Goal: Information Seeking & Learning: Learn about a topic

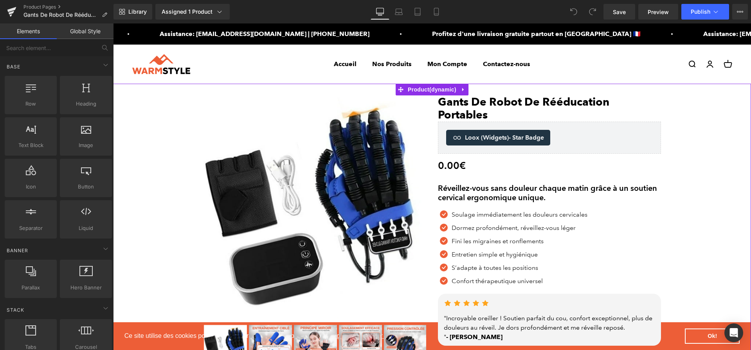
click at [563, 194] on div "Réveillez-vous sans douleur chaque matin grâce à un soutien cervical ergonomiqu…" at bounding box center [549, 193] width 223 height 19
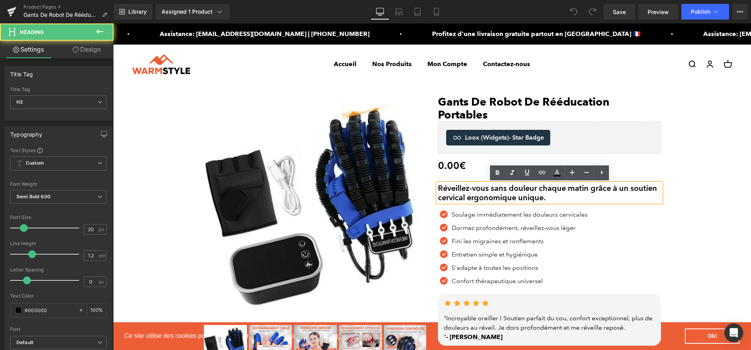
click at [563, 192] on h2 "Réveillez-vous sans douleur chaque matin grâce à un soutien cervical ergonomiqu…" at bounding box center [549, 193] width 223 height 19
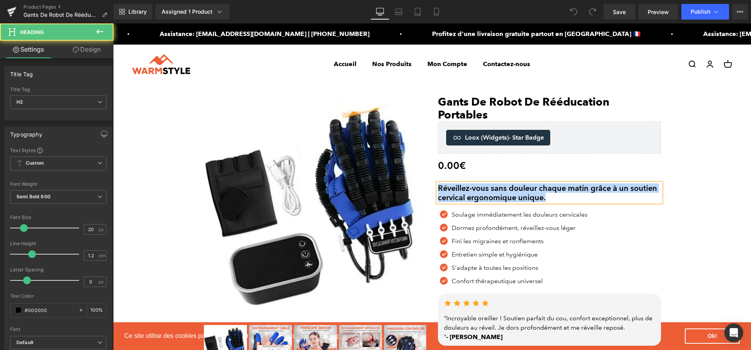
paste div
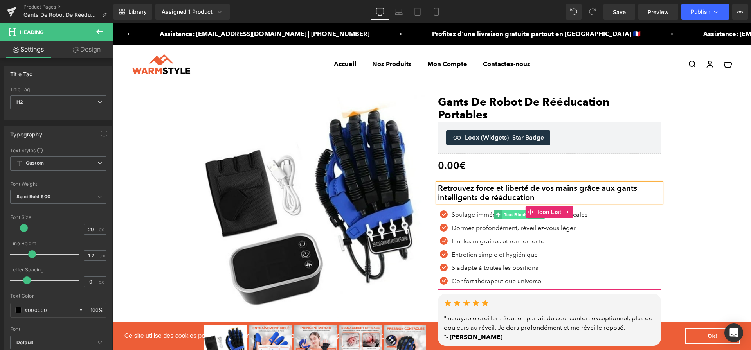
click at [512, 212] on span "Text Block" at bounding box center [515, 214] width 26 height 9
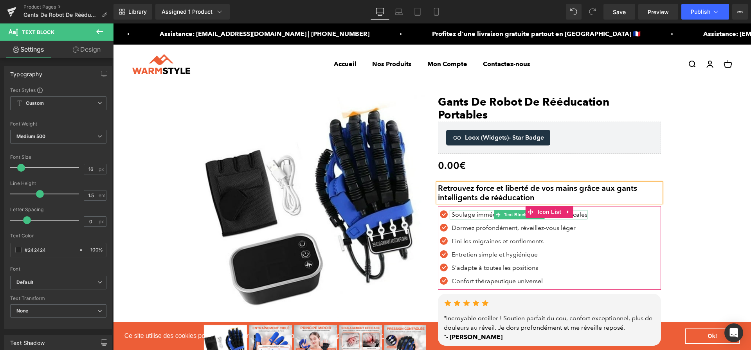
click at [485, 214] on p "Soulage immédiatement les douleurs cervicales" at bounding box center [520, 214] width 136 height 9
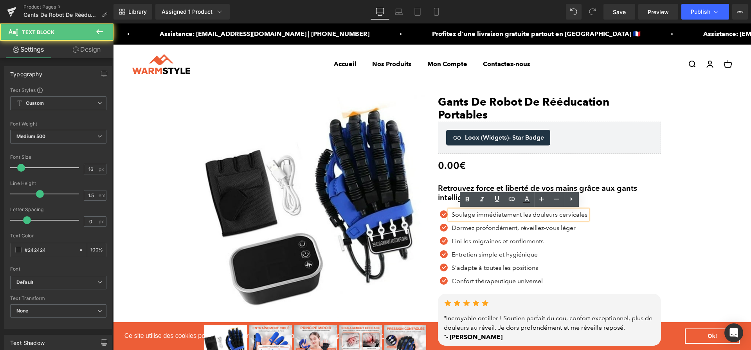
click at [485, 214] on p "Soulage immédiatement les douleurs cervicales" at bounding box center [520, 214] width 136 height 9
paste div
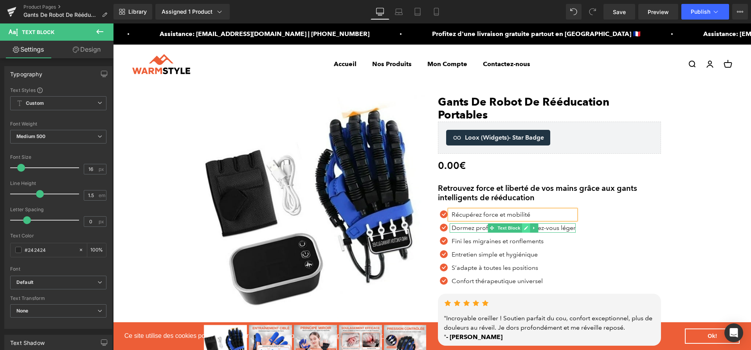
click at [527, 231] on link at bounding box center [526, 228] width 8 height 9
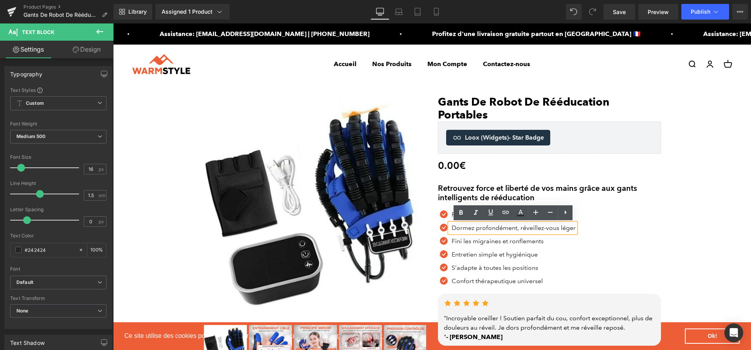
click at [527, 231] on p "Dormez profondément, réveillez-vous léger" at bounding box center [514, 228] width 124 height 9
paste div
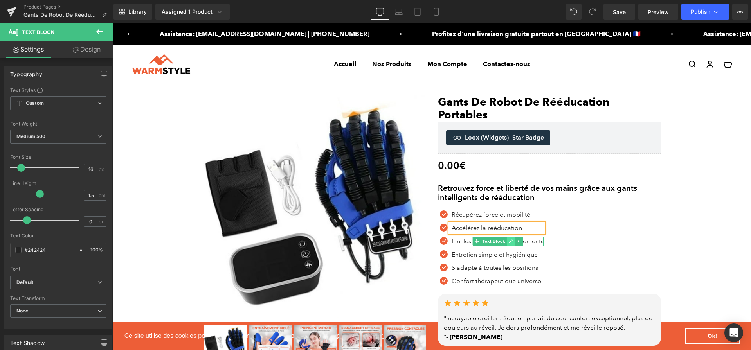
click at [513, 240] on link at bounding box center [511, 241] width 8 height 9
click at [513, 240] on p "Fini les migraines et ronflements" at bounding box center [498, 241] width 92 height 9
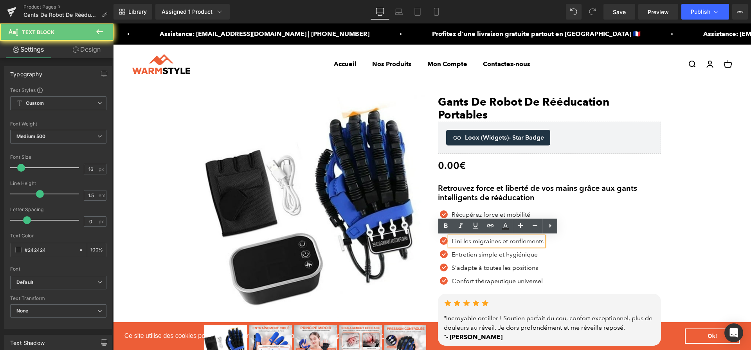
paste div
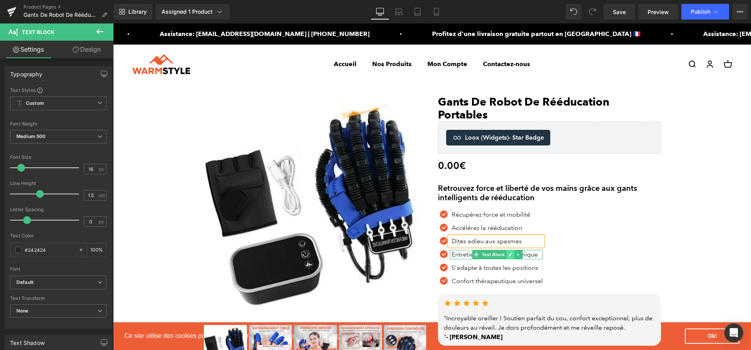
click at [507, 255] on link at bounding box center [511, 254] width 8 height 9
click at [507, 255] on p "Entretien simple et hygiénique" at bounding box center [497, 254] width 91 height 9
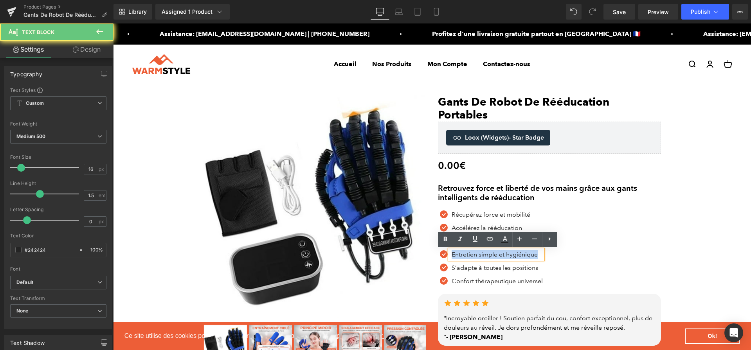
paste div
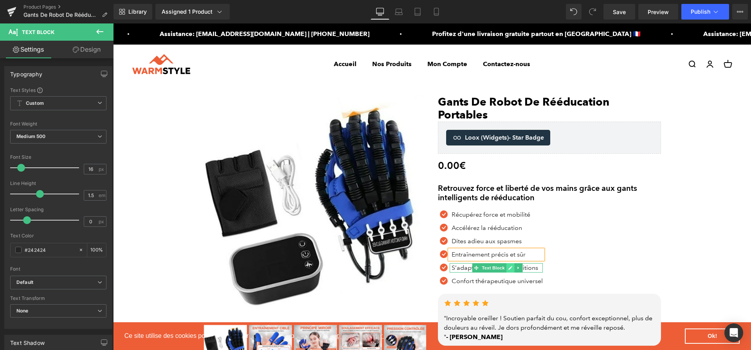
click at [508, 269] on icon at bounding box center [510, 268] width 4 height 5
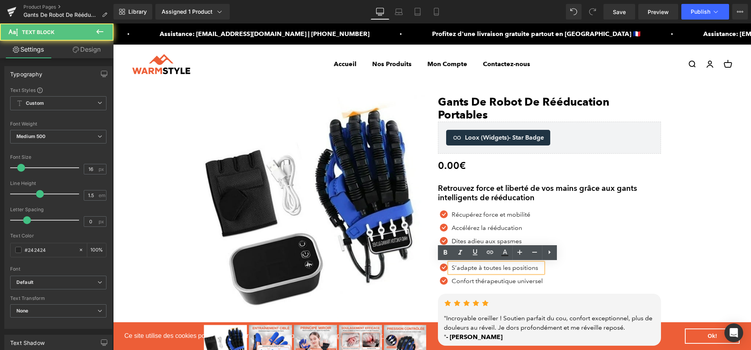
drag, startPoint x: 480, startPoint y: 267, endPoint x: 449, endPoint y: 264, distance: 31.0
click at [450, 264] on div "S’adapte à toutes les positions" at bounding box center [496, 267] width 93 height 9
paste div
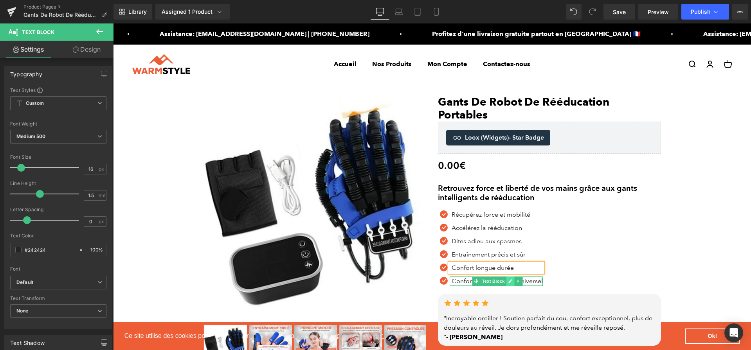
click at [508, 282] on icon at bounding box center [510, 281] width 4 height 5
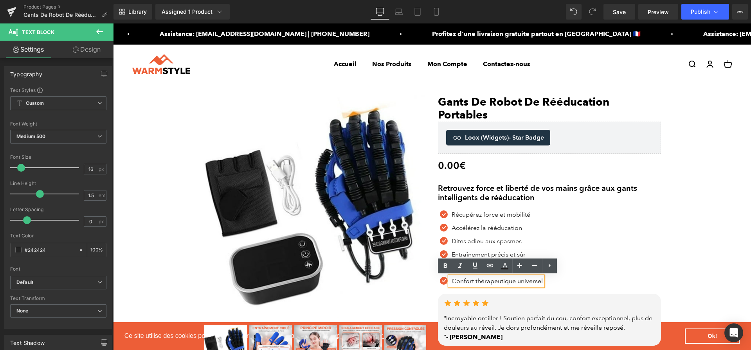
click at [508, 282] on p "Confort thérapeutique universel" at bounding box center [497, 281] width 91 height 9
click at [499, 281] on p "Confort thérapeutique universel" at bounding box center [497, 281] width 91 height 9
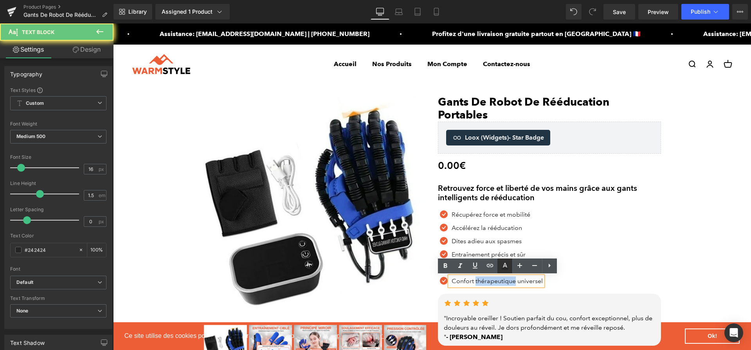
click at [499, 281] on p "Confort thérapeutique universel" at bounding box center [497, 281] width 91 height 9
paste div
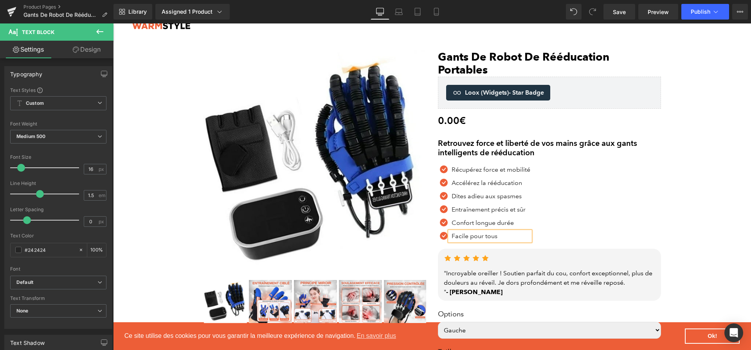
scroll to position [52, 0]
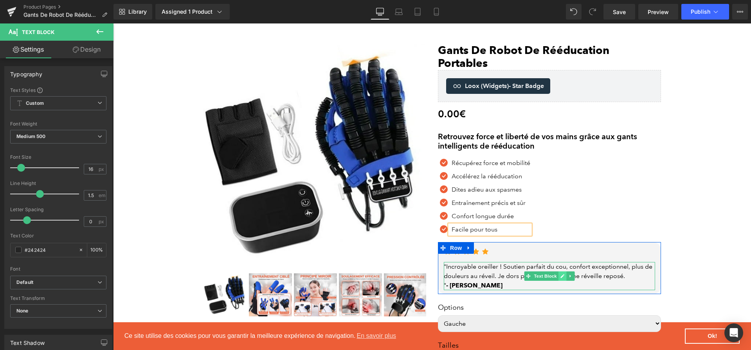
click at [561, 278] on icon at bounding box center [563, 276] width 4 height 5
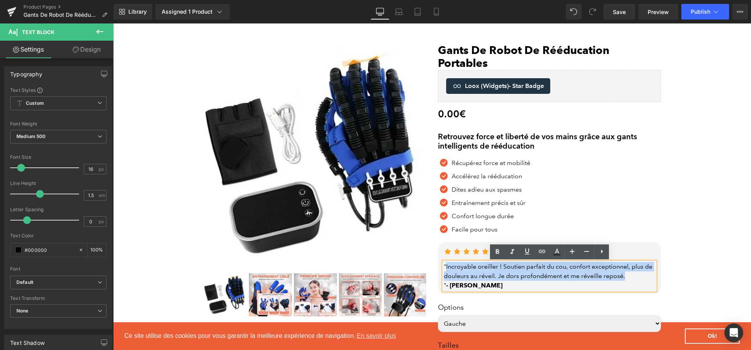
drag, startPoint x: 630, startPoint y: 280, endPoint x: 447, endPoint y: 267, distance: 184.0
click at [447, 267] on div ""Incroyable oreiller ! Soutien parfait du cou, confort exceptionnel, plus de do…" at bounding box center [549, 276] width 211 height 28
paste div
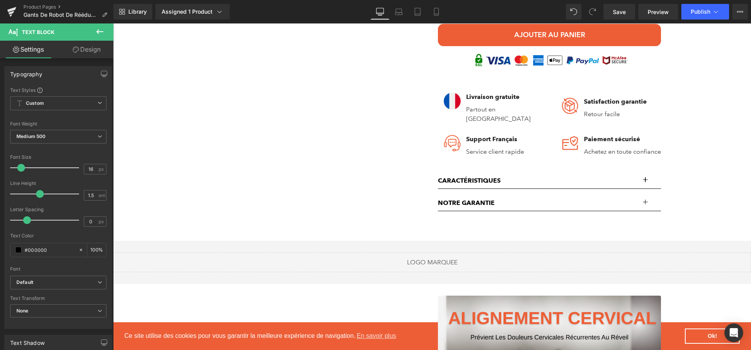
scroll to position [500, 0]
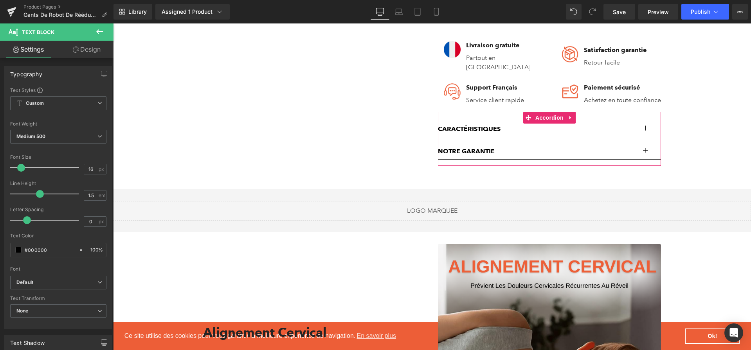
click at [646, 128] on button "button" at bounding box center [654, 129] width 16 height 16
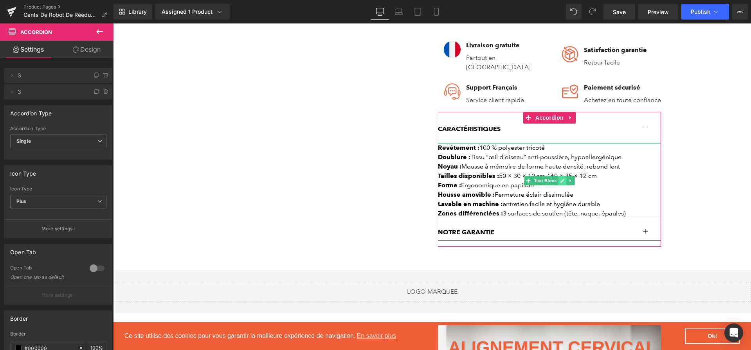
click at [561, 181] on link at bounding box center [563, 180] width 8 height 9
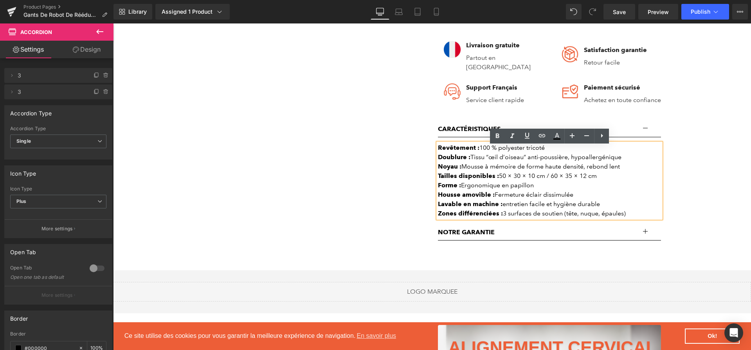
click at [561, 181] on div "Tailles disponibles : 50 × 30 × 10 cm / 60 × 35 × 12 cm" at bounding box center [549, 175] width 223 height 9
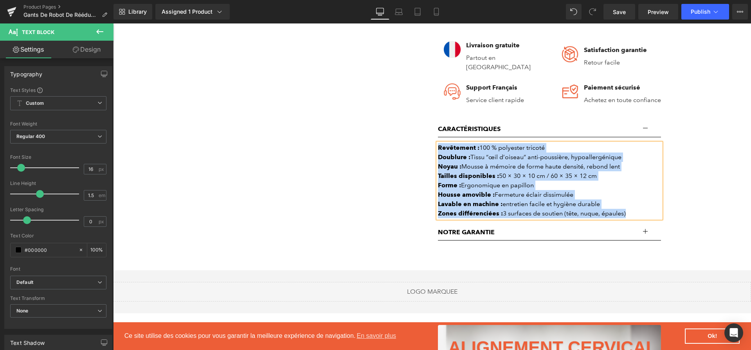
paste div
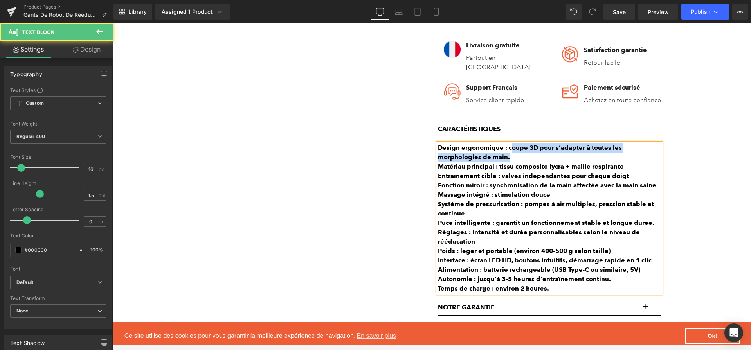
drag, startPoint x: 509, startPoint y: 151, endPoint x: 530, endPoint y: 157, distance: 21.2
click at [530, 157] on div "Design ergonomique : coupe 3D pour s’adapter à toutes les morphologies de main." at bounding box center [549, 152] width 223 height 19
drag, startPoint x: 507, startPoint y: 152, endPoint x: 517, endPoint y: 162, distance: 13.8
click at [517, 162] on div "Design ergonomique : coupe 3D pour s’adapter à toutes les morphologies de main." at bounding box center [549, 152] width 223 height 19
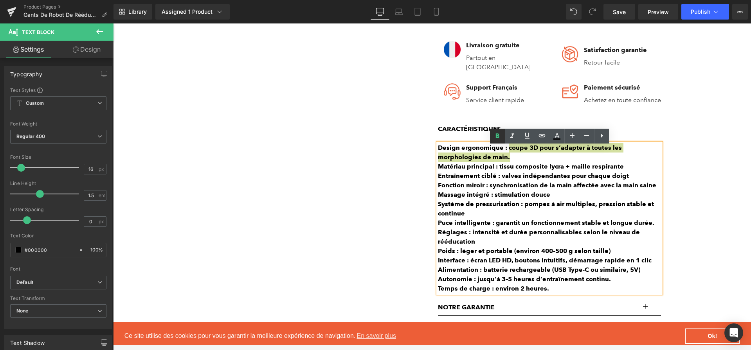
click at [500, 139] on icon at bounding box center [497, 136] width 9 height 9
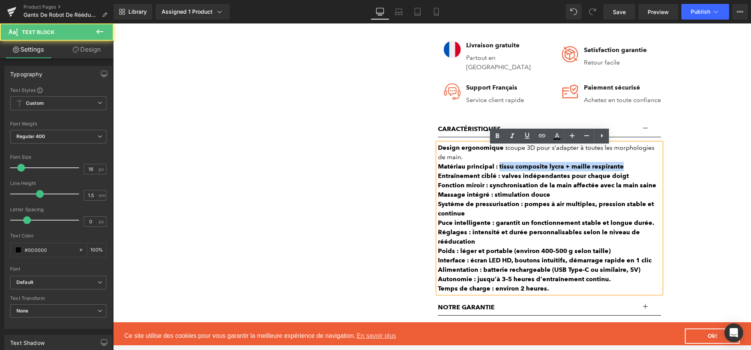
drag, startPoint x: 499, startPoint y: 169, endPoint x: 626, endPoint y: 170, distance: 127.6
click at [626, 170] on div "Matériau principal : tissu composite lycra + maille respirante" at bounding box center [549, 166] width 223 height 9
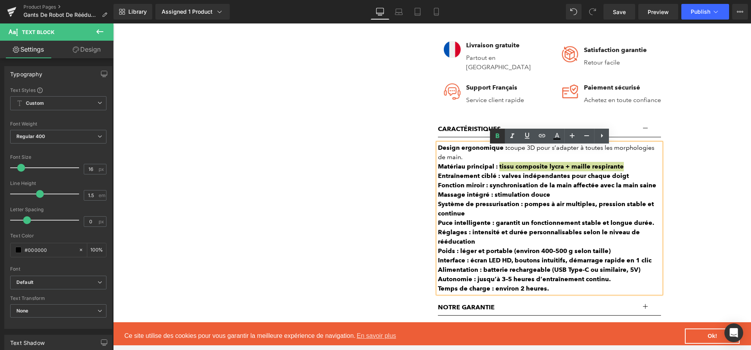
click at [504, 134] on link at bounding box center [497, 136] width 15 height 15
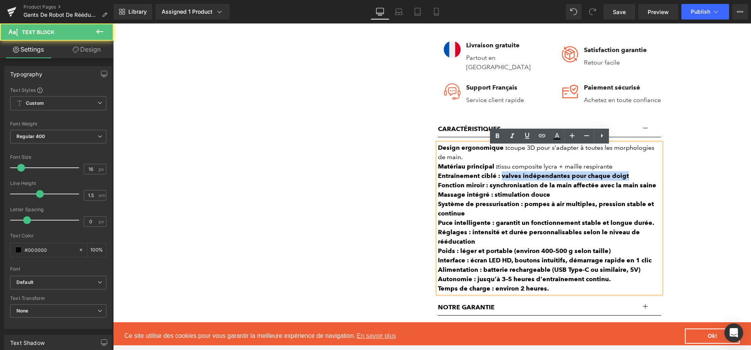
drag, startPoint x: 500, startPoint y: 179, endPoint x: 630, endPoint y: 183, distance: 130.0
click at [630, 181] on div "Entraînement ciblé : valves indépendantes pour chaque doigt" at bounding box center [549, 175] width 223 height 9
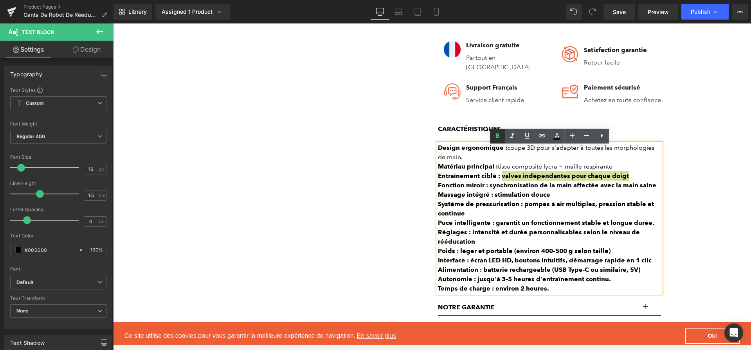
click at [500, 138] on icon at bounding box center [497, 136] width 9 height 9
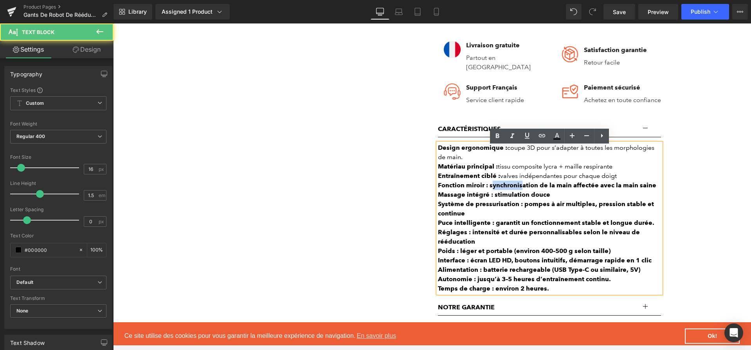
drag, startPoint x: 491, startPoint y: 189, endPoint x: 523, endPoint y: 192, distance: 31.8
click at [523, 189] on b "Fonction miroir : synchronisation de la main affectée avec la main saine" at bounding box center [547, 185] width 218 height 7
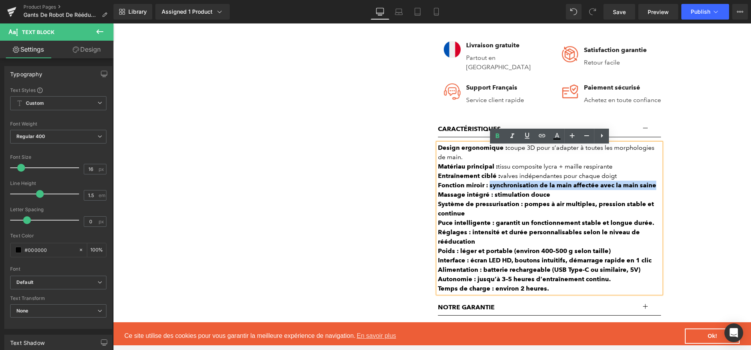
drag, startPoint x: 490, startPoint y: 189, endPoint x: 656, endPoint y: 187, distance: 165.6
click at [656, 187] on div "Fonction miroir : synchronisation de la main affectée avec la main saine" at bounding box center [549, 185] width 223 height 9
click at [491, 135] on link at bounding box center [497, 136] width 15 height 15
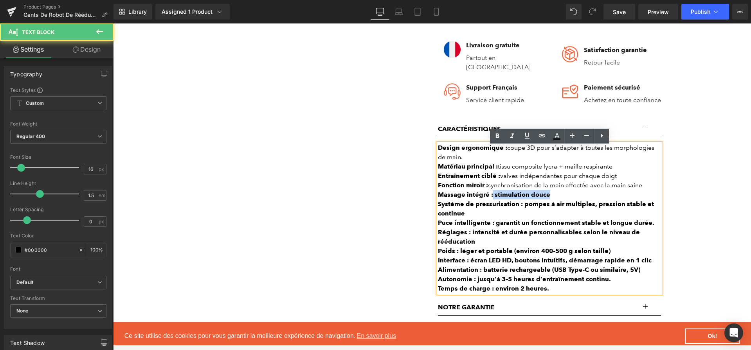
drag, startPoint x: 492, startPoint y: 199, endPoint x: 568, endPoint y: 202, distance: 76.0
click at [568, 200] on div "Massage intégré : stimulation douce" at bounding box center [549, 194] width 223 height 9
click at [498, 133] on icon at bounding box center [497, 136] width 9 height 9
drag, startPoint x: 524, startPoint y: 209, endPoint x: 526, endPoint y: 215, distance: 6.1
click at [526, 215] on div "Système de pressurisation : pompes à air multiples, pression stable et continue" at bounding box center [549, 209] width 223 height 19
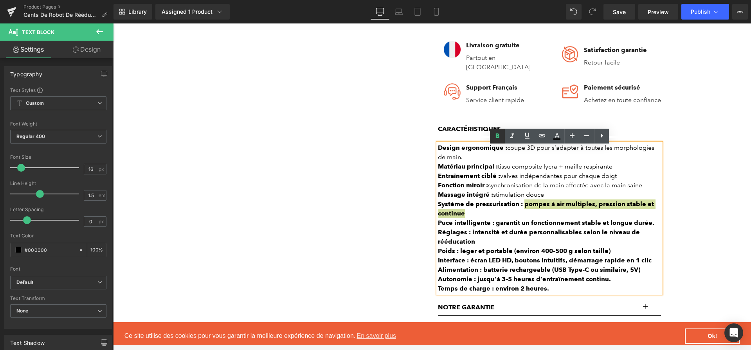
click at [497, 138] on icon at bounding box center [497, 136] width 9 height 9
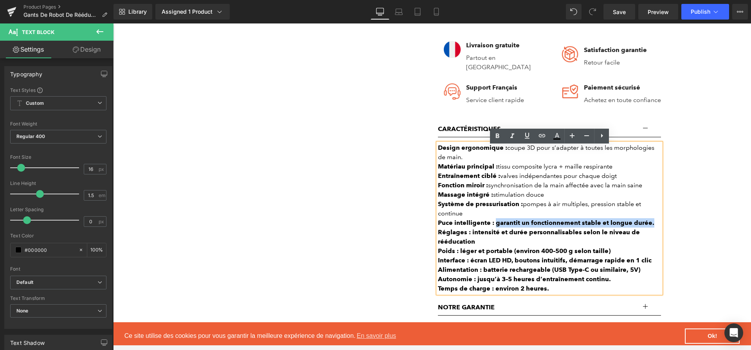
drag, startPoint x: 494, startPoint y: 225, endPoint x: 653, endPoint y: 229, distance: 158.6
click at [653, 228] on div "Puce intelligente : garantit un fonctionnement stable et longue durée." at bounding box center [549, 222] width 223 height 9
click at [499, 135] on icon at bounding box center [497, 136] width 9 height 9
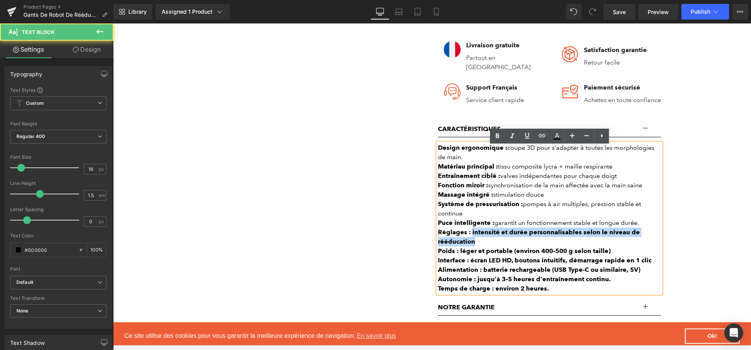
drag, startPoint x: 471, startPoint y: 238, endPoint x: 475, endPoint y: 242, distance: 6.1
click at [475, 242] on div "Réglages : intensité et durée personnalisables selon le niveau de rééducation" at bounding box center [549, 237] width 223 height 19
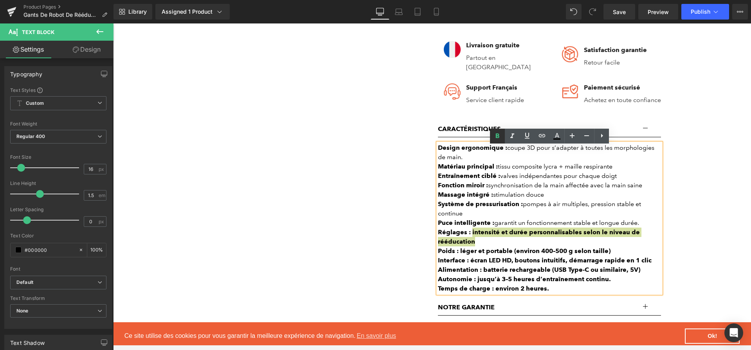
click at [500, 142] on link at bounding box center [497, 136] width 15 height 15
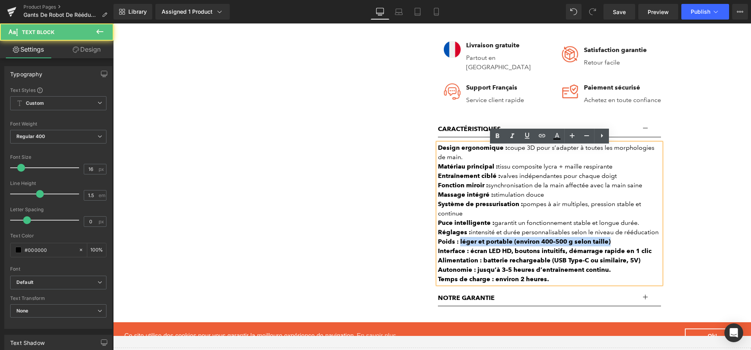
drag, startPoint x: 459, startPoint y: 247, endPoint x: 621, endPoint y: 247, distance: 161.7
click at [621, 247] on div "Poids : léger et portable (environ 400–500 g selon taille)" at bounding box center [549, 241] width 223 height 9
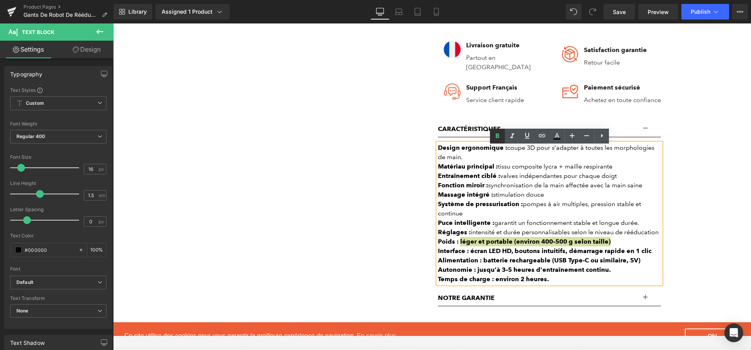
click at [503, 134] on link at bounding box center [497, 136] width 15 height 15
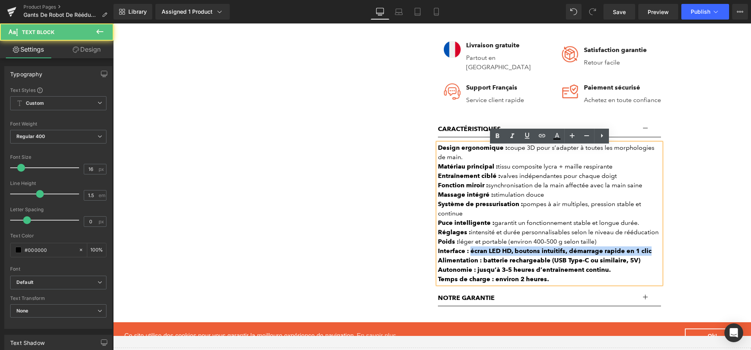
drag, startPoint x: 470, startPoint y: 256, endPoint x: 652, endPoint y: 253, distance: 181.7
click at [652, 253] on div "Interface : écran LED HD, boutons intuitifs, démarrage rapide en 1 clic" at bounding box center [549, 251] width 223 height 9
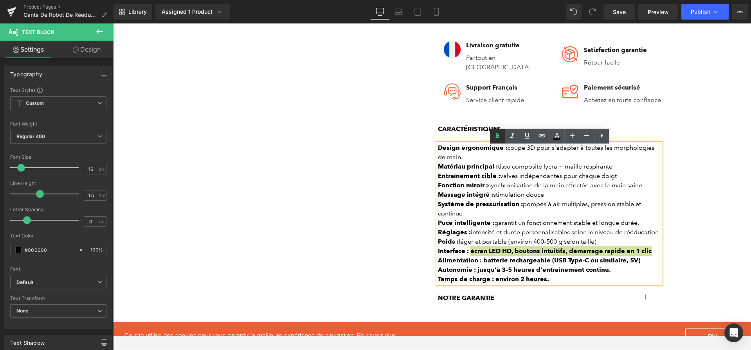
click at [496, 136] on icon at bounding box center [498, 135] width 4 height 5
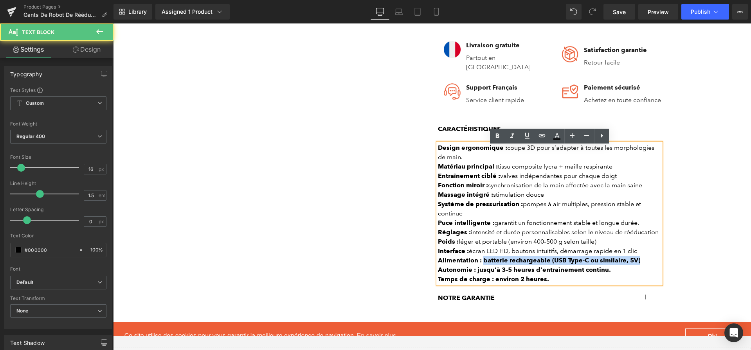
drag, startPoint x: 483, startPoint y: 263, endPoint x: 647, endPoint y: 260, distance: 163.7
click at [647, 260] on div "Alimentation : batterie rechargeable (USB Type-C ou similaire, 5V)" at bounding box center [549, 260] width 223 height 9
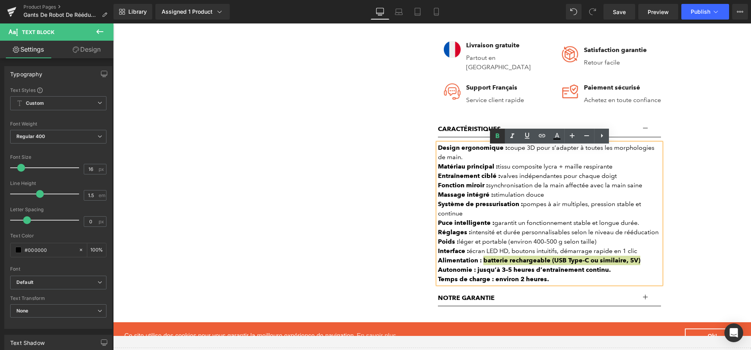
click at [497, 140] on icon at bounding box center [497, 136] width 9 height 9
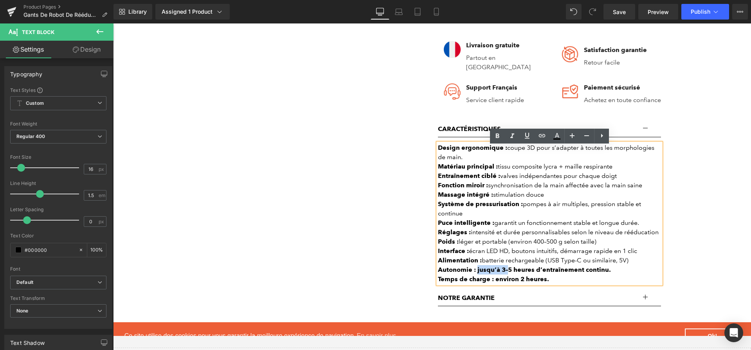
drag, startPoint x: 478, startPoint y: 275, endPoint x: 581, endPoint y: 261, distance: 103.9
click at [614, 275] on div "Autonomie : jusqu’à 3–5 heures d’entraînement continu." at bounding box center [549, 269] width 223 height 9
click at [499, 140] on icon at bounding box center [497, 136] width 9 height 9
drag, startPoint x: 549, startPoint y: 287, endPoint x: 496, endPoint y: 284, distance: 52.9
click at [496, 284] on div "Temps de charge : environ 2 heures." at bounding box center [549, 279] width 223 height 9
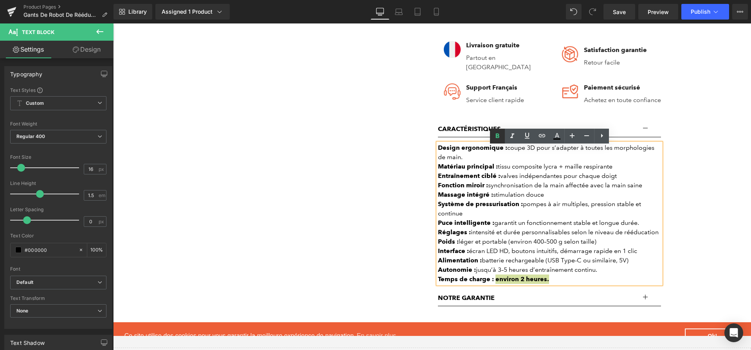
click at [490, 137] on link at bounding box center [497, 136] width 15 height 15
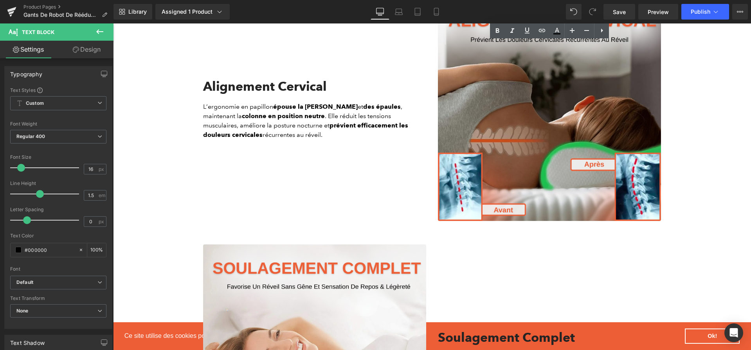
scroll to position [918, 0]
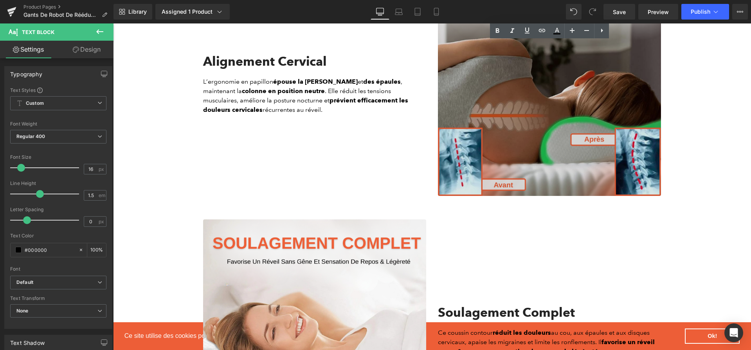
click at [504, 115] on img at bounding box center [549, 84] width 223 height 223
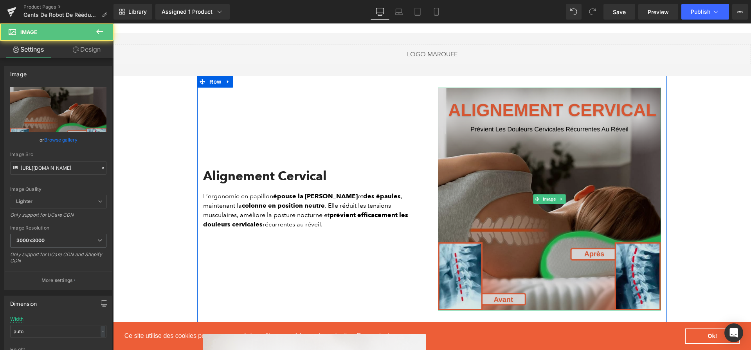
scroll to position [799, 0]
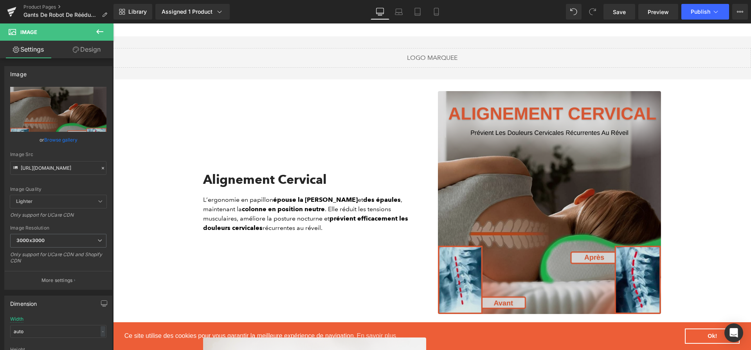
click at [560, 184] on img at bounding box center [549, 202] width 223 height 223
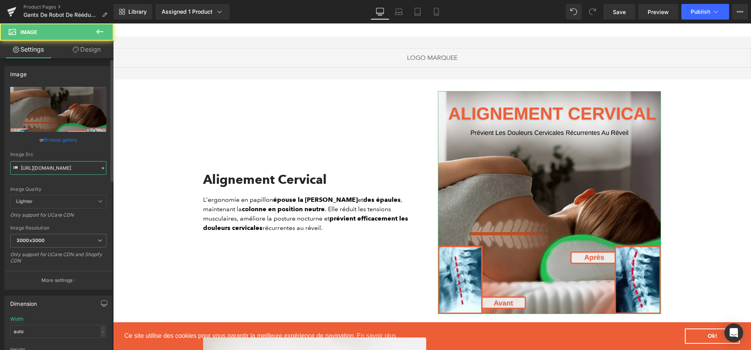
click at [26, 172] on input "[URL][DOMAIN_NAME]" at bounding box center [58, 168] width 96 height 14
paste input "f4be99a-f089-446b-93c1-9e9c318e30bf.png?v=1756897086"
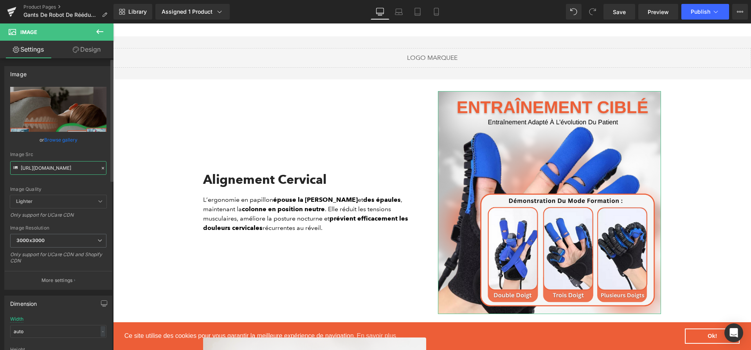
type input "[URL][DOMAIN_NAME]"
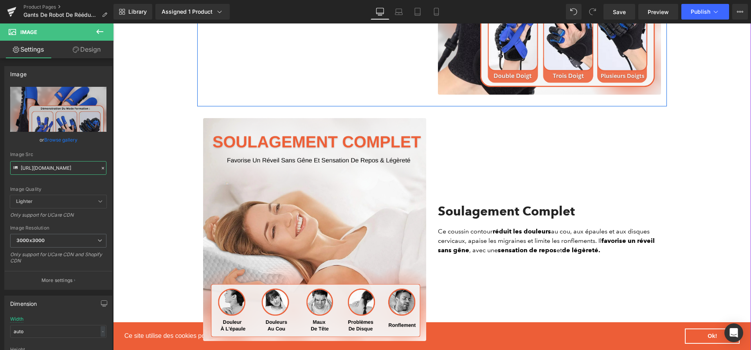
scroll to position [1029, 0]
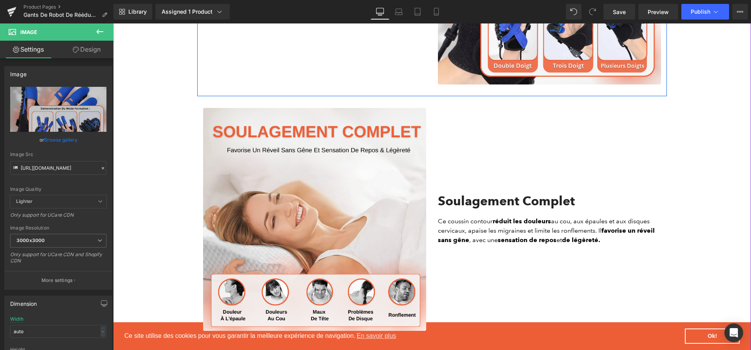
click at [382, 198] on img at bounding box center [314, 219] width 223 height 223
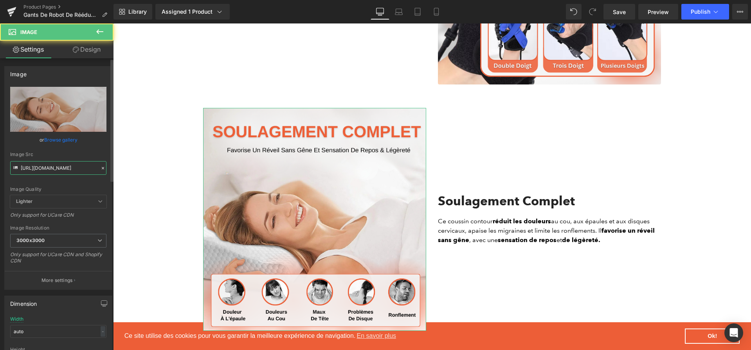
click at [67, 172] on input "[URL][DOMAIN_NAME]" at bounding box center [58, 168] width 96 height 14
paste input "dd9ce1ed-6d3c-45d7-9824-2f7e0cb984aa.png?v=1756897086"
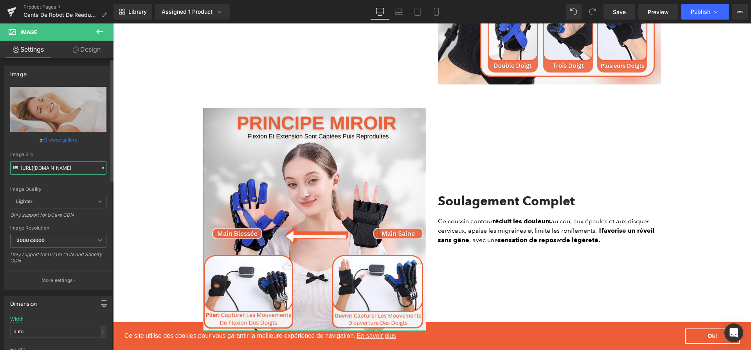
type input "[URL][DOMAIN_NAME]"
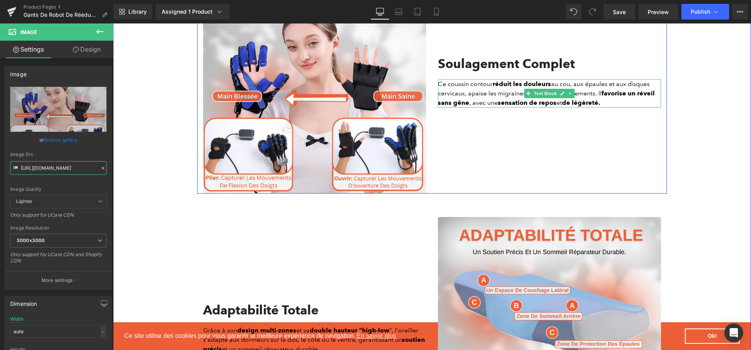
scroll to position [1201, 0]
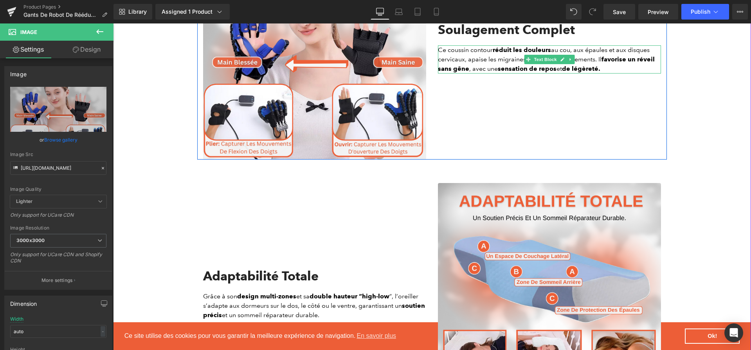
click at [545, 242] on img at bounding box center [549, 294] width 223 height 223
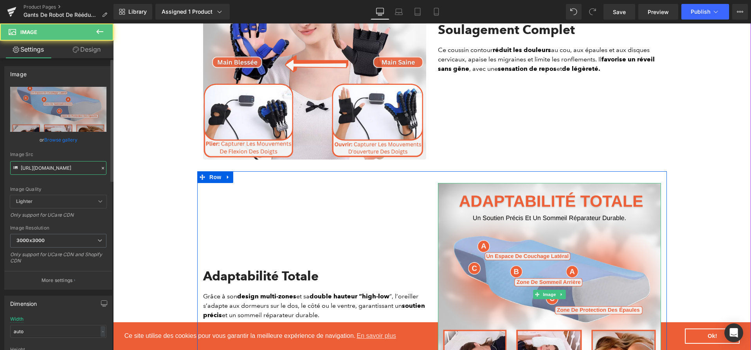
click at [60, 167] on input "[URL][DOMAIN_NAME]" at bounding box center [58, 168] width 96 height 14
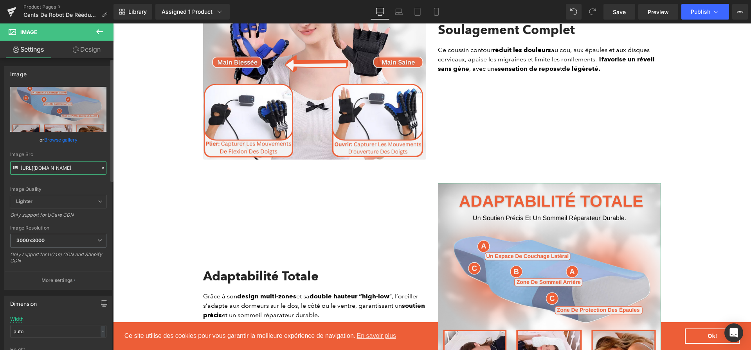
click at [60, 167] on input "[URL][DOMAIN_NAME]" at bounding box center [58, 168] width 96 height 14
paste input "184cba9a-6f89-4907-a74a-7be007e345df.png?v=1756897086"
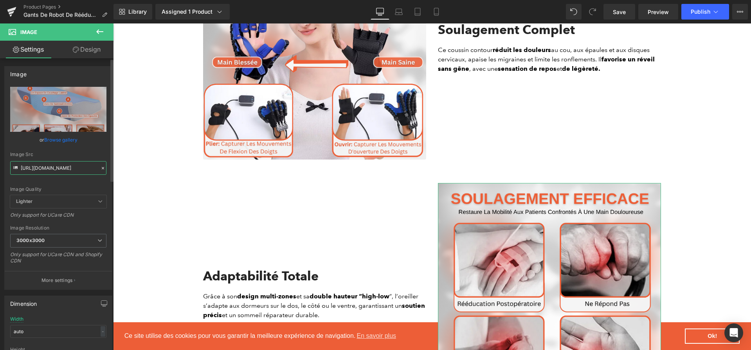
type input "[URL][DOMAIN_NAME]"
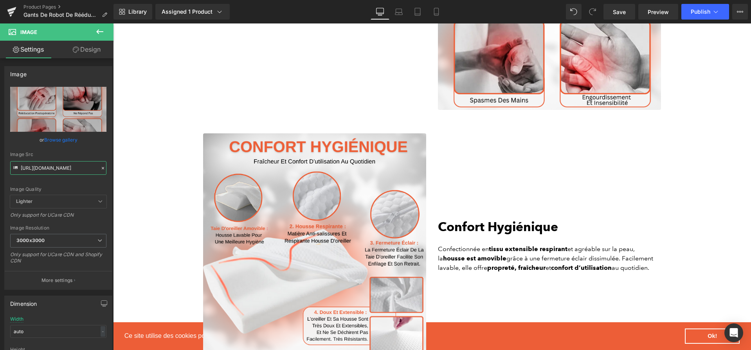
scroll to position [1627, 0]
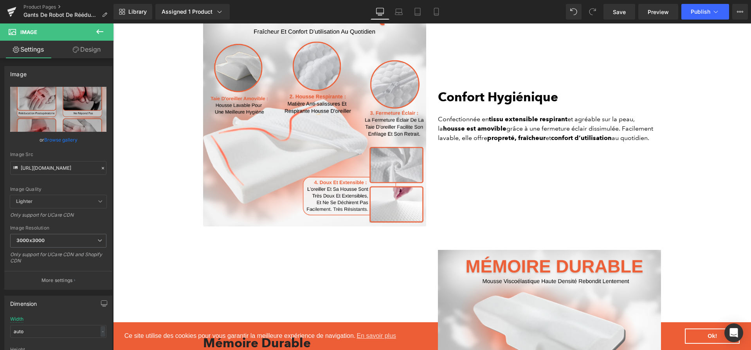
click at [367, 141] on img at bounding box center [314, 115] width 223 height 223
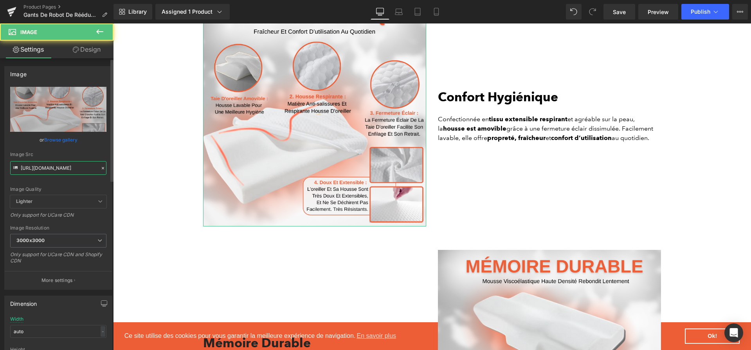
click at [45, 166] on input "[URL][DOMAIN_NAME]" at bounding box center [58, 168] width 96 height 14
paste input "cae0cdfe-7217-4018-b506-251b05e591d5.png?v=1756897086"
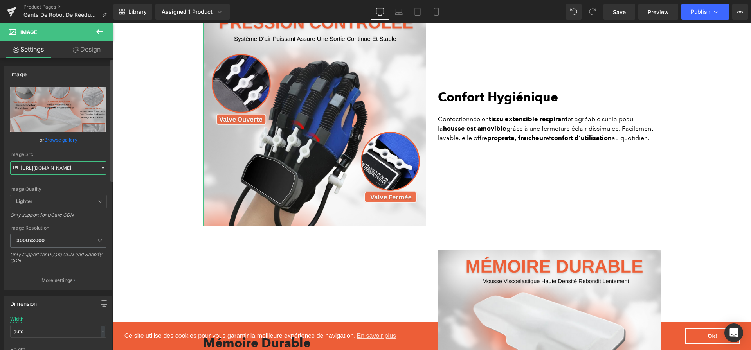
type input "[URL][DOMAIN_NAME]"
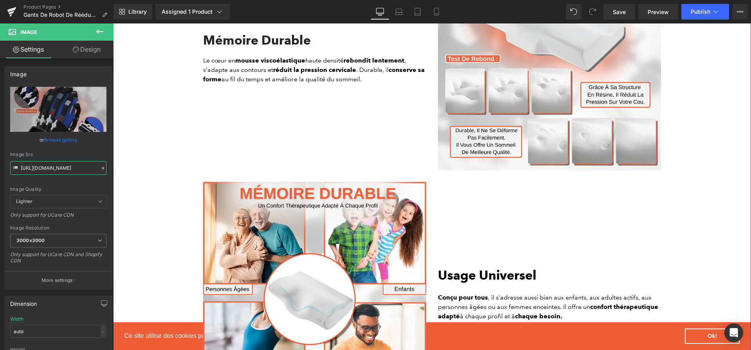
scroll to position [1930, 0]
click at [539, 124] on img at bounding box center [549, 58] width 223 height 223
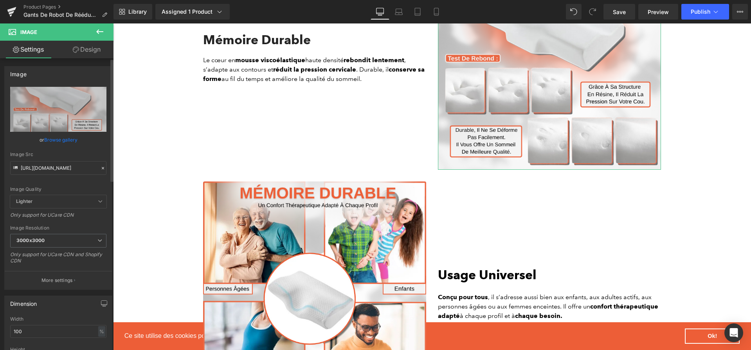
click at [63, 159] on div "Image Src [URL][DOMAIN_NAME]" at bounding box center [58, 163] width 96 height 23
click at [64, 164] on input "[URL][DOMAIN_NAME]" at bounding box center [58, 168] width 96 height 14
paste input "9abf2cbf-0e4a-4f24-8220-24003900fb9b.png?v=1756897086"
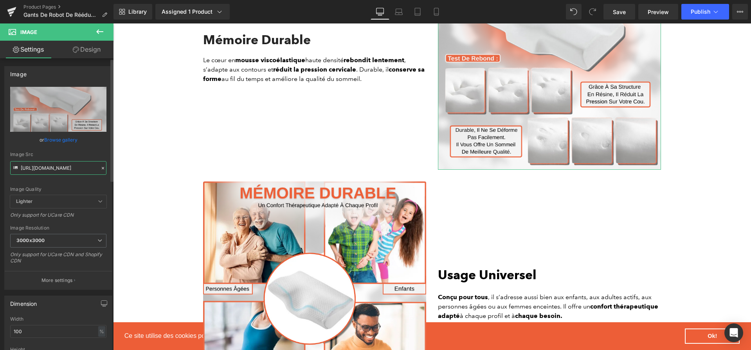
scroll to position [0, 194]
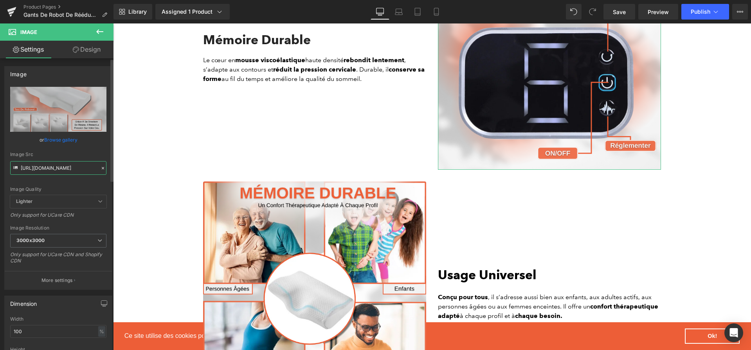
type input "[URL][DOMAIN_NAME]"
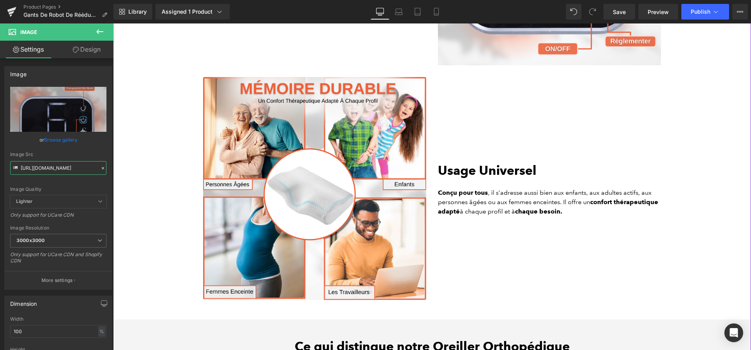
scroll to position [2104, 0]
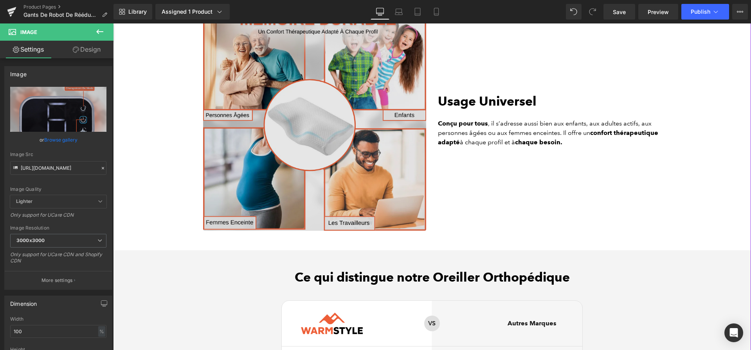
click at [337, 126] on img at bounding box center [314, 119] width 223 height 223
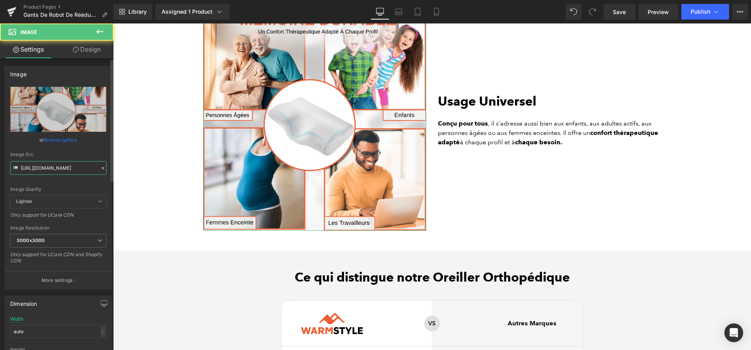
click at [77, 166] on input "[URL][DOMAIN_NAME]" at bounding box center [58, 168] width 96 height 14
paste input "0febafce-735e-4764-8f1e-35c9b3d32b95.png?v=1756897086"
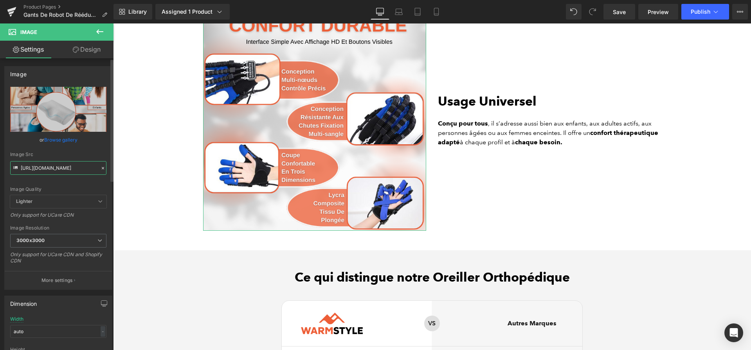
type input "[URL][DOMAIN_NAME]"
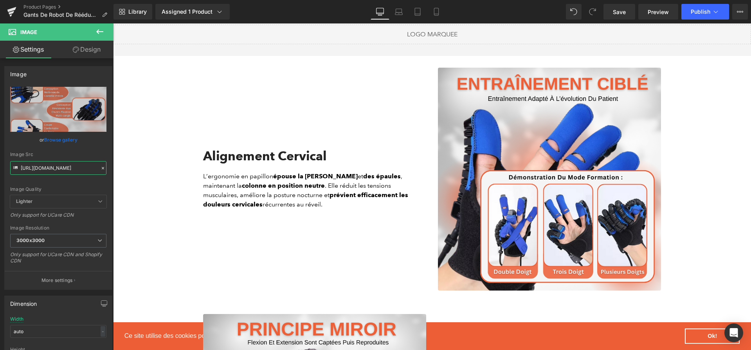
scroll to position [0, 0]
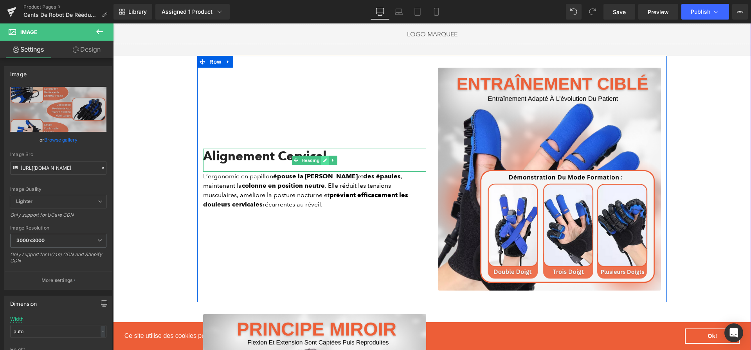
click at [326, 161] on link at bounding box center [325, 160] width 8 height 9
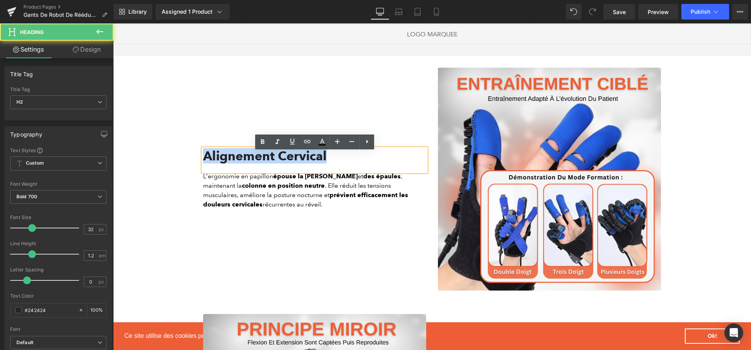
drag, startPoint x: 355, startPoint y: 160, endPoint x: 204, endPoint y: 153, distance: 150.8
click at [204, 153] on h2 "Alignement Cervical" at bounding box center [314, 156] width 223 height 15
paste div
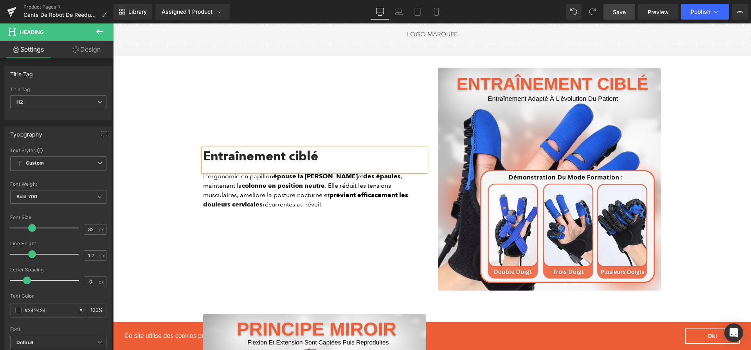
click at [616, 11] on span "Save" at bounding box center [619, 12] width 13 height 8
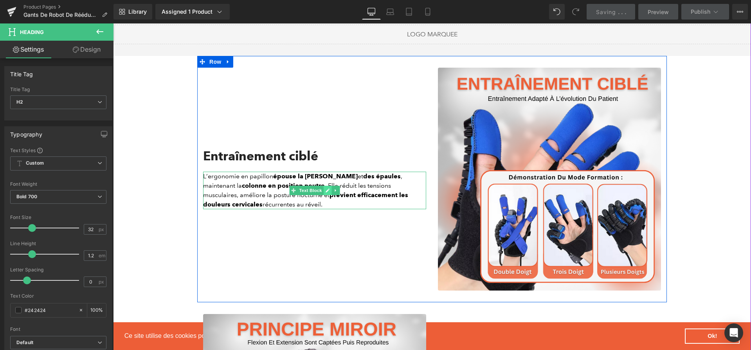
click at [328, 193] on icon at bounding box center [328, 190] width 4 height 5
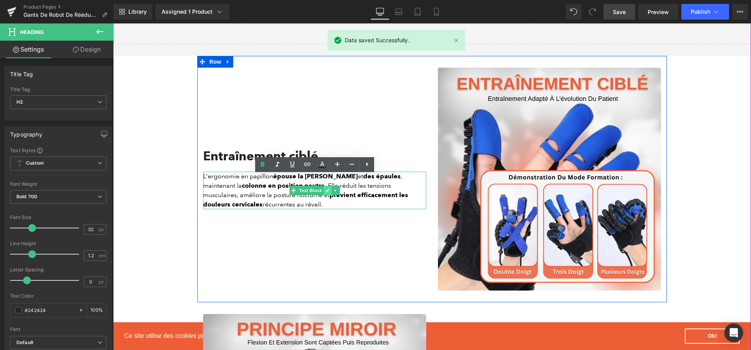
click at [328, 196] on p "L’ergonomie en papillon épouse la courbure du cou et des épaules , maintenant l…" at bounding box center [314, 191] width 223 height 38
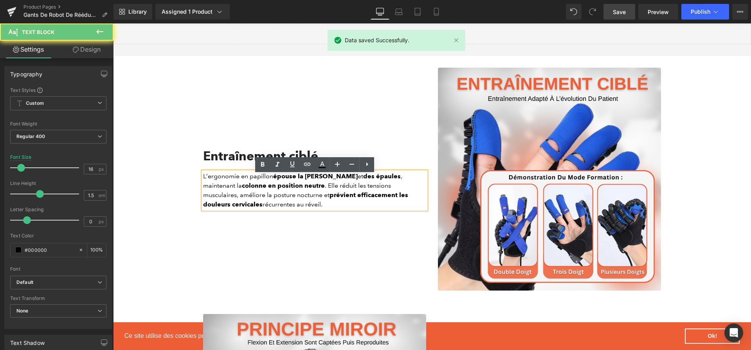
paste div
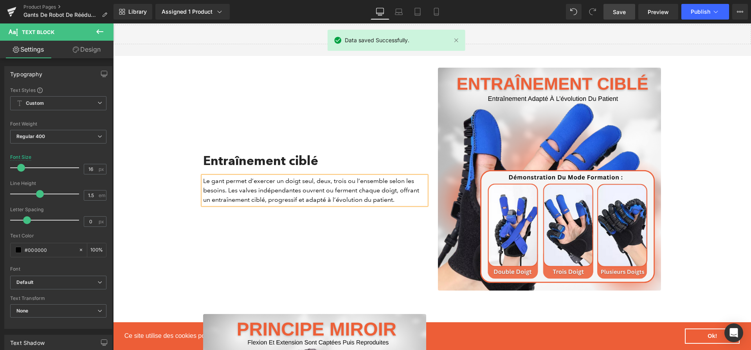
scroll to position [828, 0]
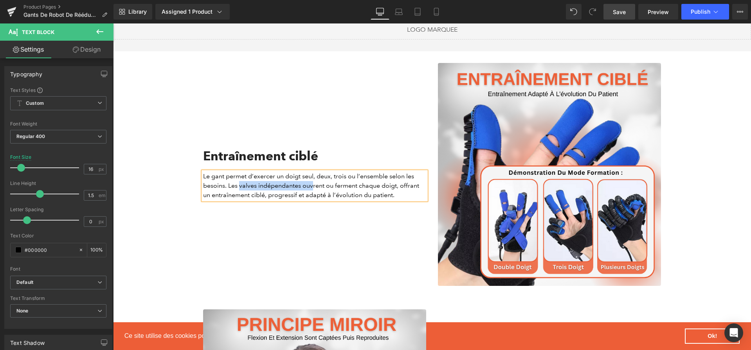
drag, startPoint x: 239, startPoint y: 189, endPoint x: 314, endPoint y: 189, distance: 74.8
click at [314, 189] on p "Le gant permet d’exercer un doigt seul, deux, trois ou l’ensemble selon les bes…" at bounding box center [314, 186] width 223 height 28
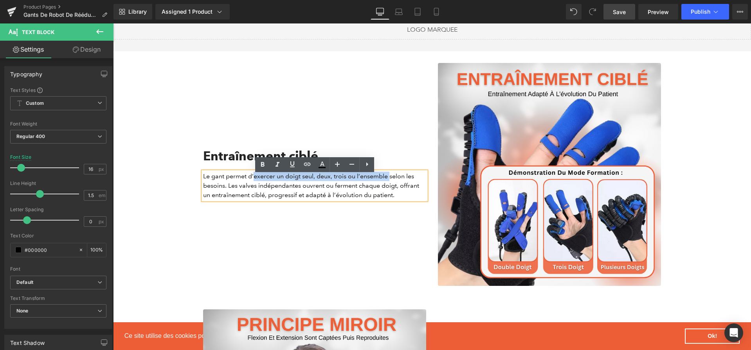
drag, startPoint x: 253, startPoint y: 180, endPoint x: 389, endPoint y: 180, distance: 135.4
click at [389, 180] on p "Le gant permet d’exercer un doigt seul, deux, trois ou l’ensemble selon les bes…" at bounding box center [314, 186] width 223 height 28
click at [265, 166] on icon at bounding box center [262, 164] width 9 height 9
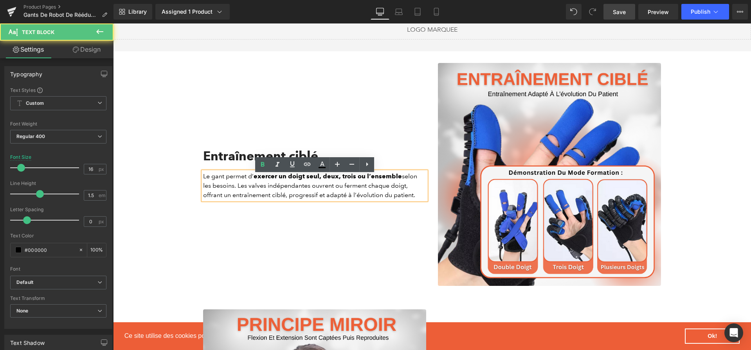
drag, startPoint x: 211, startPoint y: 198, endPoint x: 267, endPoint y: 199, distance: 56.4
click at [267, 199] on p "Le gant permet d’ exercer un doigt seul, deux, trois ou l’ensemble selon les be…" at bounding box center [314, 186] width 223 height 28
drag, startPoint x: 266, startPoint y: 199, endPoint x: 214, endPoint y: 195, distance: 52.2
click at [213, 198] on p "Le gant permet d’ exercer un doigt seul, deux, trois ou l’ensemble selon les be…" at bounding box center [314, 186] width 223 height 28
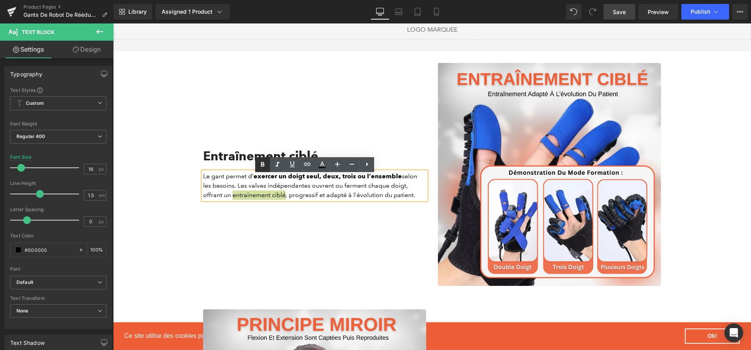
click at [261, 159] on link at bounding box center [262, 164] width 15 height 15
drag, startPoint x: 310, startPoint y: 197, endPoint x: 422, endPoint y: 193, distance: 112.4
click at [396, 198] on p "Le gant permet d’ exercer un doigt seul, deux, trois ou l’ensemble selon les be…" at bounding box center [314, 186] width 223 height 28
click at [260, 163] on icon at bounding box center [262, 164] width 9 height 9
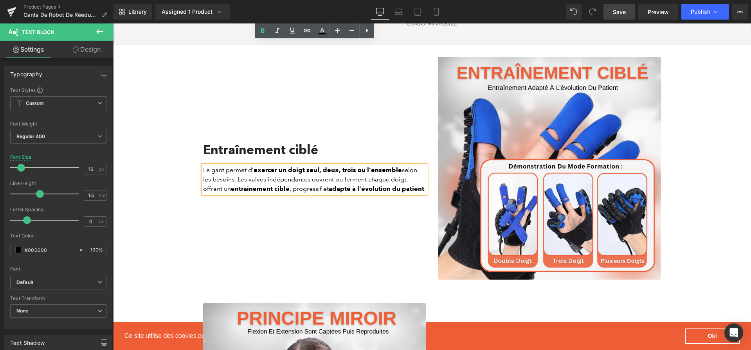
scroll to position [1052, 0]
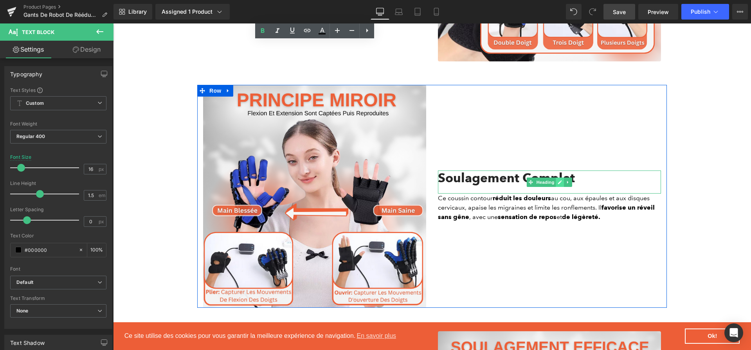
click at [559, 184] on icon at bounding box center [560, 182] width 4 height 4
click at [559, 186] on h2 "Soulagement Complet" at bounding box center [549, 178] width 223 height 15
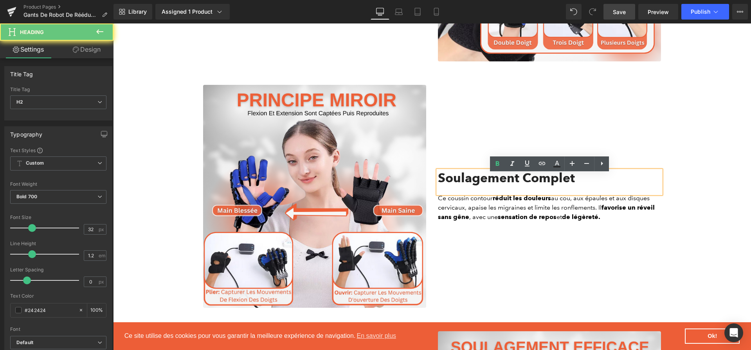
click at [559, 186] on h2 "Soulagement Complet" at bounding box center [549, 178] width 223 height 15
paste div
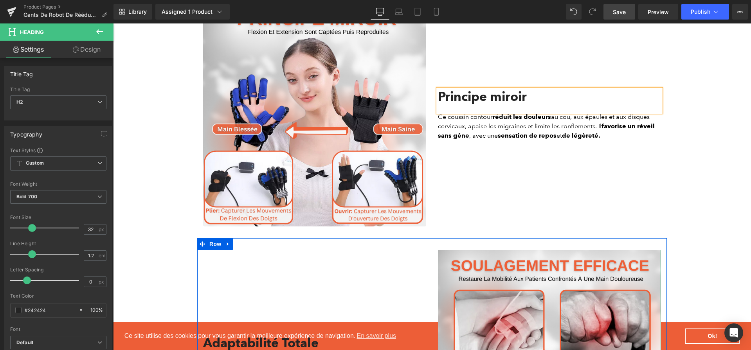
scroll to position [1046, 0]
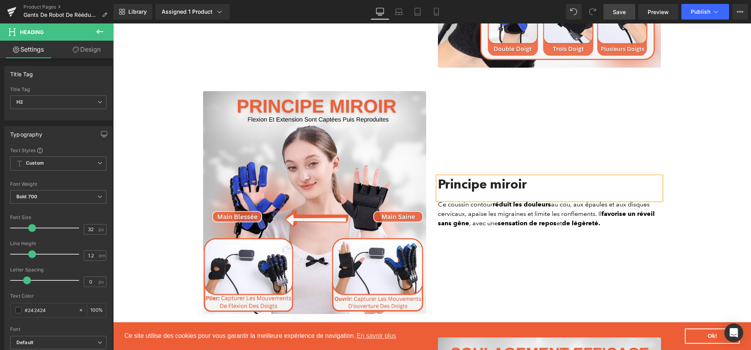
click at [499, 190] on h2 "Principe miroir" at bounding box center [549, 184] width 223 height 15
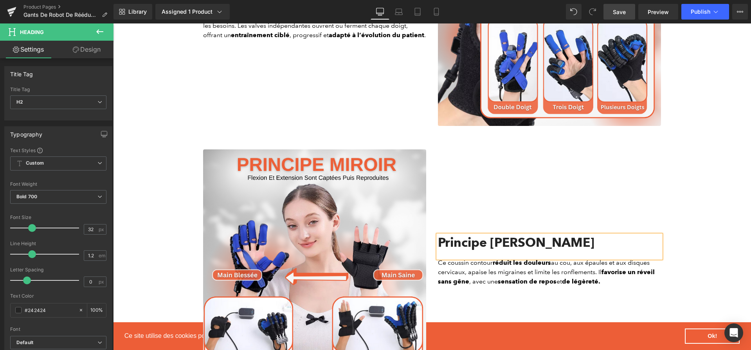
scroll to position [826, 0]
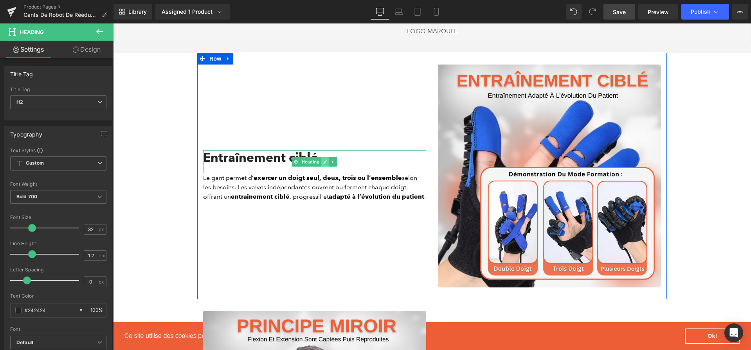
click at [323, 162] on link at bounding box center [325, 161] width 8 height 9
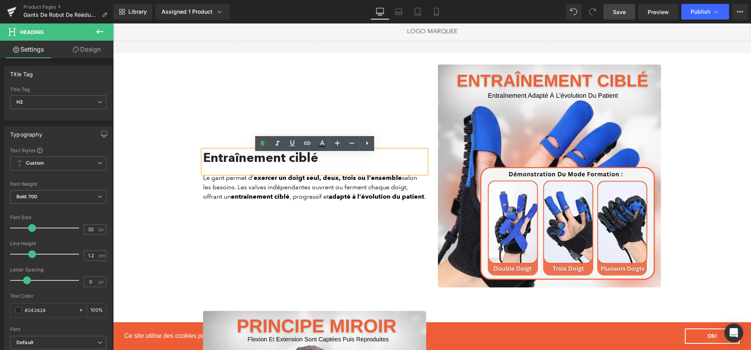
click at [296, 162] on h2 "Entraînement ciblé" at bounding box center [314, 157] width 223 height 15
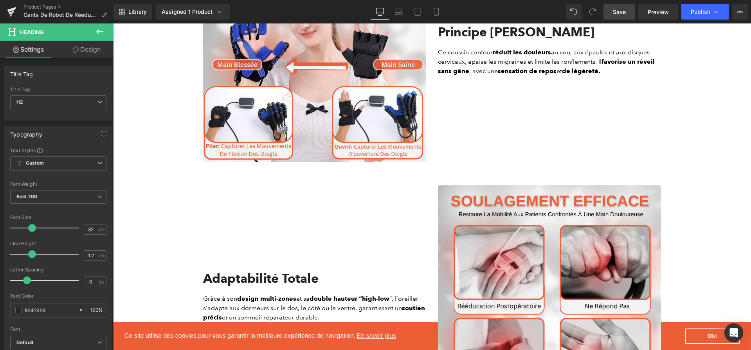
scroll to position [1280, 0]
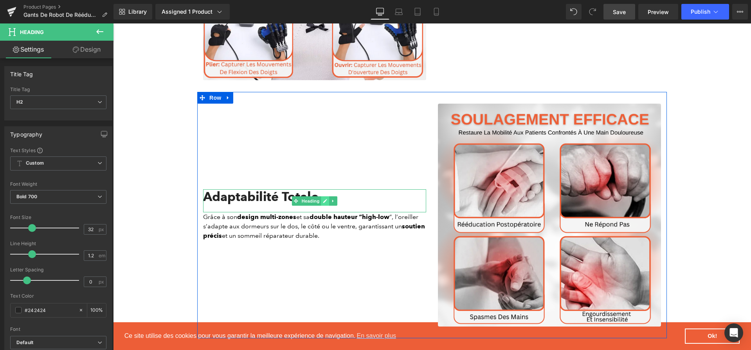
click at [325, 203] on icon at bounding box center [325, 201] width 4 height 4
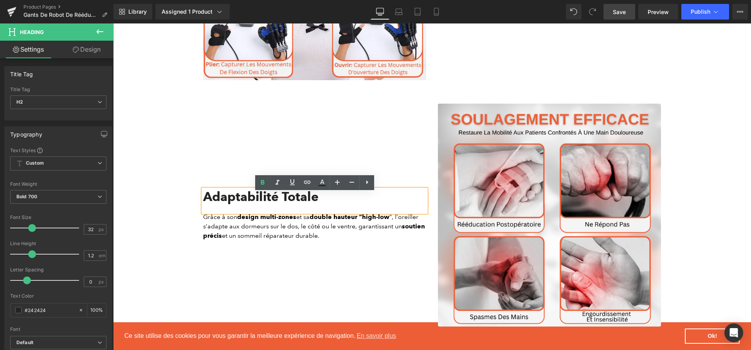
click at [325, 204] on h2 "Adaptabilité Totale" at bounding box center [314, 196] width 223 height 15
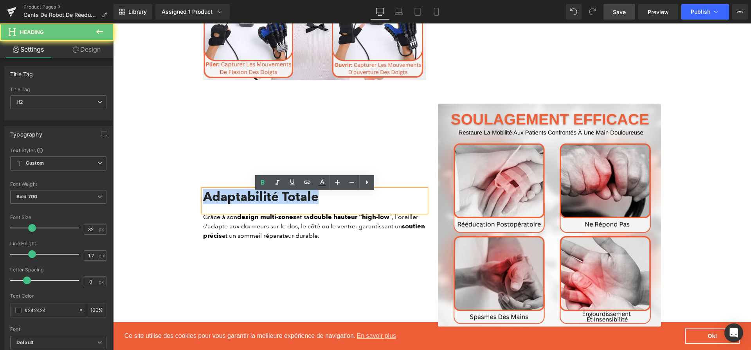
paste div
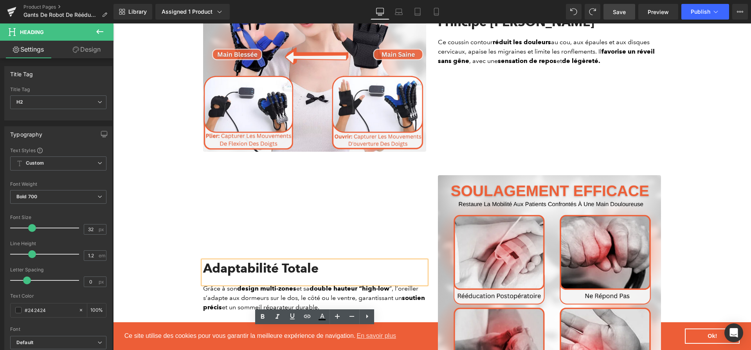
scroll to position [1146, 0]
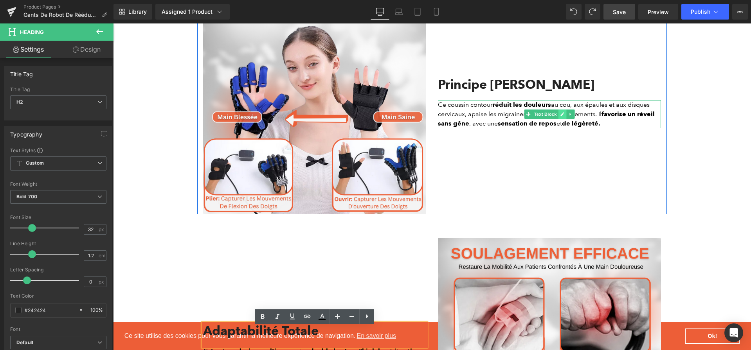
click at [559, 118] on link at bounding box center [563, 114] width 8 height 9
click at [559, 118] on p "Ce coussin contour réduit les douleurs au cou, aux épaules et aux disques cervi…" at bounding box center [549, 114] width 223 height 28
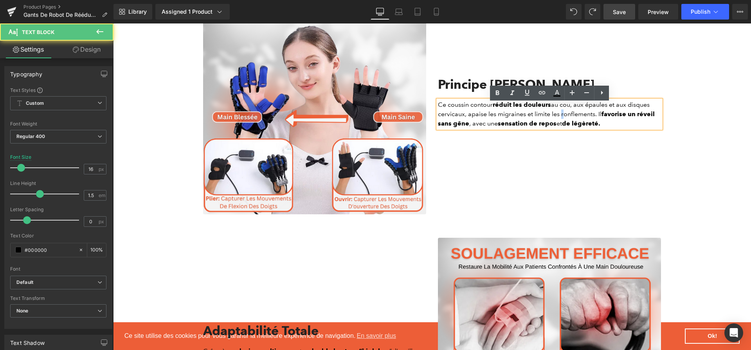
click at [559, 118] on p "Ce coussin contour réduit les douleurs au cou, aux épaules et aux disques cervi…" at bounding box center [549, 114] width 223 height 28
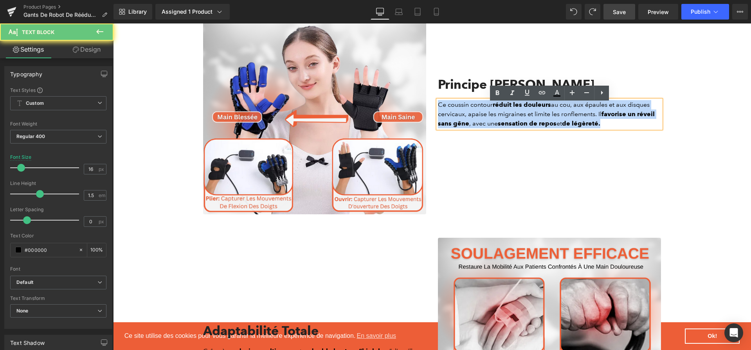
paste div
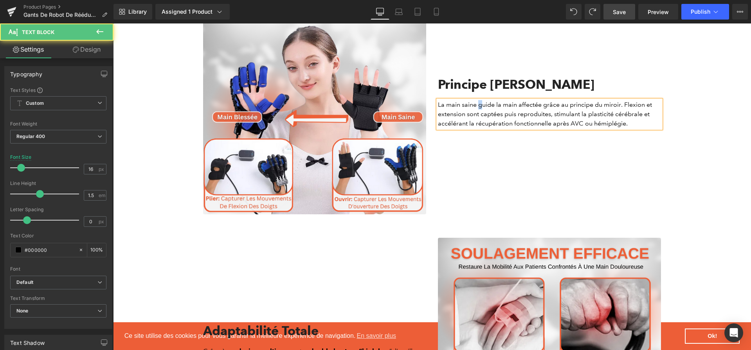
drag, startPoint x: 478, startPoint y: 110, endPoint x: 483, endPoint y: 110, distance: 5.1
click at [483, 110] on p "La main saine guide la main affectée grâce au principe du miroir. Flexion et ex…" at bounding box center [549, 114] width 223 height 28
click at [478, 107] on p "La main saine guide la main affectée grâce au principe du miroir. Flexion et ex…" at bounding box center [549, 114] width 223 height 28
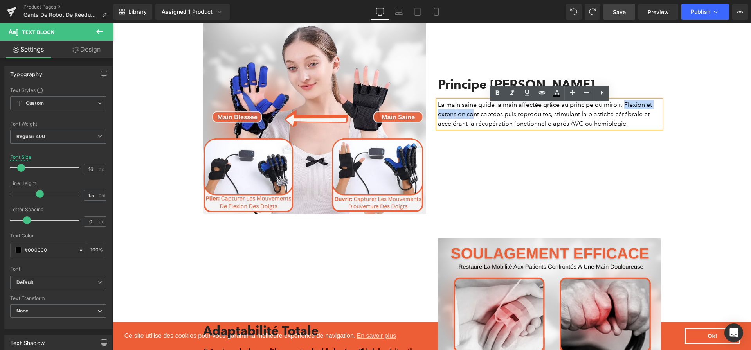
drag, startPoint x: 624, startPoint y: 106, endPoint x: 473, endPoint y: 121, distance: 151.8
click at [473, 121] on p "La main saine guide la main affectée grâce au principe du miroir. Flexion et ex…" at bounding box center [549, 114] width 223 height 28
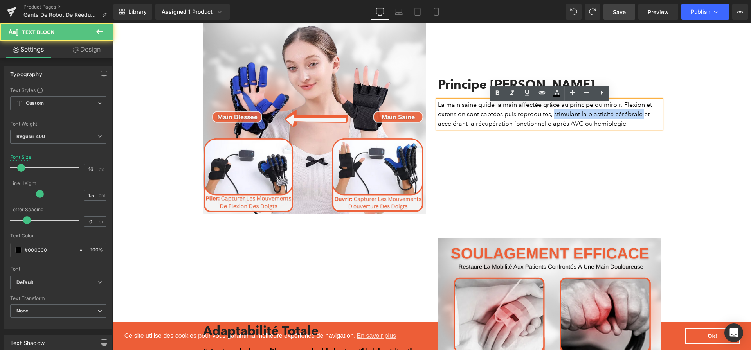
drag, startPoint x: 555, startPoint y: 119, endPoint x: 644, endPoint y: 120, distance: 89.3
click at [644, 120] on p "La main saine guide la main affectée grâce au principe du miroir. Flexion et ex…" at bounding box center [549, 114] width 223 height 28
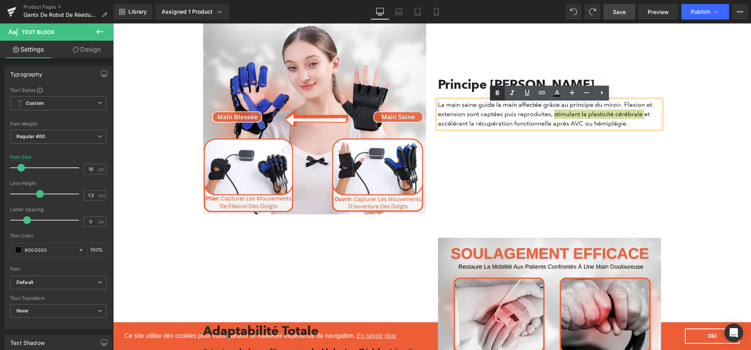
click at [501, 90] on icon at bounding box center [497, 92] width 9 height 9
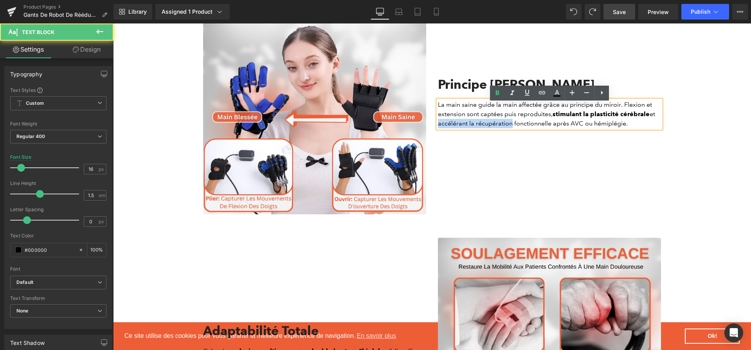
drag, startPoint x: 438, startPoint y: 130, endPoint x: 511, endPoint y: 131, distance: 72.4
click at [511, 128] on p "La main saine guide la main affectée grâce au principe du miroir. Flexion et ex…" at bounding box center [549, 114] width 223 height 28
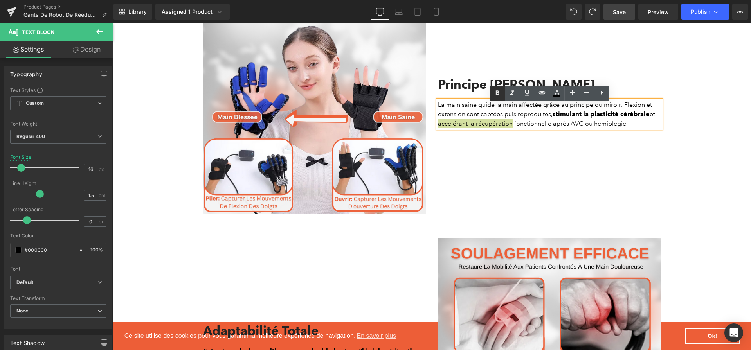
click at [497, 90] on icon at bounding box center [497, 92] width 9 height 9
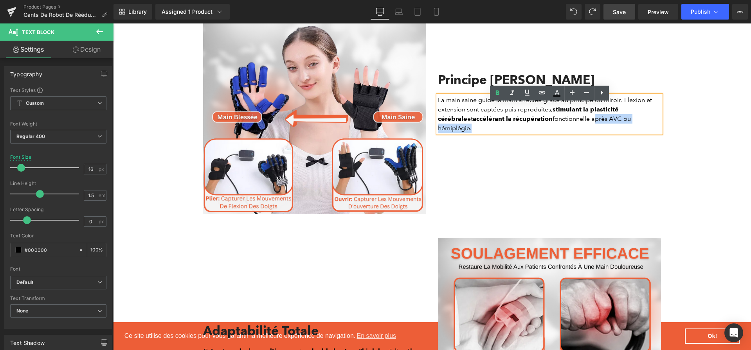
drag, startPoint x: 557, startPoint y: 127, endPoint x: 629, endPoint y: 124, distance: 72.8
click at [629, 124] on p "La main saine guide la main affectée grâce au principe du miroir. Flexion et ex…" at bounding box center [549, 115] width 223 height 38
click at [498, 95] on icon at bounding box center [498, 93] width 4 height 5
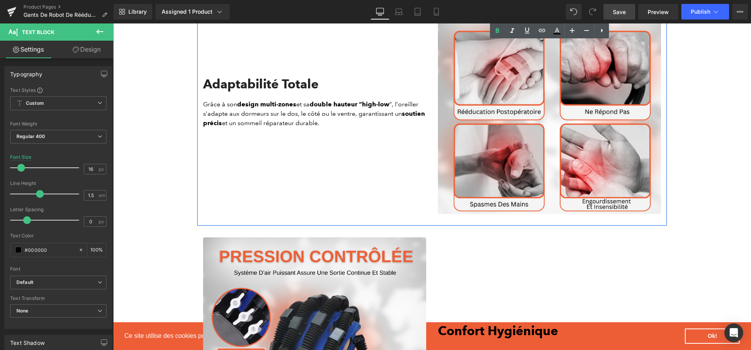
scroll to position [1383, 0]
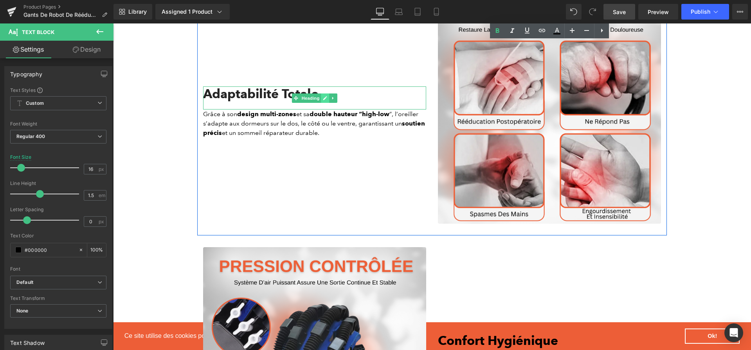
click at [325, 103] on link at bounding box center [325, 98] width 8 height 9
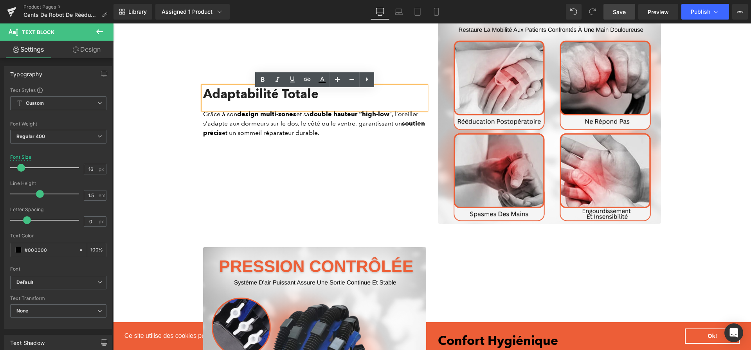
click at [290, 99] on h2 "Adaptabilité Totale" at bounding box center [314, 94] width 223 height 15
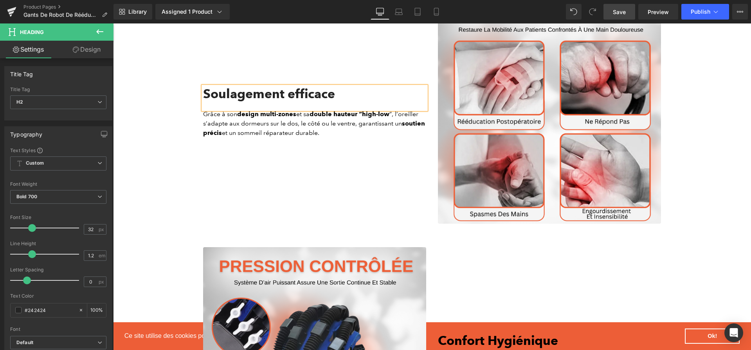
click at [291, 98] on h2 "Soulagement efficace" at bounding box center [314, 94] width 223 height 15
click at [328, 128] on link at bounding box center [328, 123] width 8 height 9
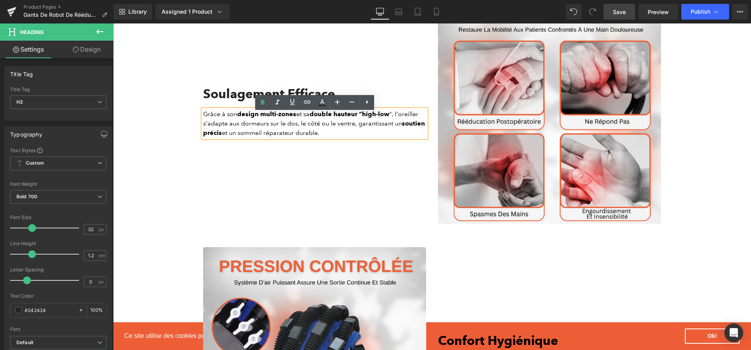
click at [328, 130] on p "Grâce à son design multi-zones et sa double hauteur “high-low ”, l’oreiller s’a…" at bounding box center [314, 124] width 223 height 28
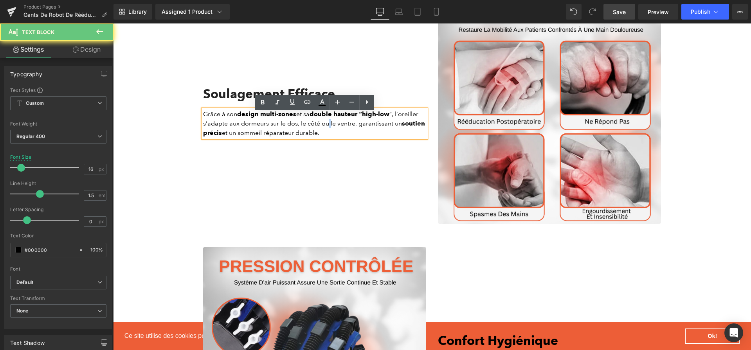
click at [328, 130] on p "Grâce à son design multi-zones et sa double hauteur “high-low ”, l’oreiller s’a…" at bounding box center [314, 124] width 223 height 28
paste div
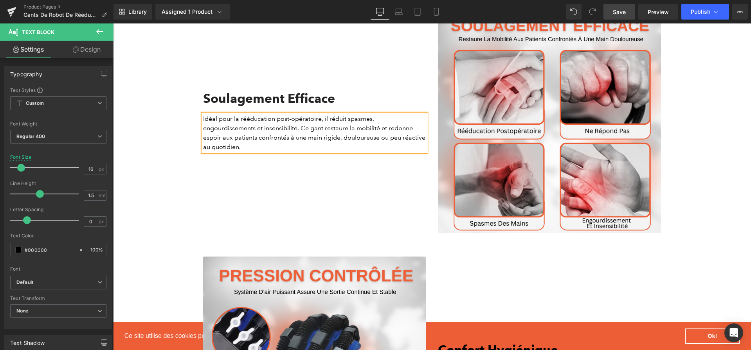
scroll to position [1378, 0]
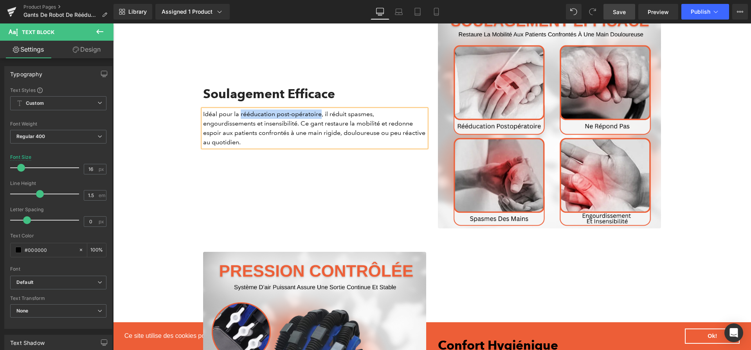
drag, startPoint x: 241, startPoint y: 119, endPoint x: 320, endPoint y: 122, distance: 79.5
click at [320, 122] on p "Idéal pour la rééducation post-opératoire, il réduit spasmes, engourdissements …" at bounding box center [314, 129] width 223 height 38
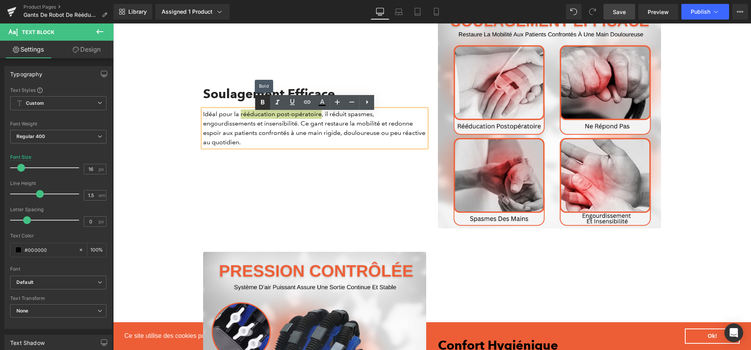
click at [262, 105] on icon at bounding box center [262, 102] width 9 height 9
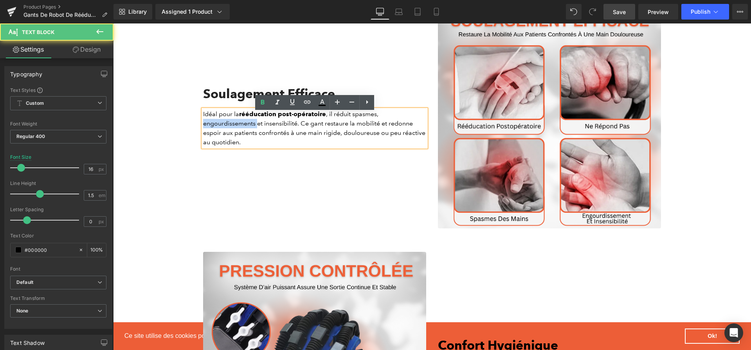
drag, startPoint x: 204, startPoint y: 126, endPoint x: 258, endPoint y: 128, distance: 53.7
click at [258, 128] on p "Idéal pour la rééducation post-opératoire , il réduit spasmes, engourdissements…" at bounding box center [314, 129] width 223 height 38
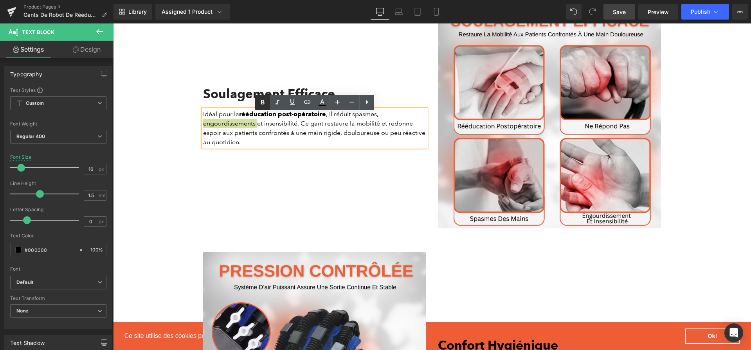
click at [264, 105] on icon at bounding box center [262, 102] width 9 height 9
drag, startPoint x: 352, startPoint y: 119, endPoint x: 376, endPoint y: 119, distance: 24.3
click at [376, 119] on p "Idéal pour la rééducation post-opératoire , il réduit spasmes, engourdissements…" at bounding box center [314, 129] width 223 height 38
click at [265, 102] on icon at bounding box center [262, 102] width 9 height 9
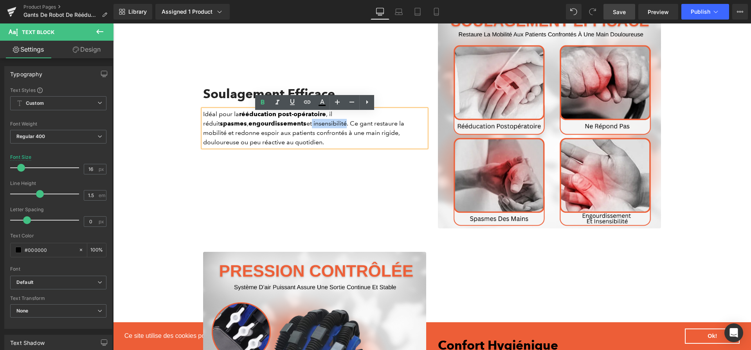
drag, startPoint x: 267, startPoint y: 126, endPoint x: 302, endPoint y: 131, distance: 35.2
click at [302, 131] on p "Idéal pour la rééducation post-opératoire , il réduit spasmes , engourdissement…" at bounding box center [314, 129] width 223 height 38
click at [263, 102] on icon at bounding box center [263, 102] width 4 height 5
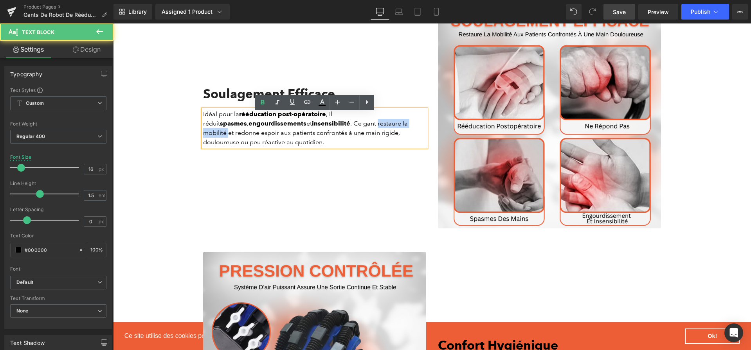
drag, startPoint x: 332, startPoint y: 124, endPoint x: 389, endPoint y: 127, distance: 57.6
click at [389, 127] on p "Idéal pour la rééducation post-opératoire , il réduit spasmes , engourdissement…" at bounding box center [314, 129] width 223 height 38
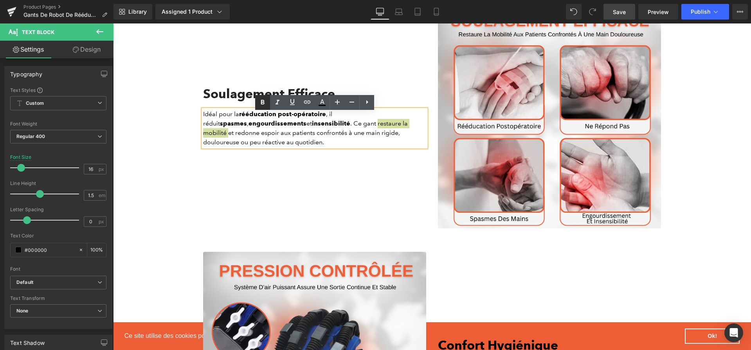
click at [264, 101] on icon at bounding box center [263, 102] width 4 height 5
drag, startPoint x: 261, startPoint y: 137, endPoint x: 340, endPoint y: 138, distance: 79.1
click at [340, 138] on p "Idéal pour la rééducation post-opératoire , il réduit spasmes , engourdissement…" at bounding box center [314, 129] width 223 height 38
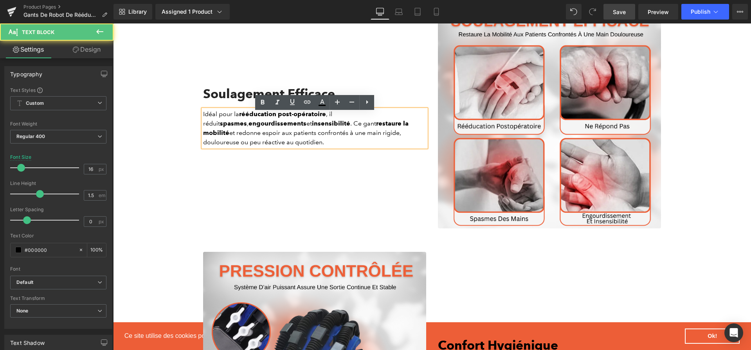
click at [359, 138] on p "Idéal pour la rééducation post-opératoire , il réduit spasmes , engourdissement…" at bounding box center [314, 129] width 223 height 38
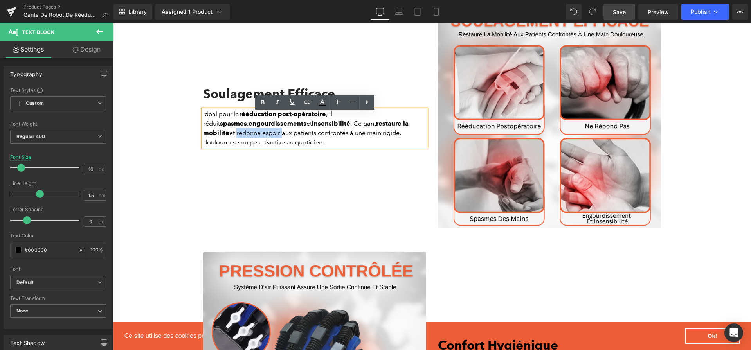
drag, startPoint x: 400, startPoint y: 125, endPoint x: 222, endPoint y: 138, distance: 178.6
click at [222, 138] on p "Idéal pour la rééducation post-opératoire , il réduit spasmes , engourdissement…" at bounding box center [314, 129] width 223 height 38
click at [260, 105] on icon at bounding box center [262, 102] width 9 height 9
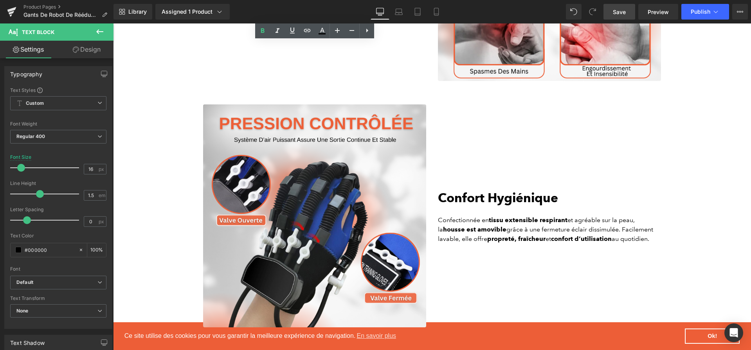
scroll to position [1537, 0]
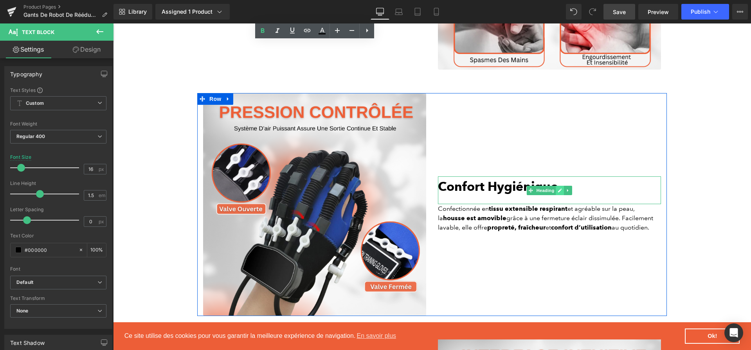
click at [558, 193] on icon at bounding box center [560, 190] width 4 height 5
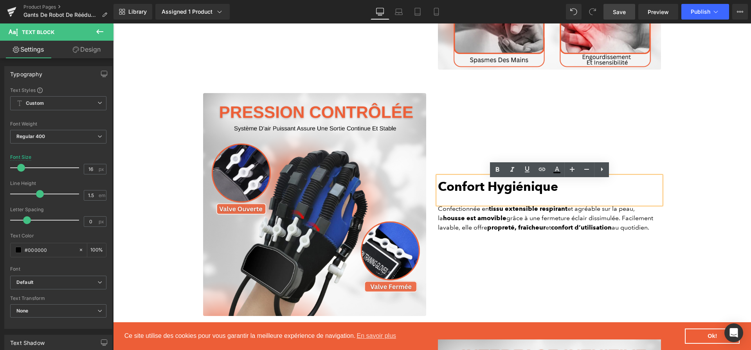
click at [557, 194] on b "Confort Hygiénique" at bounding box center [498, 186] width 120 height 15
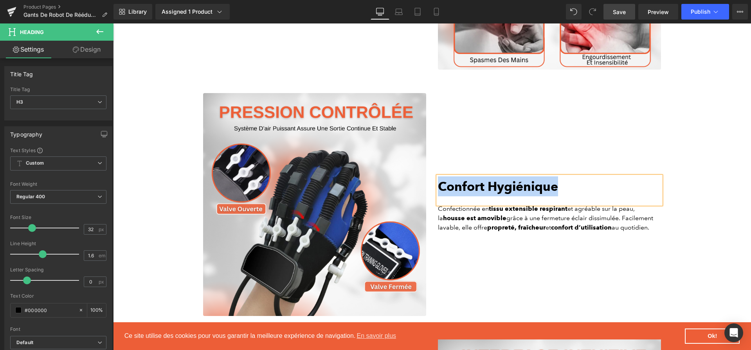
paste div
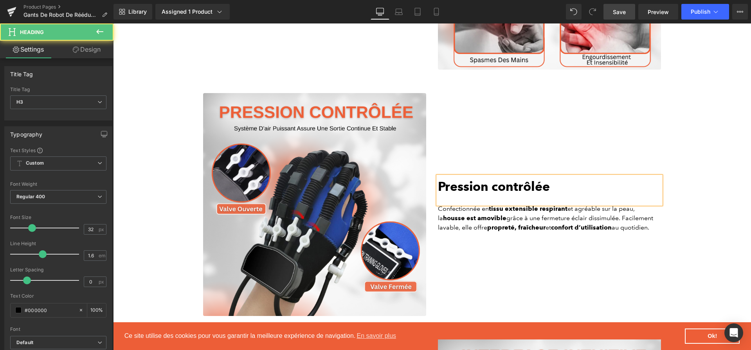
click at [496, 188] on b "Pression contrôlée" at bounding box center [494, 186] width 112 height 15
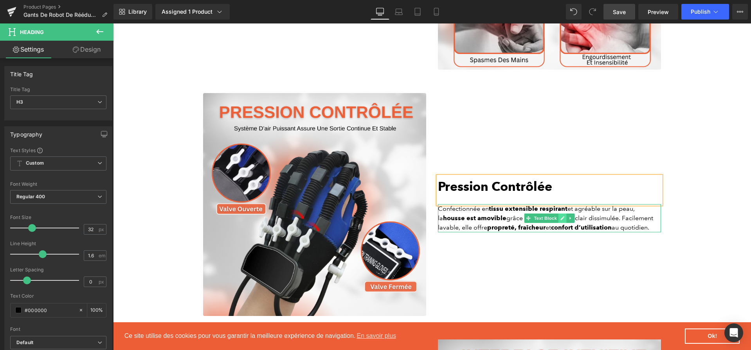
click at [561, 221] on icon at bounding box center [563, 218] width 4 height 5
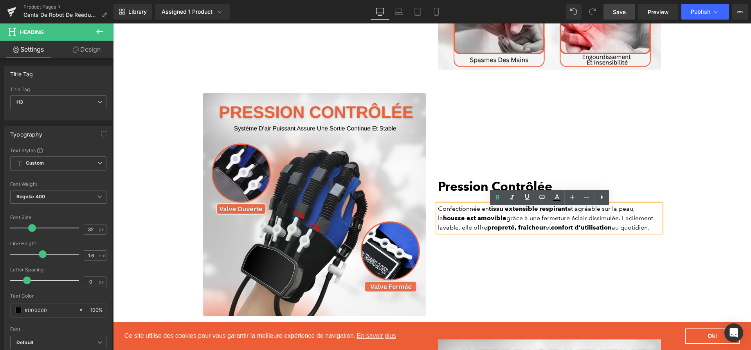
click at [560, 223] on p "Confectionnée en tissu extensible respirant et agréable sur la peau, la housse …" at bounding box center [549, 218] width 223 height 28
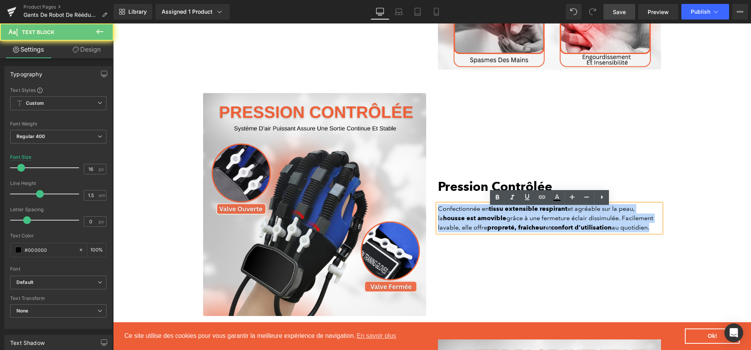
paste div
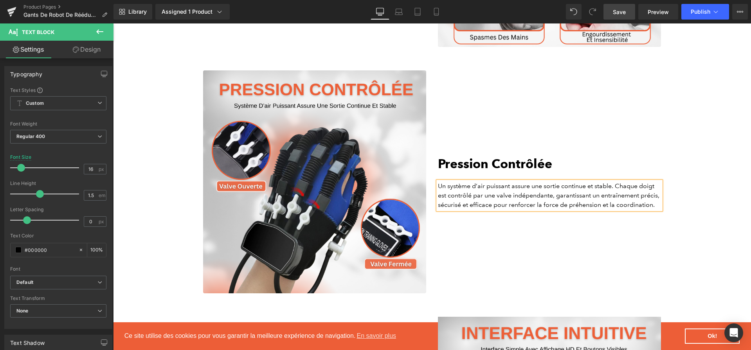
scroll to position [1558, 0]
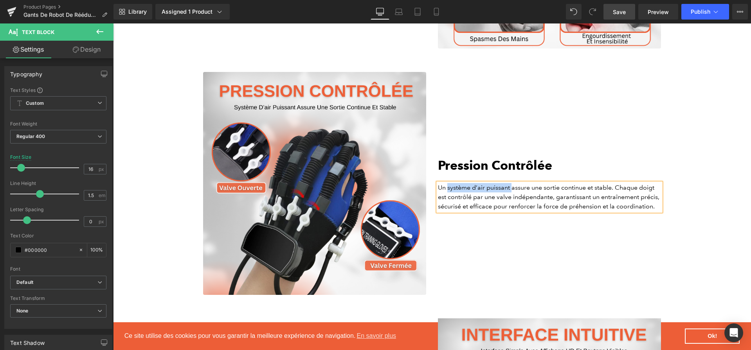
drag, startPoint x: 447, startPoint y: 191, endPoint x: 513, endPoint y: 189, distance: 65.8
click at [513, 189] on p "Un système d’air puissant assure une sortie continue et stable. Chaque doigt es…" at bounding box center [549, 197] width 223 height 28
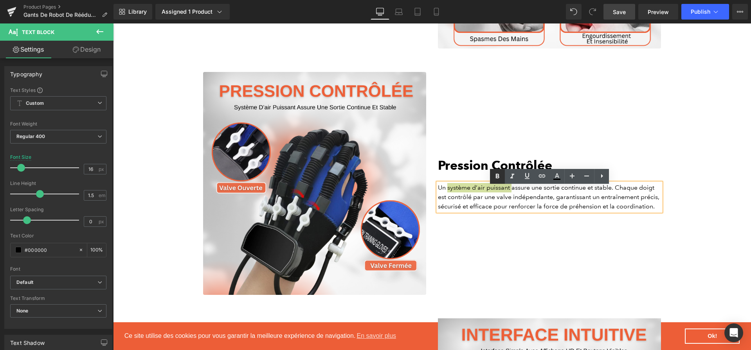
click at [493, 179] on icon at bounding box center [497, 176] width 9 height 9
drag, startPoint x: 548, startPoint y: 193, endPoint x: 616, endPoint y: 192, distance: 67.7
click at [616, 192] on p "Un système d’air puissant assure une sortie continue et stable. Chaque doigt es…" at bounding box center [549, 197] width 223 height 28
click at [500, 175] on icon at bounding box center [497, 176] width 9 height 9
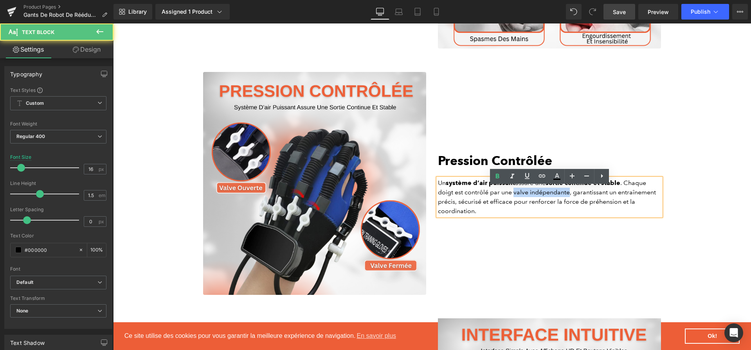
drag, startPoint x: 513, startPoint y: 198, endPoint x: 570, endPoint y: 198, distance: 57.2
click at [570, 198] on p "Un système d’air puissant assure une sortie continue et stable . Chaque doigt e…" at bounding box center [549, 198] width 223 height 38
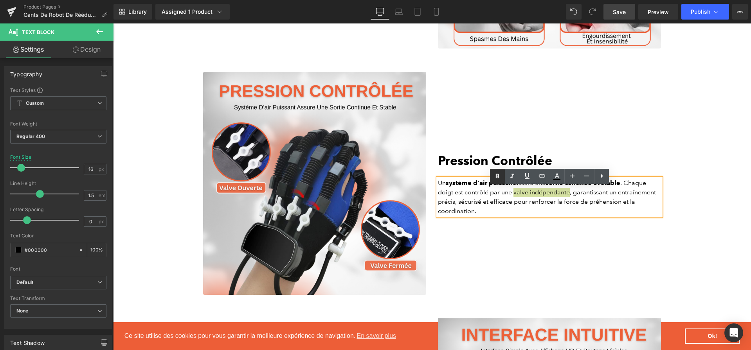
click at [502, 175] on icon at bounding box center [497, 176] width 9 height 9
drag, startPoint x: 622, startPoint y: 197, endPoint x: 514, endPoint y: 209, distance: 108.2
click at [514, 209] on p "Un système d’air puissant assure une sortie continue et stable . Chaque doigt e…" at bounding box center [549, 198] width 223 height 38
click at [503, 174] on link at bounding box center [497, 176] width 15 height 15
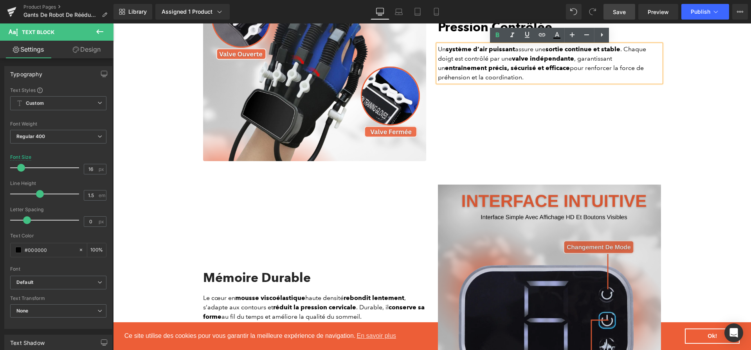
scroll to position [1755, 0]
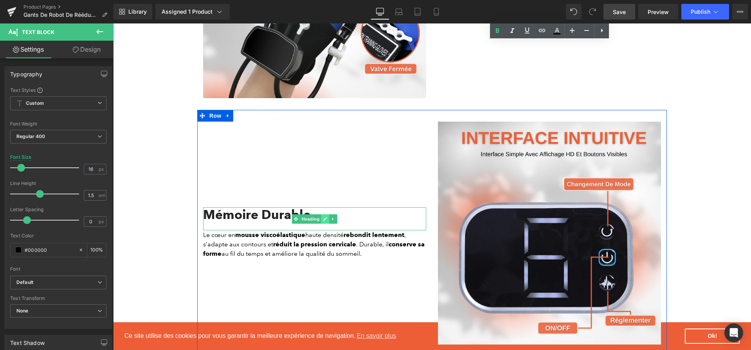
click at [323, 218] on link at bounding box center [325, 219] width 8 height 9
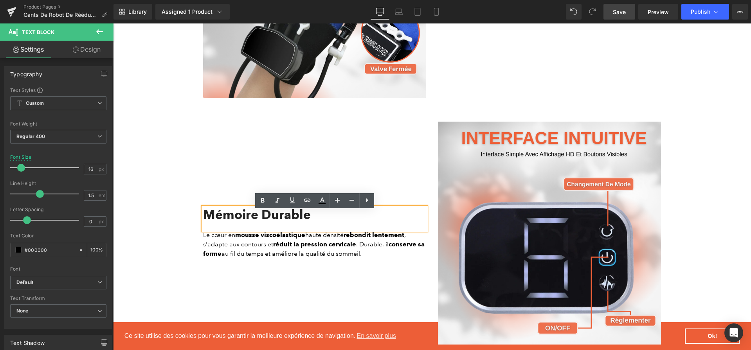
click at [323, 218] on h2 "Mémoire Durable" at bounding box center [314, 214] width 223 height 15
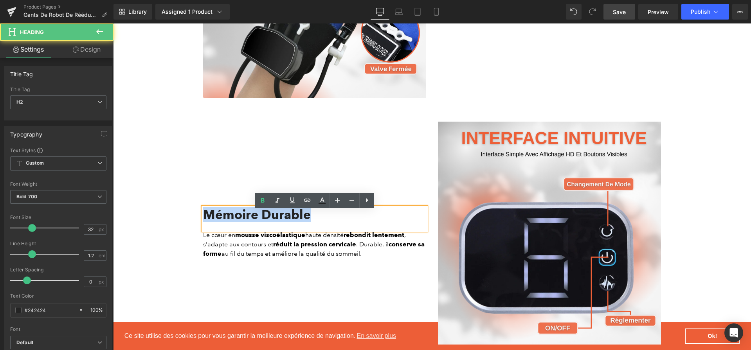
click at [323, 218] on h2 "Mémoire Durable" at bounding box center [314, 214] width 223 height 15
paste div
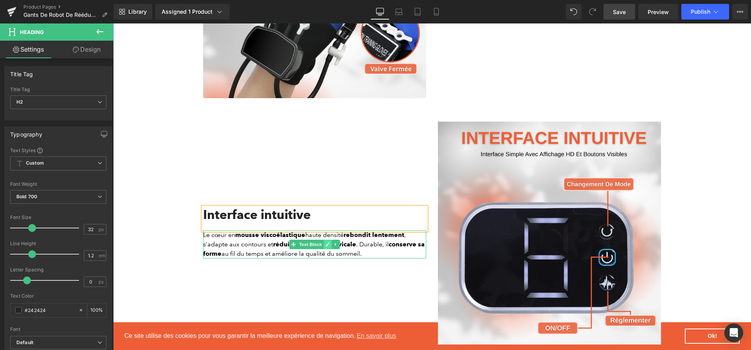
click at [326, 247] on icon at bounding box center [328, 245] width 4 height 4
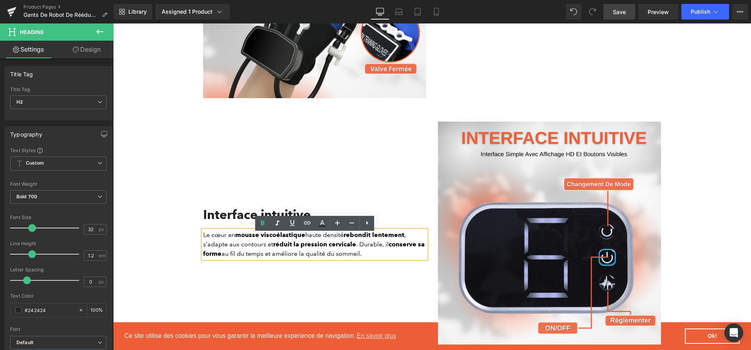
click at [326, 248] on strong "réduit la pression cervicale" at bounding box center [314, 244] width 83 height 7
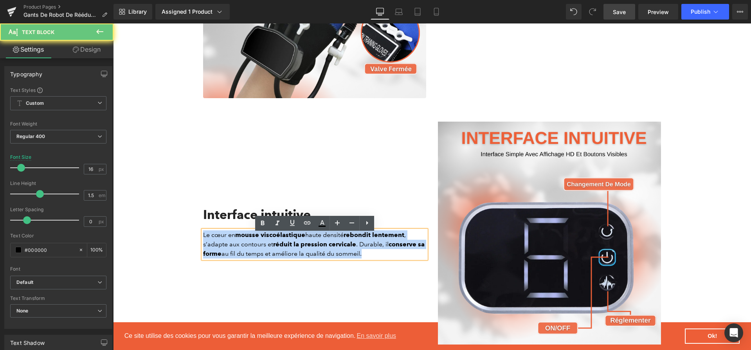
paste div
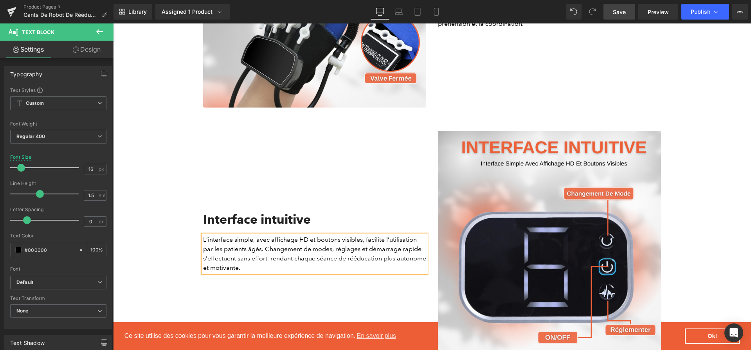
scroll to position [1751, 0]
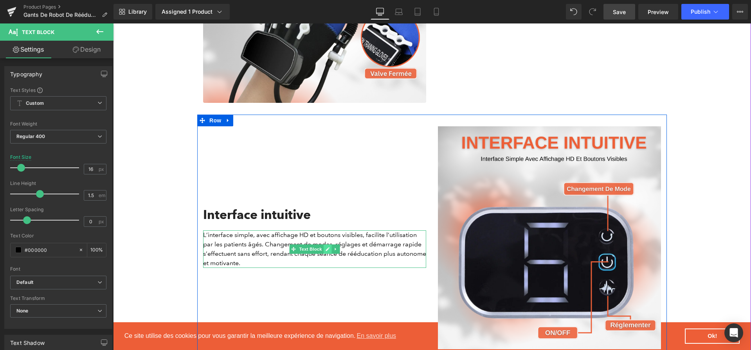
click at [324, 254] on link at bounding box center [328, 249] width 8 height 9
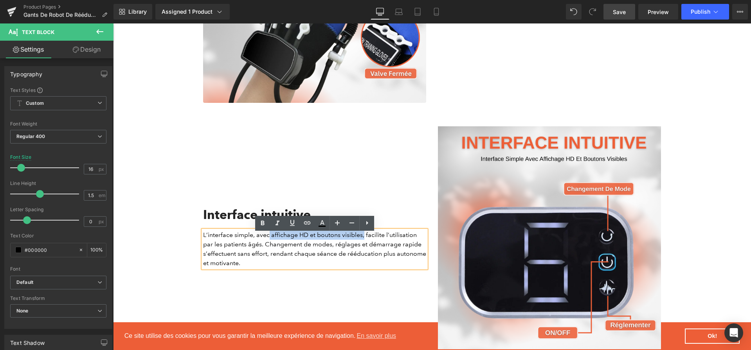
drag, startPoint x: 269, startPoint y: 238, endPoint x: 363, endPoint y: 241, distance: 94.0
click at [363, 241] on p "L’interface simple, avec affichage HD et boutons visibles, facilite l’utilisati…" at bounding box center [314, 250] width 223 height 38
click at [263, 217] on link at bounding box center [262, 223] width 15 height 15
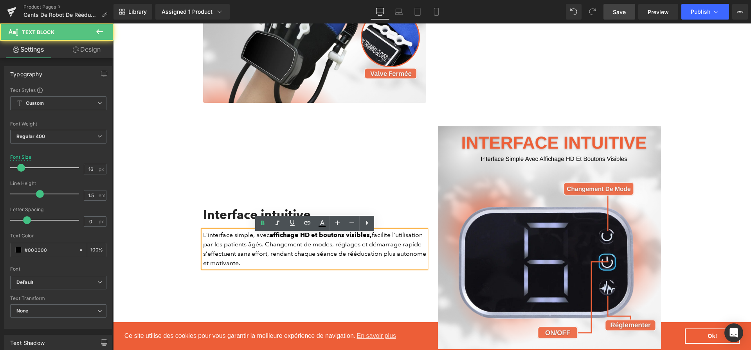
click at [368, 240] on p "L’interface simple, avec affichage HD et boutons visibles, facilite l’utilisati…" at bounding box center [314, 250] width 223 height 38
click at [259, 220] on icon at bounding box center [262, 223] width 9 height 9
click at [261, 249] on p "L’interface simple, avec affichage HD et boutons visibles , facilite l’utilisat…" at bounding box center [314, 250] width 223 height 38
drag, startPoint x: 265, startPoint y: 246, endPoint x: 333, endPoint y: 249, distance: 68.2
click at [333, 249] on p "L’interface simple, avec affichage HD et boutons visibles , facilite l’utilisat…" at bounding box center [314, 250] width 223 height 38
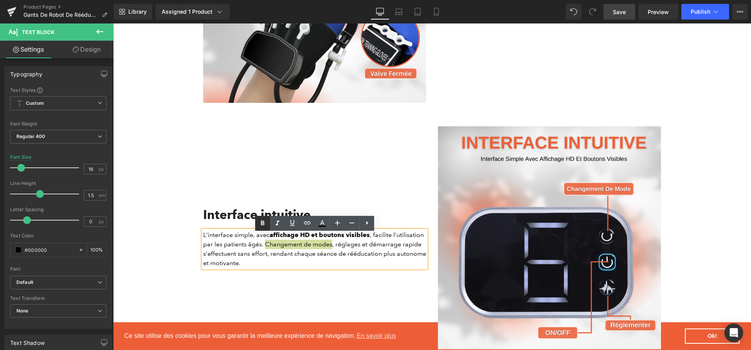
click at [265, 222] on icon at bounding box center [262, 223] width 9 height 9
drag, startPoint x: 337, startPoint y: 249, endPoint x: 365, endPoint y: 251, distance: 27.9
click at [365, 251] on p "L’interface simple, avec affichage HD et boutons visibles , facilite l’utilisat…" at bounding box center [314, 250] width 223 height 38
click at [266, 223] on icon at bounding box center [262, 223] width 9 height 9
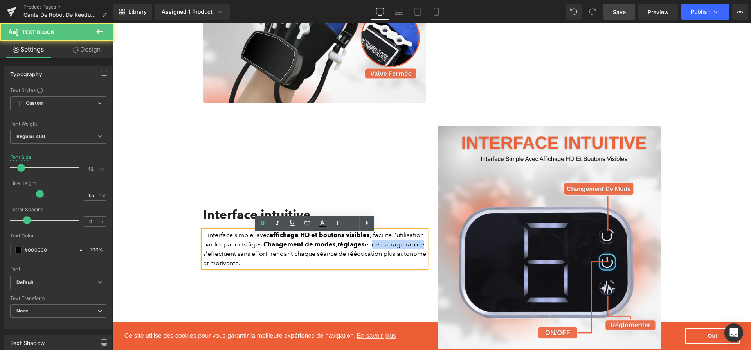
drag, startPoint x: 375, startPoint y: 249, endPoint x: 433, endPoint y: 251, distance: 57.6
click at [433, 251] on div "Image Interface intuitive Heading L’interface simple, avec affichage HD et bout…" at bounding box center [432, 238] width 470 height 247
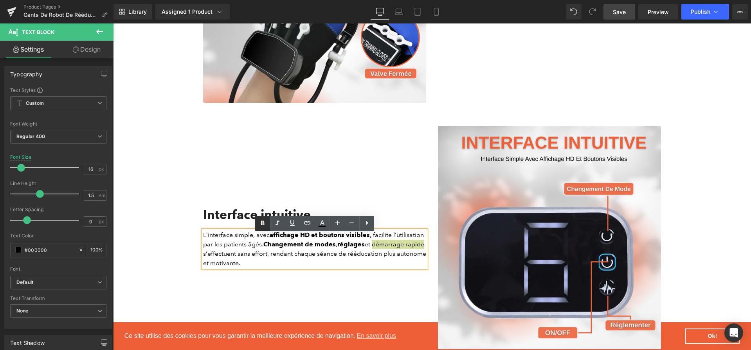
click at [268, 224] on link at bounding box center [262, 223] width 15 height 15
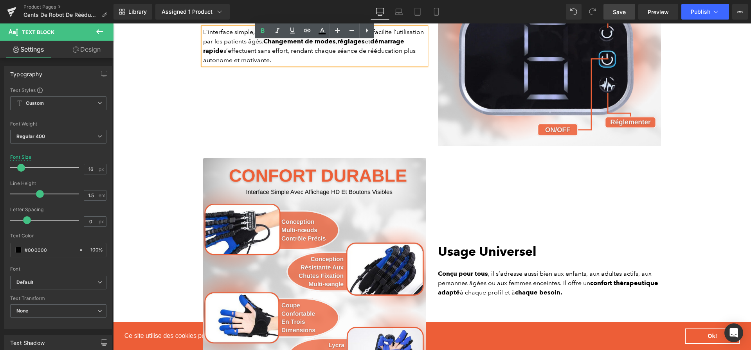
scroll to position [2003, 0]
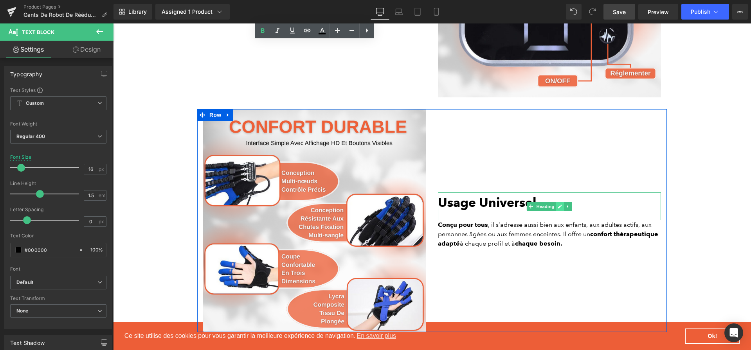
click at [557, 211] on link at bounding box center [560, 206] width 8 height 9
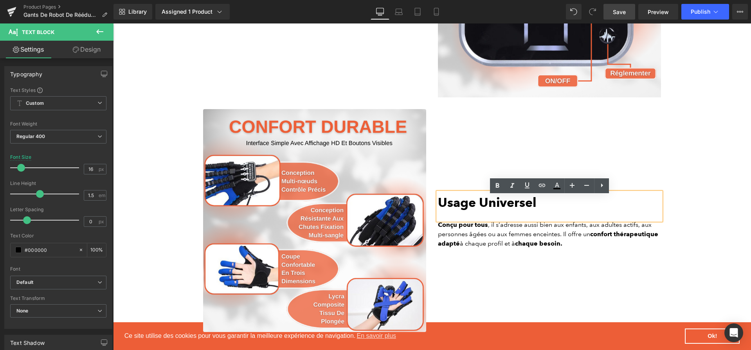
click at [557, 213] on div "Usage Universel" at bounding box center [549, 207] width 223 height 28
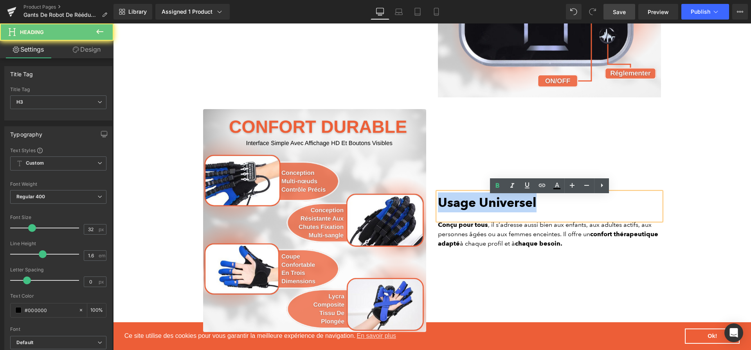
click at [557, 213] on div "Usage Universel" at bounding box center [549, 207] width 223 height 28
paste div
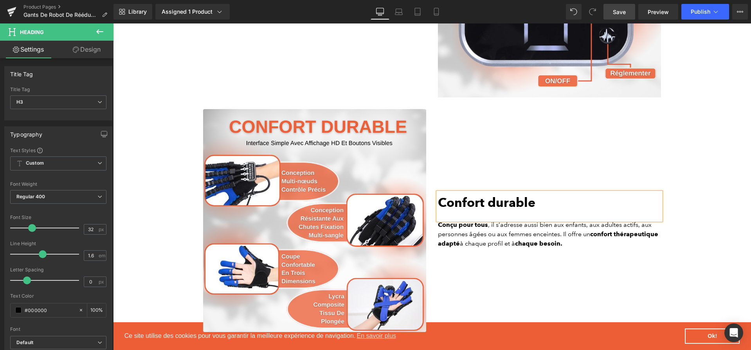
click at [494, 207] on b "Confort durable" at bounding box center [486, 202] width 97 height 15
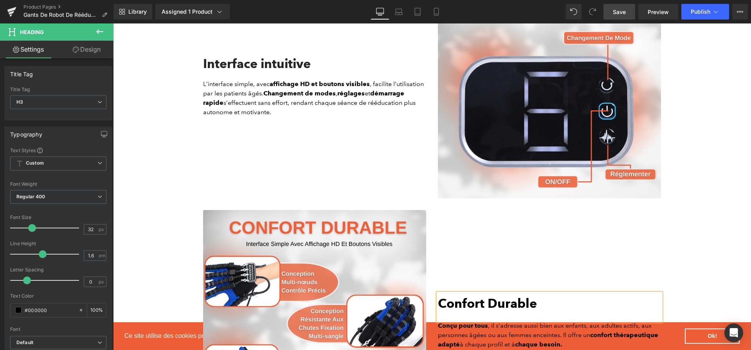
scroll to position [1895, 0]
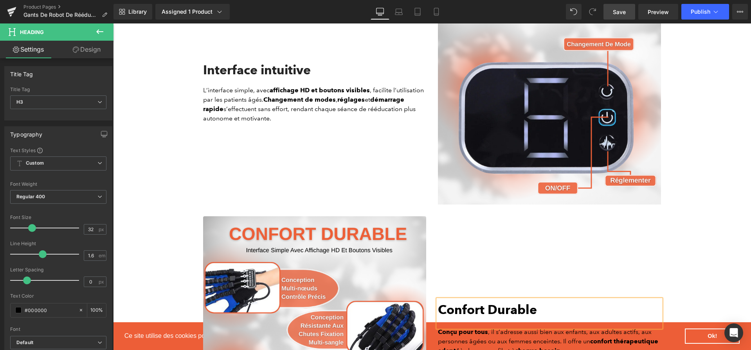
click at [263, 76] on h2 "Interface intuitive" at bounding box center [314, 70] width 223 height 15
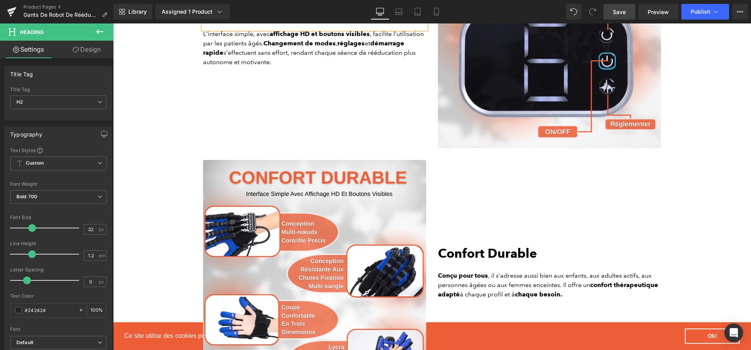
scroll to position [2110, 0]
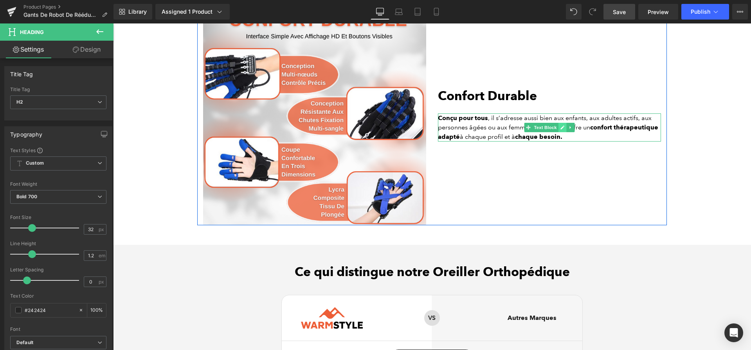
click at [566, 130] on link at bounding box center [563, 127] width 8 height 9
click at [566, 130] on p "Conçu pour tous , il s’adresse aussi bien aux enfants, aux adultes actifs, aux …" at bounding box center [549, 128] width 223 height 28
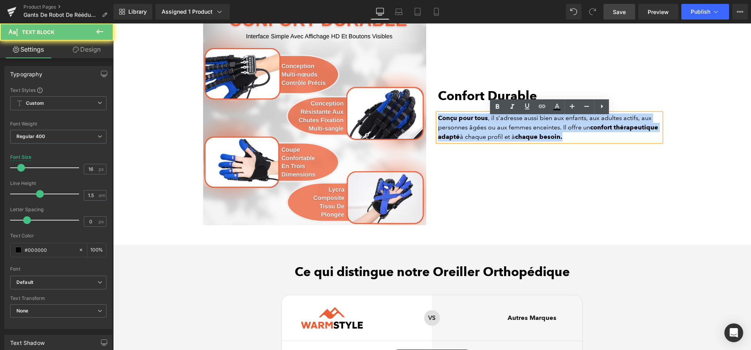
paste div
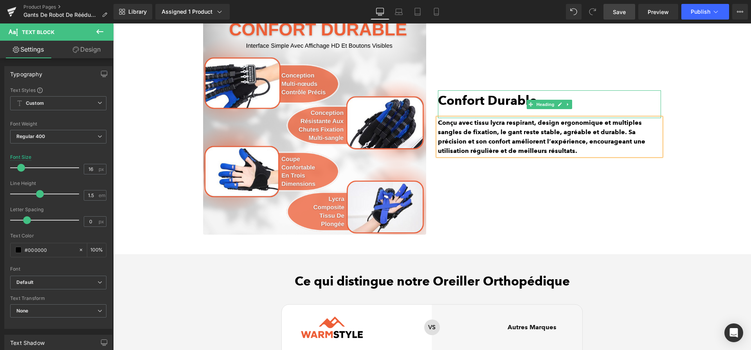
scroll to position [2105, 0]
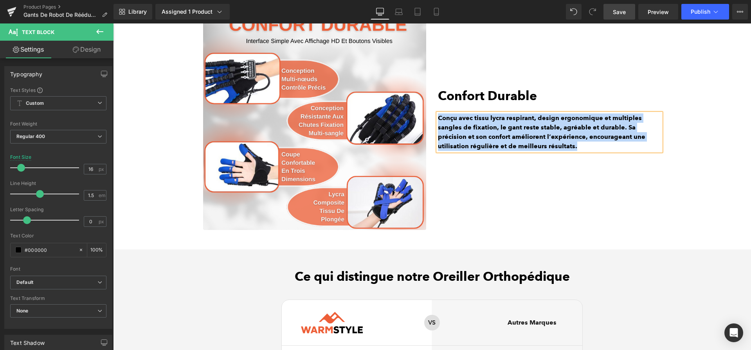
drag, startPoint x: 545, startPoint y: 153, endPoint x: 440, endPoint y: 119, distance: 109.9
click at [440, 119] on p "Conçu avec tissu lycra respirant, design ergonomique et multiples sangles de fi…" at bounding box center [549, 133] width 223 height 38
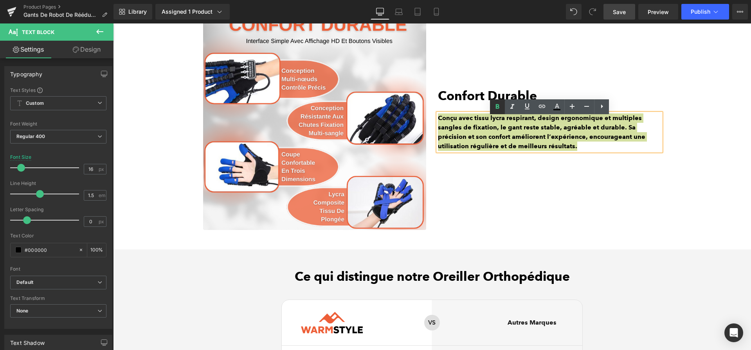
click at [501, 106] on icon at bounding box center [497, 106] width 9 height 9
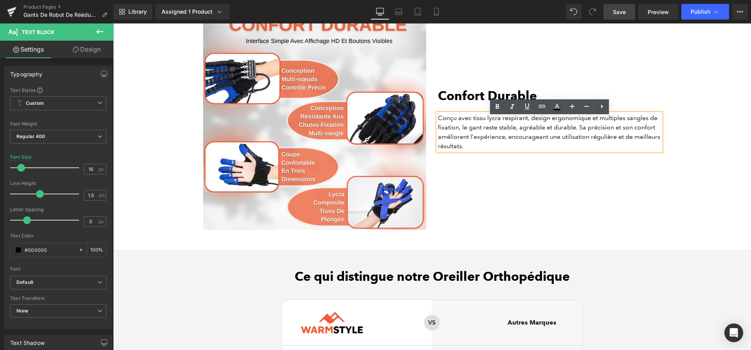
scroll to position [2095, 0]
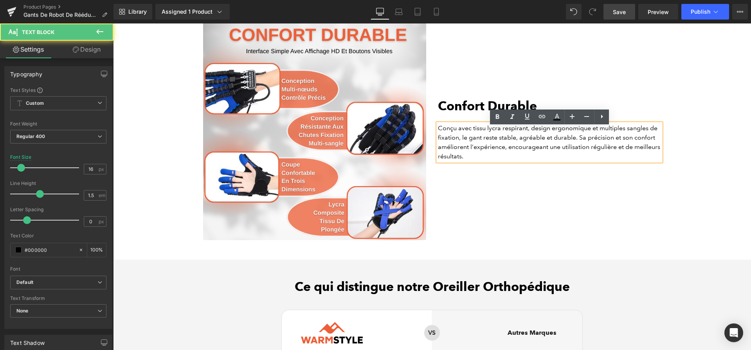
drag, startPoint x: 472, startPoint y: 131, endPoint x: 499, endPoint y: 134, distance: 27.1
click at [499, 134] on p "Conçu avec tissu lycra respirant, design ergonomique et multiples sangles de fi…" at bounding box center [549, 143] width 223 height 38
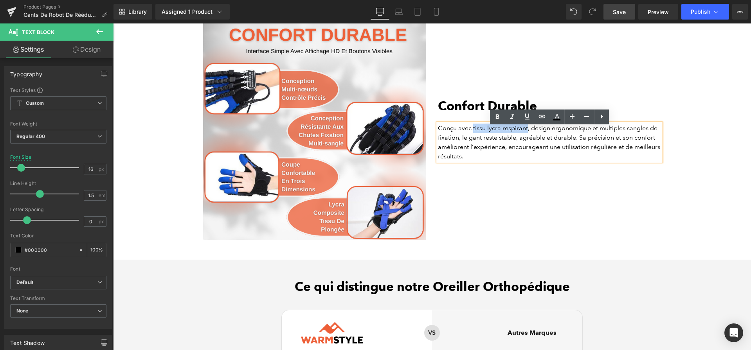
drag, startPoint x: 527, startPoint y: 134, endPoint x: 634, endPoint y: 140, distance: 107.0
click at [472, 132] on p "Conçu avec tissu lycra respirant, design ergonomique et multiples sangles de fi…" at bounding box center [549, 143] width 223 height 38
click at [500, 115] on icon at bounding box center [497, 116] width 9 height 9
drag, startPoint x: 604, startPoint y: 132, endPoint x: 468, endPoint y: 137, distance: 136.7
click at [468, 137] on p "Conçu avec tissu lycra respirant , design ergonomique et multiples sangles de f…" at bounding box center [549, 143] width 223 height 38
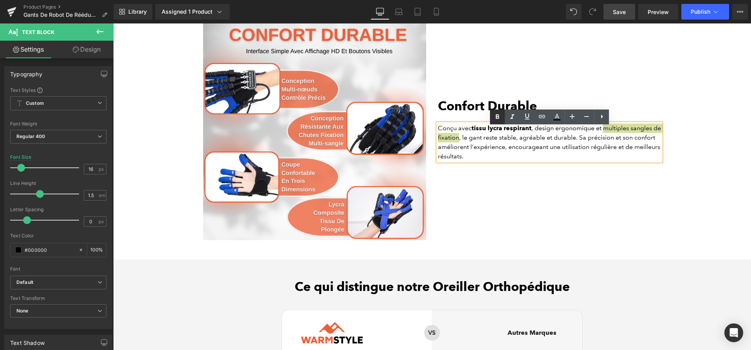
click at [491, 120] on link at bounding box center [497, 117] width 15 height 15
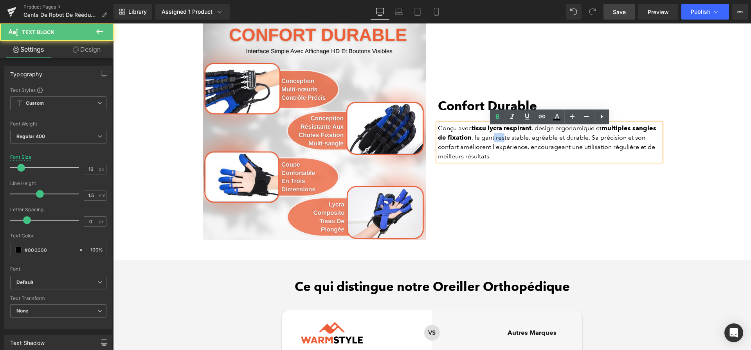
drag, startPoint x: 493, startPoint y: 142, endPoint x: 503, endPoint y: 143, distance: 9.4
click at [503, 143] on p "Conçu avec tissu lycra respirant , design ergonomique et multiples sangles de f…" at bounding box center [549, 143] width 223 height 38
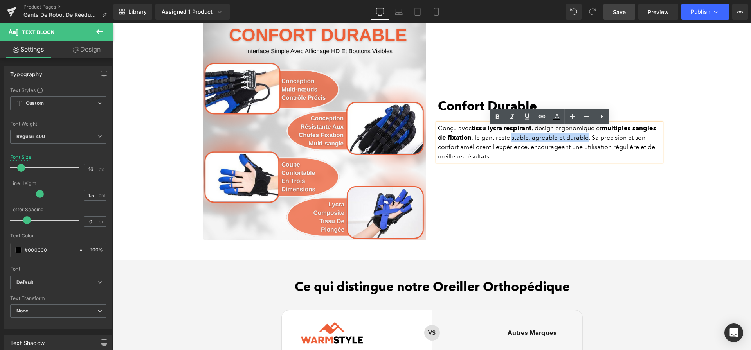
drag, startPoint x: 510, startPoint y: 143, endPoint x: 636, endPoint y: 145, distance: 125.7
click at [588, 142] on p "Conçu avec tissu lycra respirant , design ergonomique et multiples sangles de f…" at bounding box center [549, 143] width 223 height 38
click at [502, 114] on icon at bounding box center [497, 116] width 9 height 9
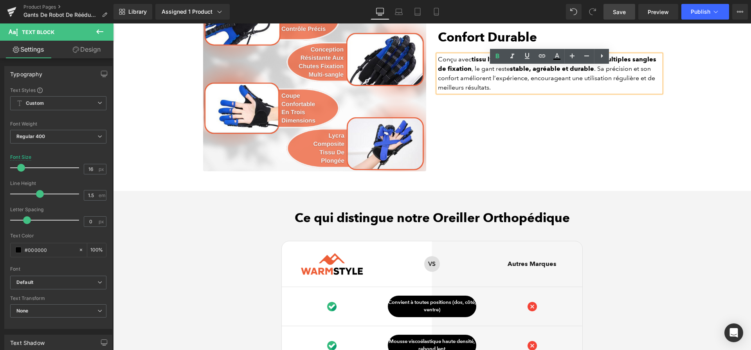
scroll to position [2192, 0]
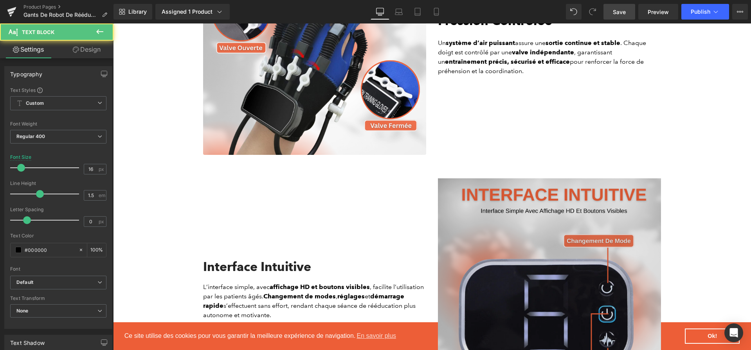
drag, startPoint x: 568, startPoint y: 46, endPoint x: 563, endPoint y: 45, distance: 4.7
click at [563, 45] on div "Liquid Row Image Entraînement Ciblé Heading Le gant permet d’ exercer un doigt …" at bounding box center [432, 272] width 638 height 2308
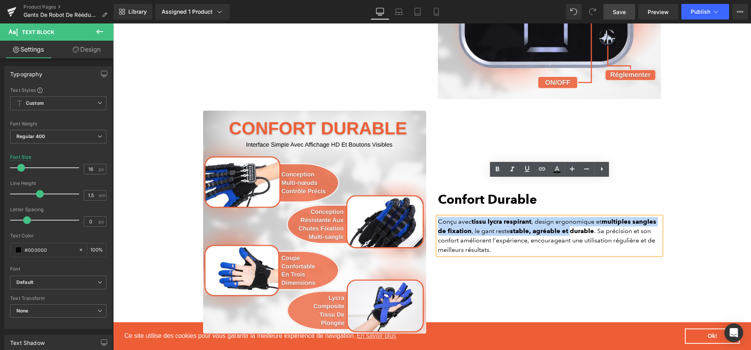
scroll to position [2045, 0]
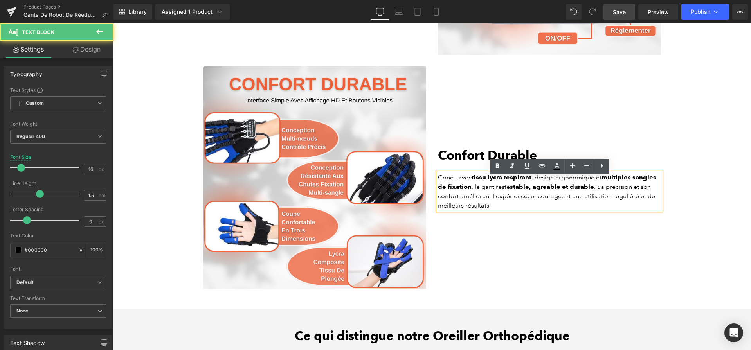
click at [572, 191] on strong "stable, agréable et durable" at bounding box center [552, 186] width 84 height 7
drag, startPoint x: 567, startPoint y: 191, endPoint x: 561, endPoint y: 191, distance: 5.9
click at [561, 191] on strong "stable, agréable et durable" at bounding box center [552, 186] width 84 height 7
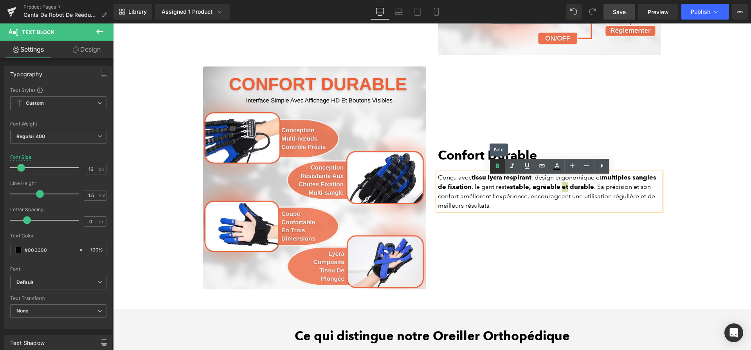
click at [501, 165] on icon at bounding box center [497, 166] width 9 height 9
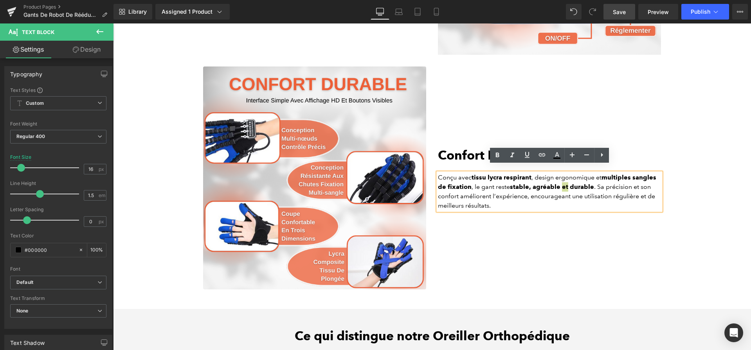
scroll to position [2056, 0]
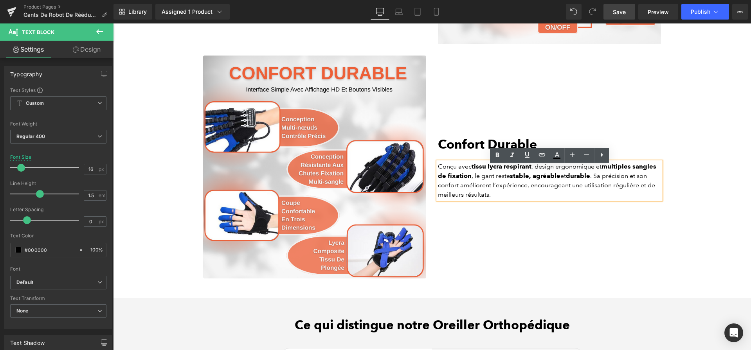
click at [502, 212] on div "Confort Durable Heading Conçu avec tissu lycra respirant , design ergonomique e…" at bounding box center [549, 167] width 235 height 223
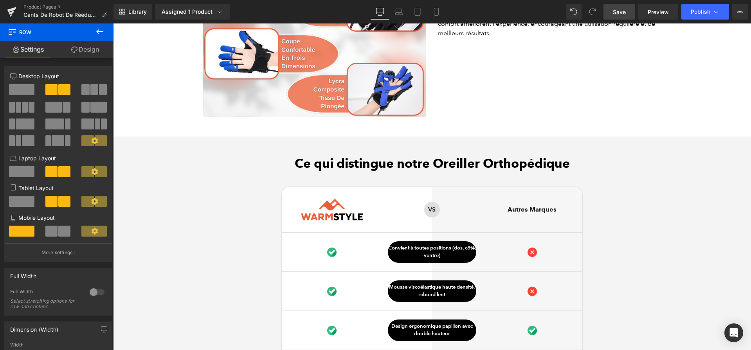
scroll to position [2276, 0]
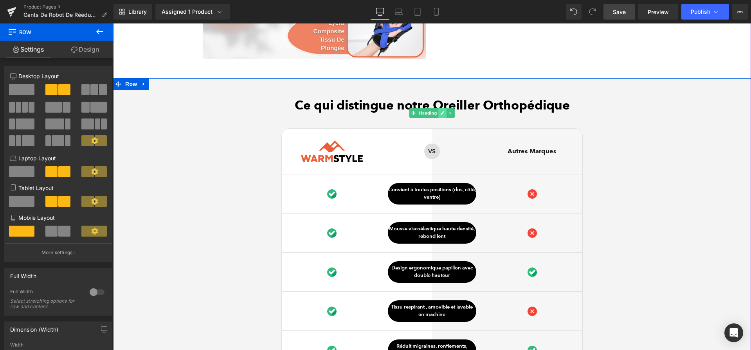
click at [440, 115] on icon at bounding box center [442, 113] width 4 height 5
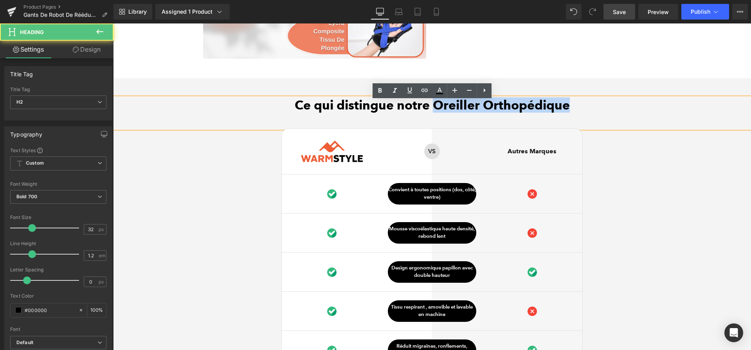
drag, startPoint x: 435, startPoint y: 110, endPoint x: 568, endPoint y: 114, distance: 132.8
click at [568, 113] on h2 "Ce qui distingue notre Oreiller Orthopédique" at bounding box center [432, 105] width 638 height 15
paste div
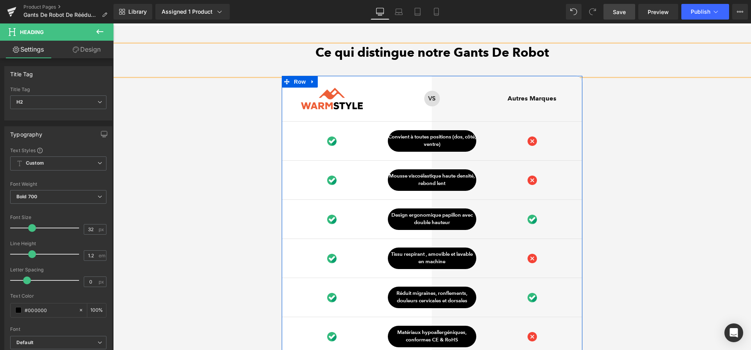
scroll to position [2330, 0]
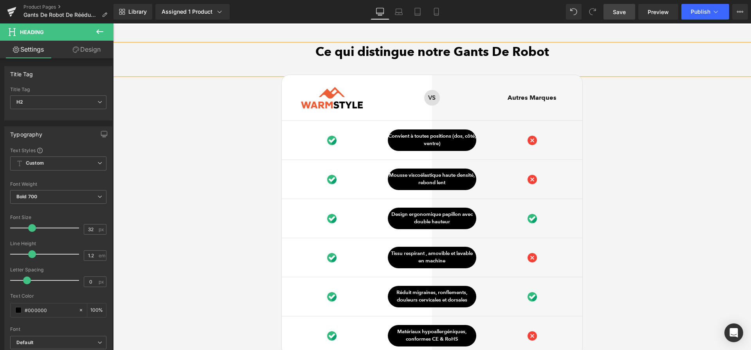
click at [620, 11] on span "Save" at bounding box center [619, 12] width 13 height 8
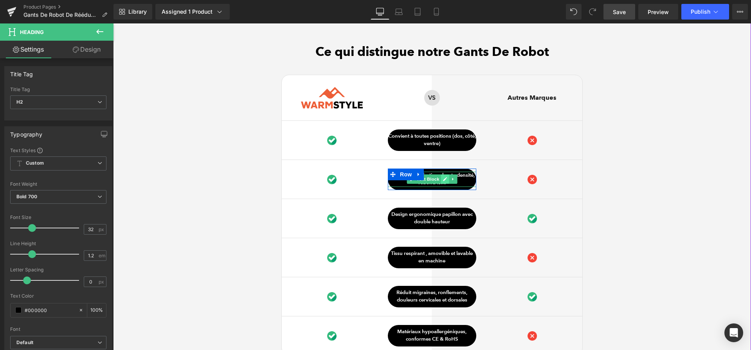
click at [446, 182] on icon at bounding box center [445, 179] width 4 height 5
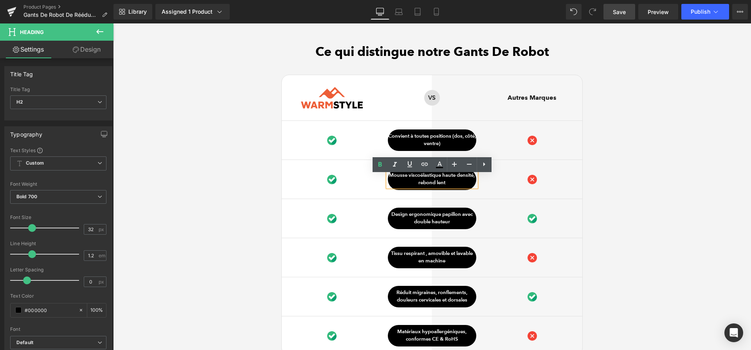
click at [446, 184] on p "Mousse viscoélastique haute densité, rebond lent" at bounding box center [432, 179] width 88 height 15
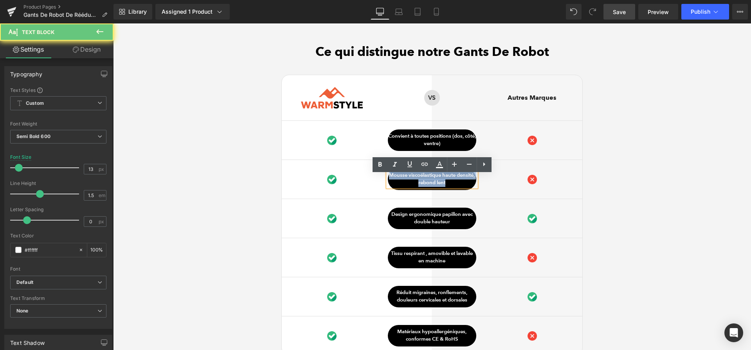
click at [446, 184] on p "Mousse viscoélastique haute densité, rebond lent" at bounding box center [432, 179] width 88 height 15
paste div
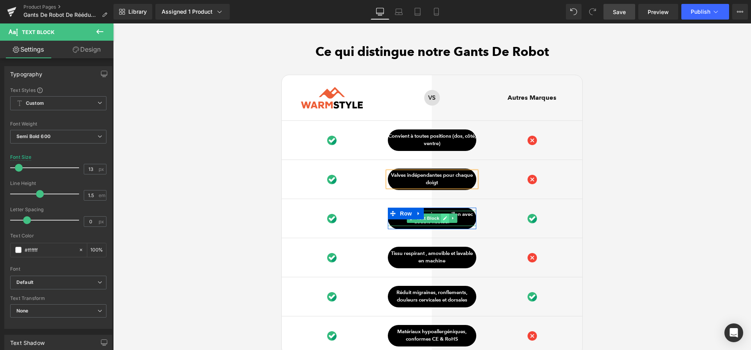
click at [442, 223] on link at bounding box center [445, 218] width 8 height 9
click at [442, 225] on p "Design ergonomique papillon avec double hauteur" at bounding box center [432, 218] width 88 height 15
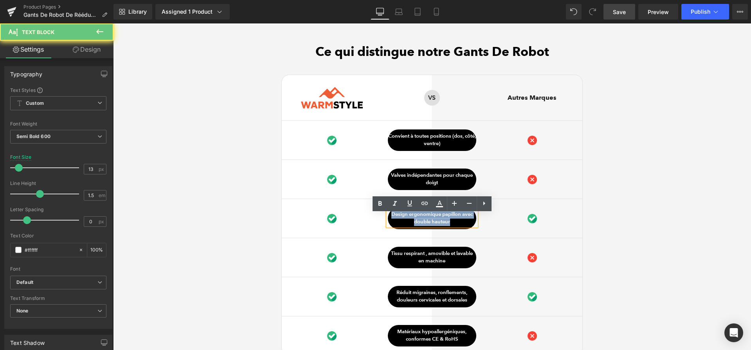
click at [442, 225] on p "Design ergonomique papillon avec double hauteur" at bounding box center [432, 218] width 88 height 15
paste div
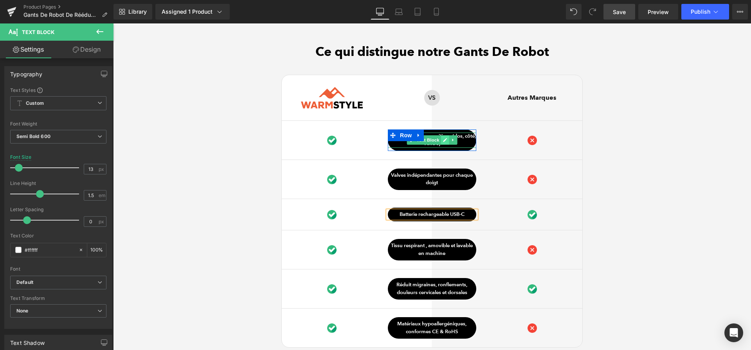
click at [442, 144] on link at bounding box center [445, 139] width 8 height 9
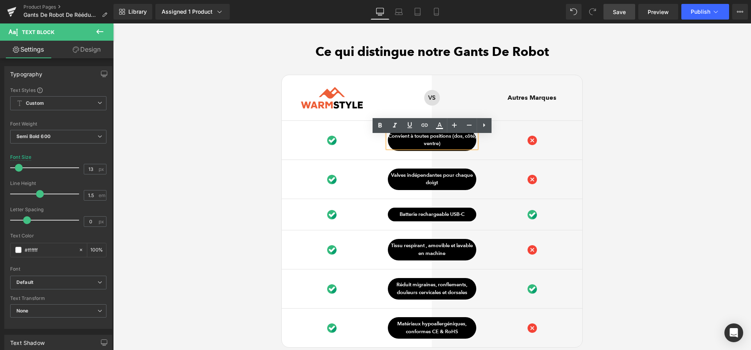
click at [442, 144] on p "Convient à toutes positions (dos, côté, ventre)" at bounding box center [432, 140] width 88 height 15
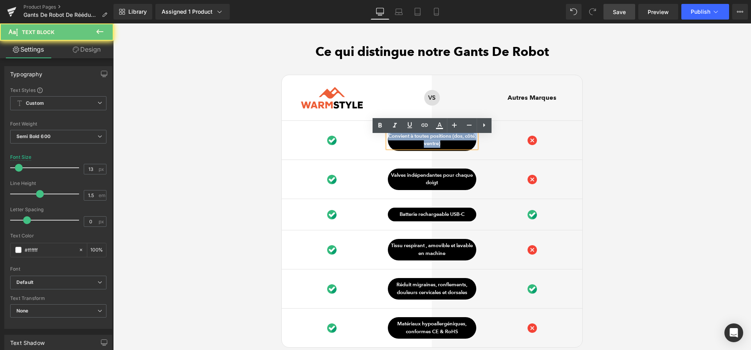
click at [442, 144] on p "Convient à toutes positions (dos, côté, ventre)" at bounding box center [432, 140] width 88 height 15
paste div
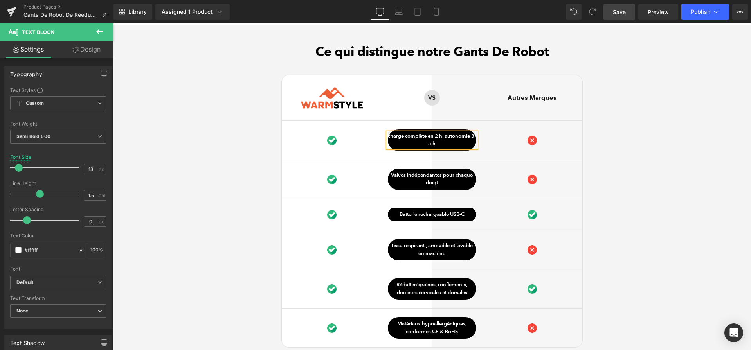
click at [449, 140] on p "charge complète en 2 h, autonomie 3–5 h" at bounding box center [432, 140] width 88 height 15
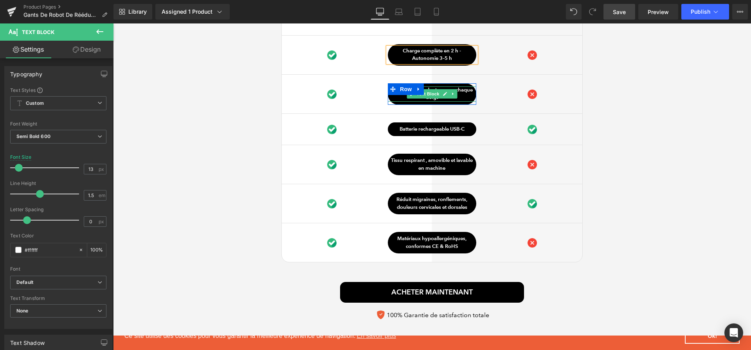
scroll to position [2414, 0]
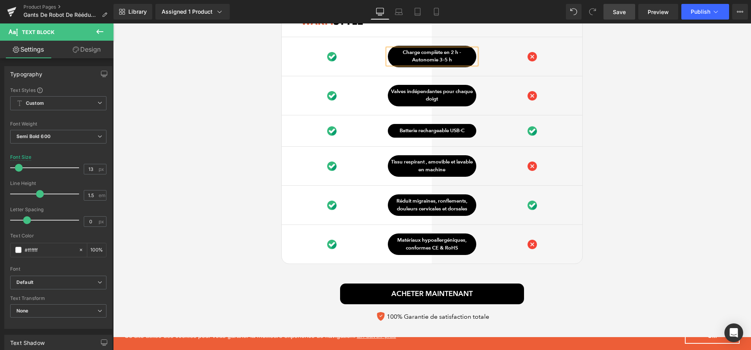
click at [442, 169] on div "Tissu respirant , amovible et lavable en machine Text Block" at bounding box center [432, 166] width 88 height 15
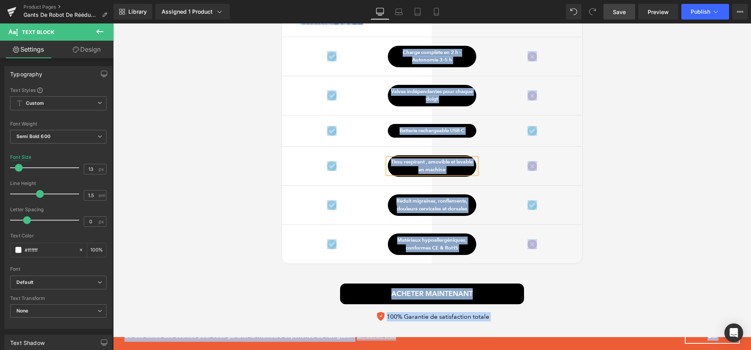
click at [256, 201] on div "Ce qui distingue notre Gants De Robot Heading Image Row VS Text Block Row Autre…" at bounding box center [432, 142] width 638 height 365
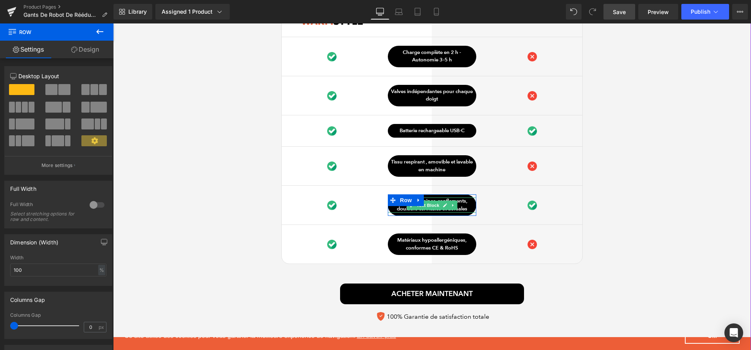
click at [439, 207] on span "Text Block" at bounding box center [428, 205] width 26 height 9
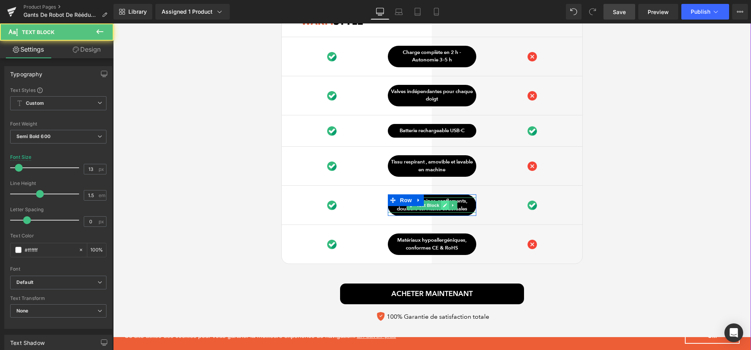
click at [442, 209] on link at bounding box center [445, 205] width 8 height 9
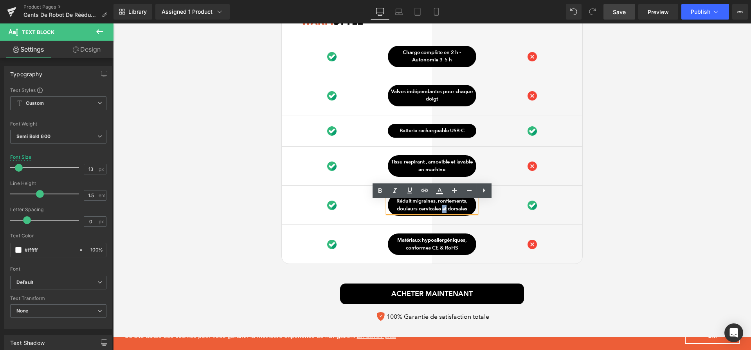
click at [442, 209] on p "Réduit migraines, ronflements, douleurs cervicales et dorsales" at bounding box center [432, 205] width 88 height 15
paste div
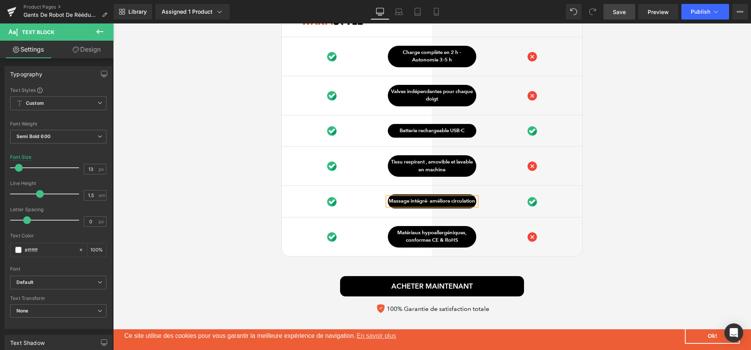
click at [430, 205] on p "Massage intégré- améliore circulation" at bounding box center [432, 202] width 88 height 8
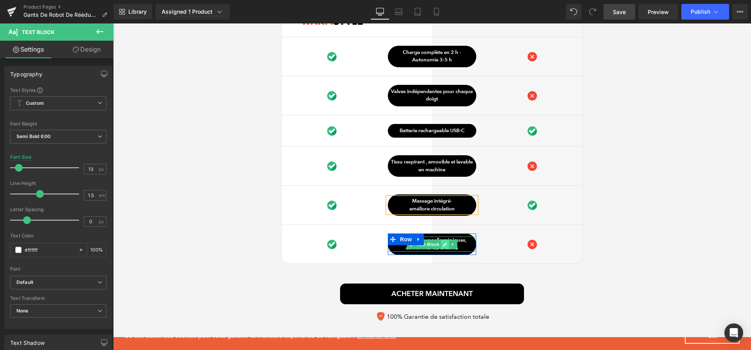
click at [442, 249] on link at bounding box center [445, 244] width 8 height 9
click at [442, 249] on p "Matériaux hypoallergéniques, conformes CE & RoHS" at bounding box center [432, 244] width 88 height 15
paste div
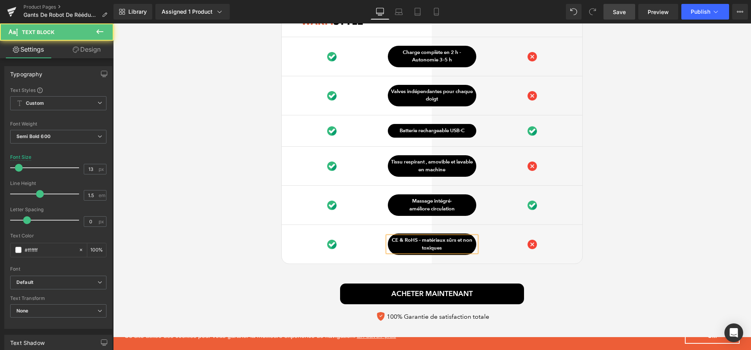
click at [422, 244] on p "CE & RoHS – matériaux sûrs et non toxiques" at bounding box center [432, 244] width 88 height 15
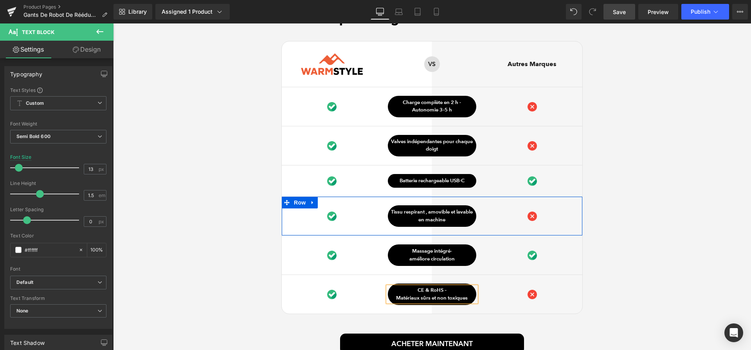
scroll to position [2357, 0]
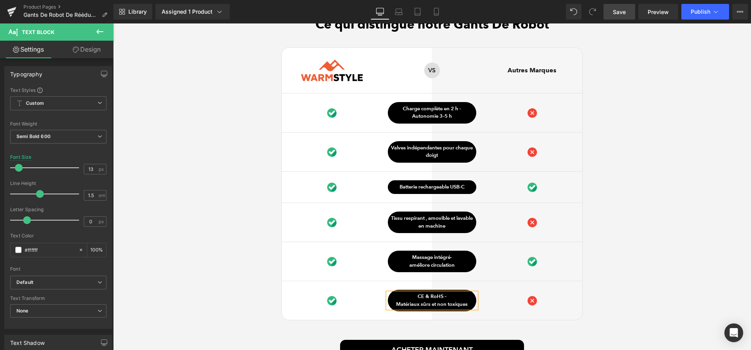
click at [624, 13] on span "Save" at bounding box center [619, 12] width 13 height 8
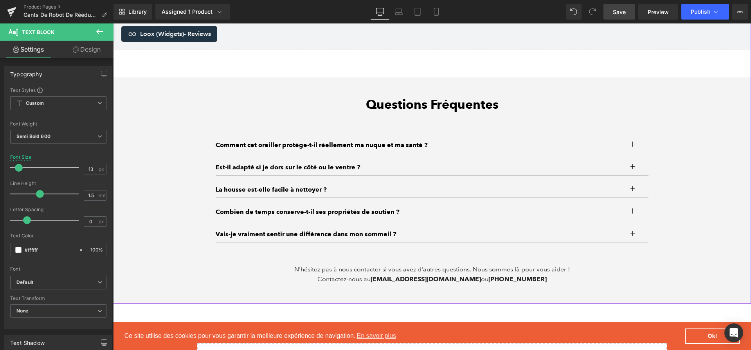
scroll to position [2827, 0]
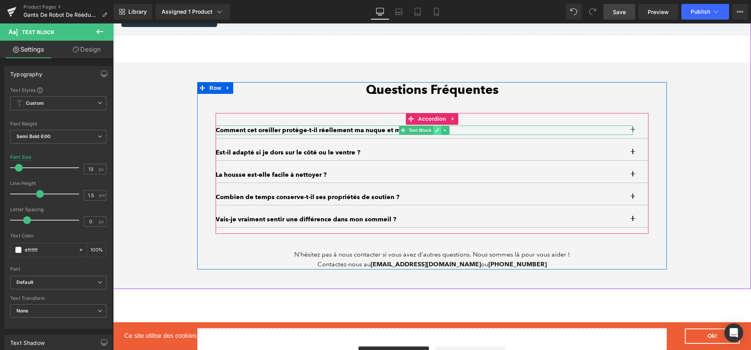
click at [433, 135] on link at bounding box center [437, 130] width 8 height 9
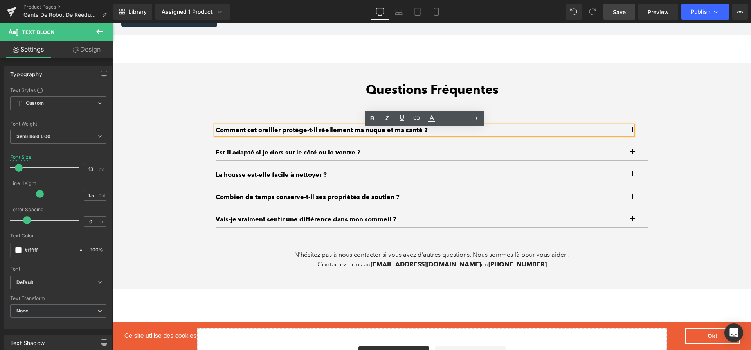
click at [433, 135] on p "Comment cet oreiller protège-t-il réellement ma nuque et ma santé ?" at bounding box center [424, 130] width 417 height 9
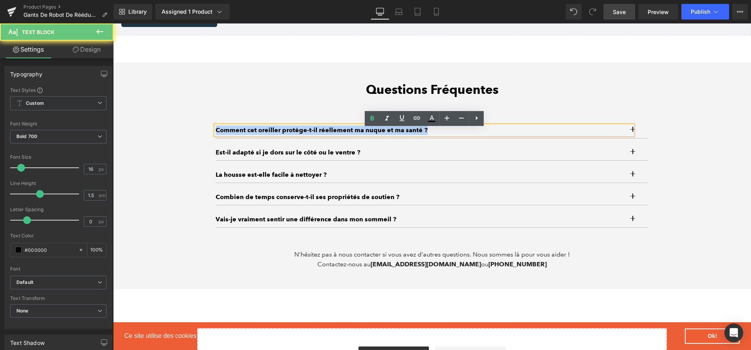
click at [433, 135] on p "Comment cet oreiller protège-t-il réellement ma nuque et ma santé ?" at bounding box center [424, 130] width 417 height 9
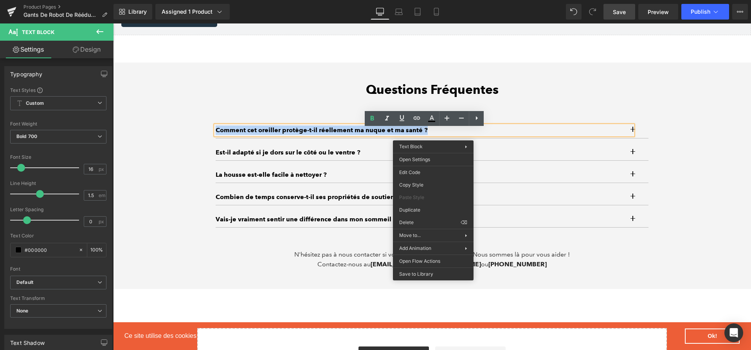
click at [340, 134] on p "Comment cet oreiller protège-t-il réellement ma nuque et ma santé ?" at bounding box center [424, 130] width 417 height 9
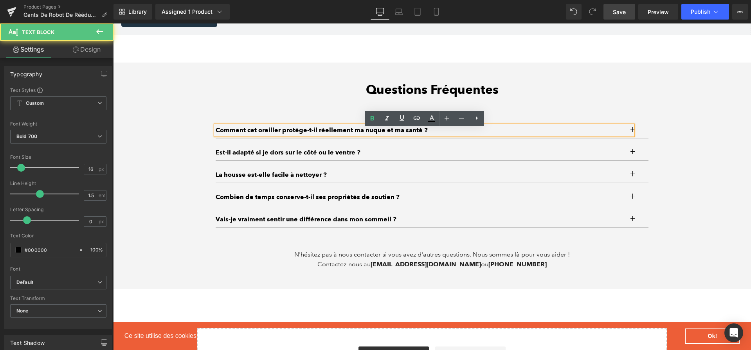
click at [341, 134] on p "Comment cet oreiller protège-t-il réellement ma nuque et ma santé ?" at bounding box center [424, 130] width 417 height 9
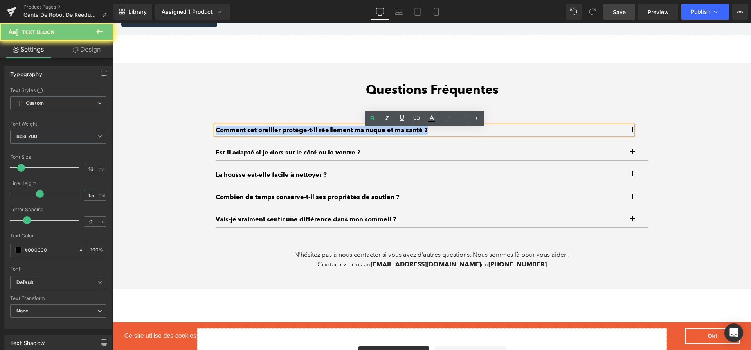
click at [341, 134] on p "Comment cet oreiller protège-t-il réellement ma nuque et ma santé ?" at bounding box center [424, 130] width 417 height 9
paste div
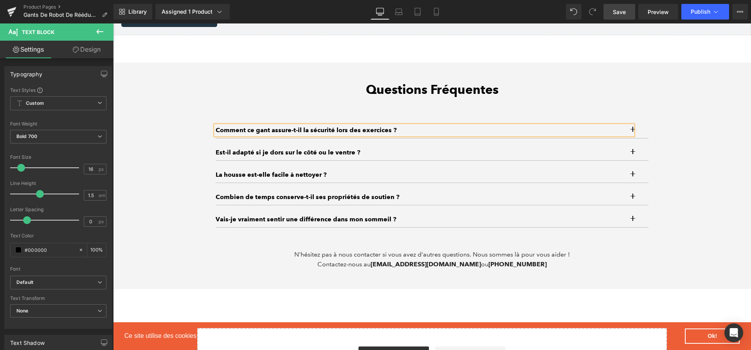
click at [637, 136] on button "button" at bounding box center [641, 131] width 16 height 16
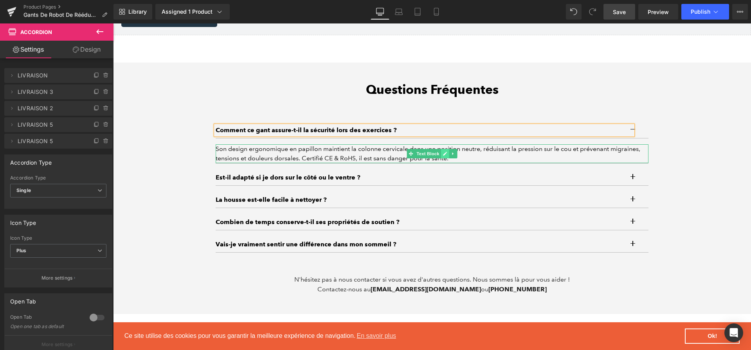
click at [444, 156] on icon at bounding box center [445, 153] width 4 height 5
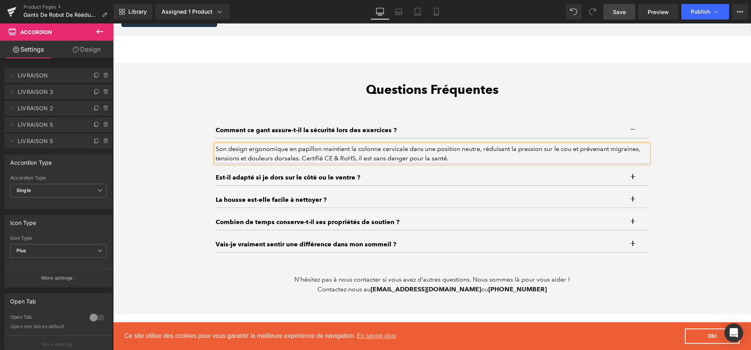
click at [444, 157] on div "Son design ergonomique en papillon maintient la colonne cervicale dans une posi…" at bounding box center [432, 153] width 433 height 19
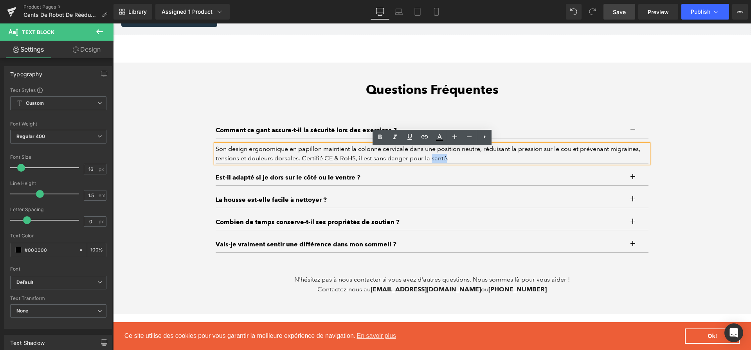
click at [444, 157] on div "Son design ergonomique en papillon maintient la colonne cervicale dans une posi…" at bounding box center [432, 153] width 433 height 19
drag, startPoint x: 453, startPoint y: 160, endPoint x: 216, endPoint y: 145, distance: 237.3
click at [216, 145] on article "Son design ergonomique en papillon maintient la colonne cervicale dans une posi…" at bounding box center [432, 151] width 433 height 25
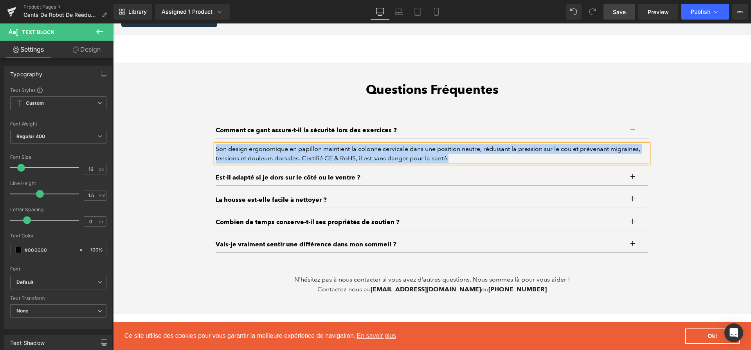
paste div
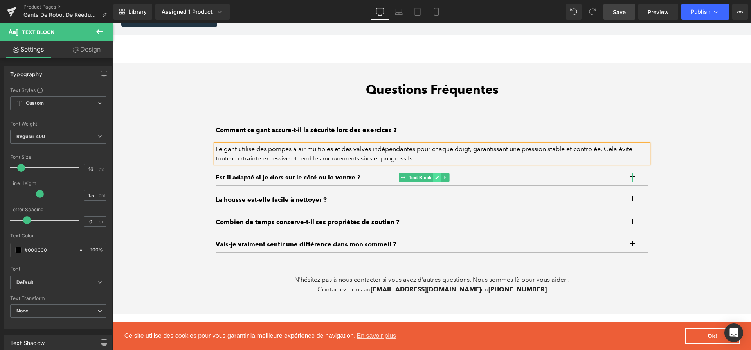
click at [434, 182] on link at bounding box center [437, 177] width 8 height 9
click at [434, 182] on p "Est-il adapté si je dors sur le côté ou le ventre ?" at bounding box center [424, 177] width 417 height 9
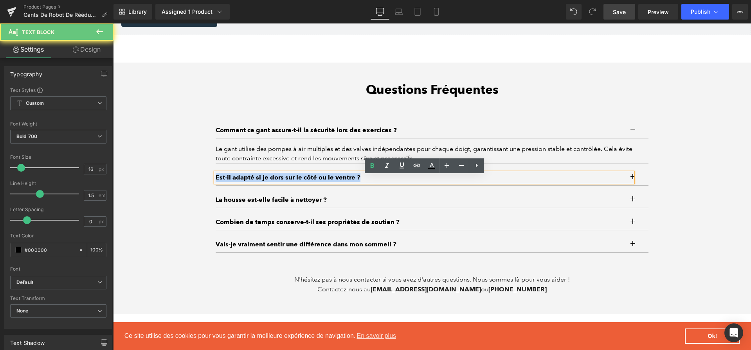
click at [434, 182] on p "Est-il adapté si je dors sur le côté ou le ventre ?" at bounding box center [424, 177] width 417 height 9
paste div
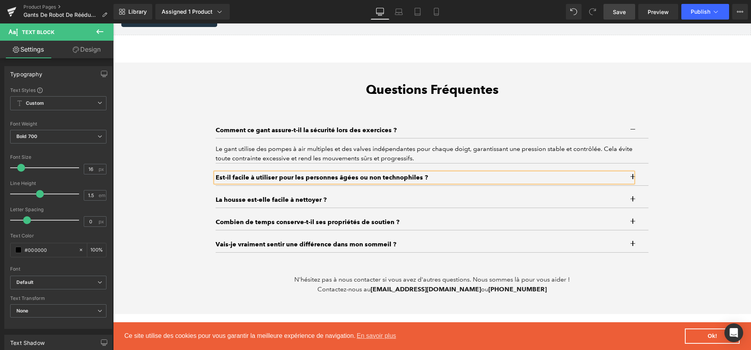
click at [639, 186] on button "button" at bounding box center [641, 178] width 16 height 16
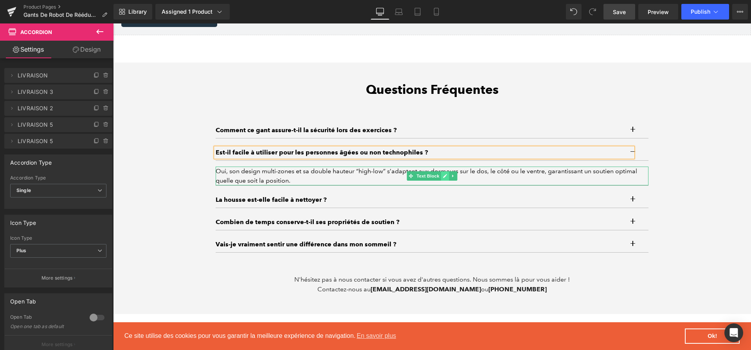
click at [447, 178] on icon at bounding box center [445, 176] width 4 height 5
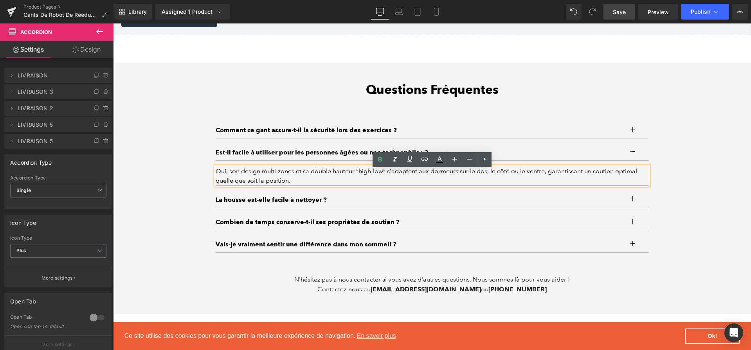
click at [447, 178] on div "Oui, son design multi-zones et sa double hauteur “high-low” s’adaptent aux dorm…" at bounding box center [432, 176] width 433 height 19
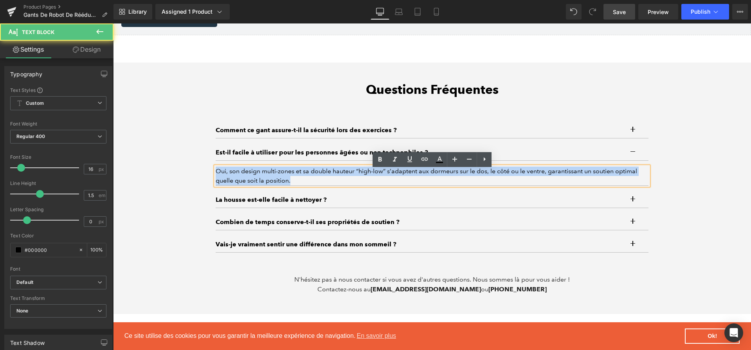
click at [447, 178] on div "Oui, son design multi-zones et sa double hauteur “high-low” s’adaptent aux dorm…" at bounding box center [432, 176] width 433 height 19
paste div
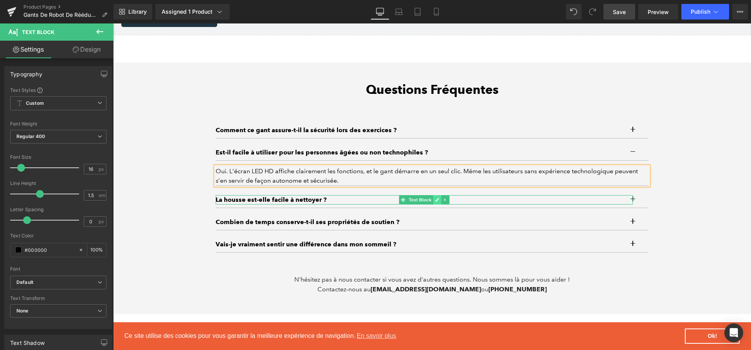
click at [439, 202] on icon at bounding box center [437, 200] width 4 height 4
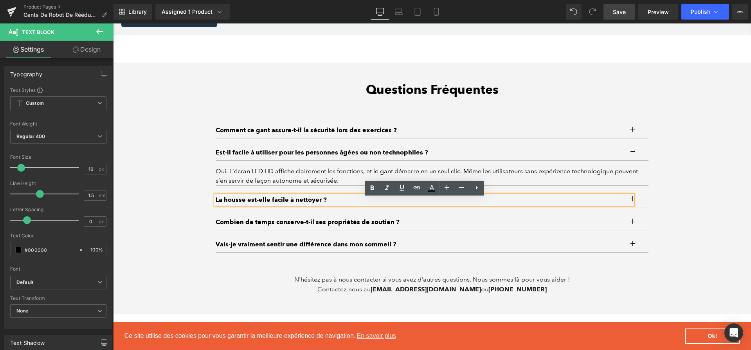
click at [439, 202] on p "La housse est-elle facile à nettoyer ?" at bounding box center [424, 199] width 417 height 9
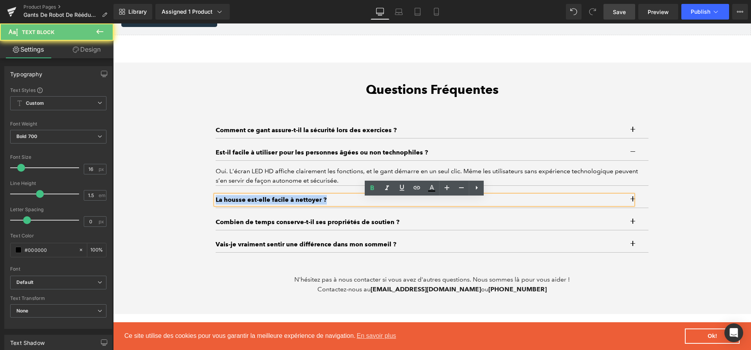
paste div
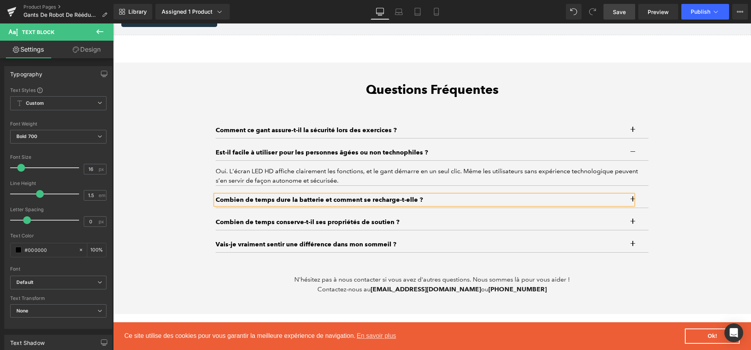
click at [637, 207] on button "button" at bounding box center [641, 200] width 16 height 16
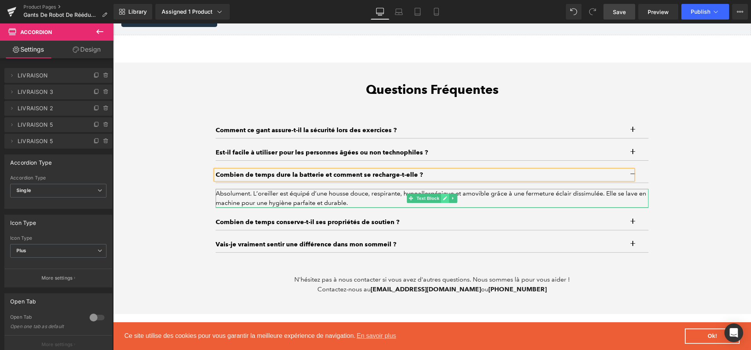
click at [446, 200] on icon at bounding box center [445, 199] width 4 height 4
click at [446, 200] on div "Absolument. L’oreiller est équipé d’une housse douce, respirante, hypoallergéni…" at bounding box center [432, 198] width 433 height 19
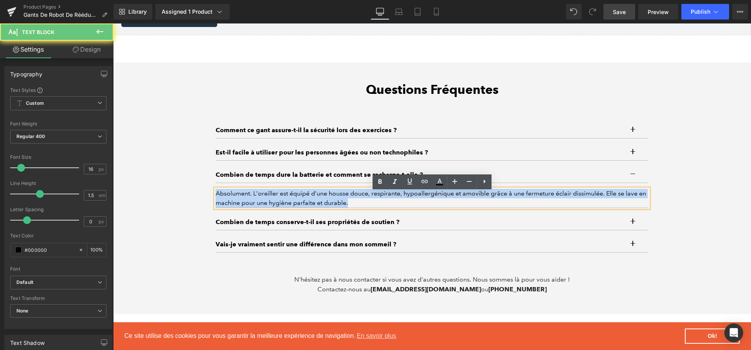
click at [446, 200] on div "Absolument. L’oreiller est équipé d’une housse douce, respirante, hypoallergéni…" at bounding box center [432, 198] width 433 height 19
paste div
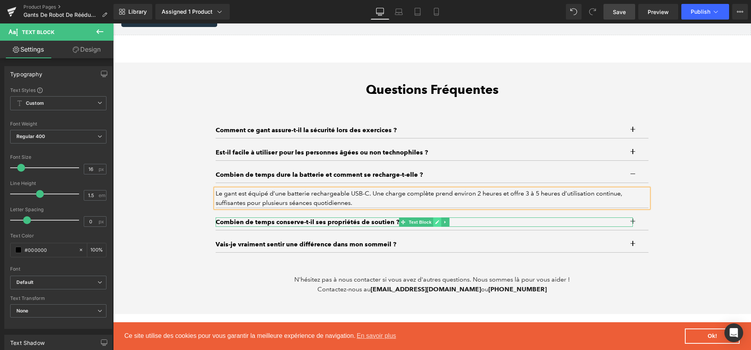
click at [440, 225] on link at bounding box center [437, 222] width 8 height 9
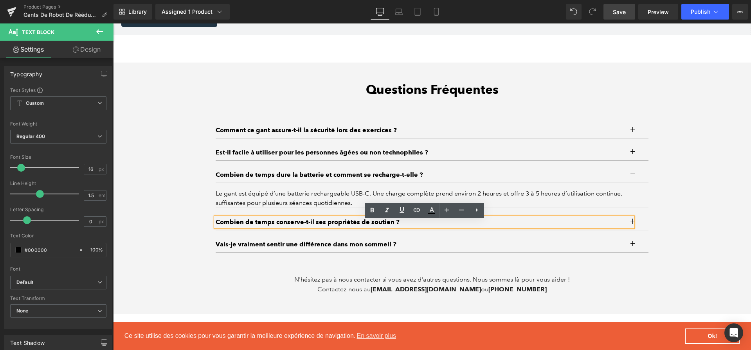
click at [434, 226] on p "Combien de temps conserve-t-il ses propriétés de soutien ?" at bounding box center [424, 222] width 417 height 9
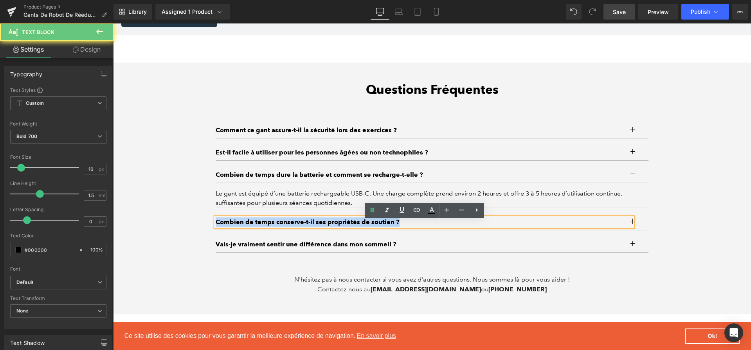
click at [434, 226] on p "Combien de temps conserve-t-il ses propriétés de soutien ?" at bounding box center [424, 222] width 417 height 9
paste div
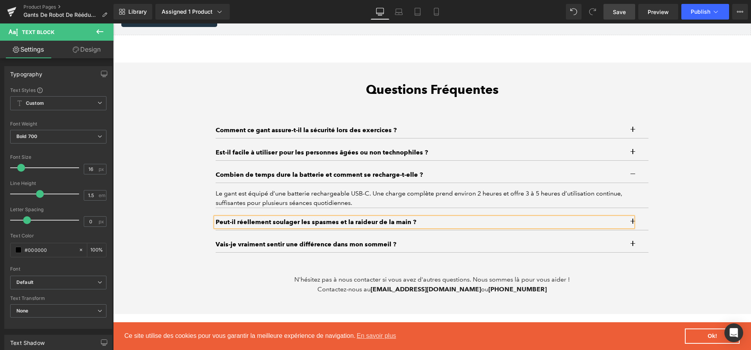
click at [638, 225] on button "button" at bounding box center [641, 223] width 16 height 16
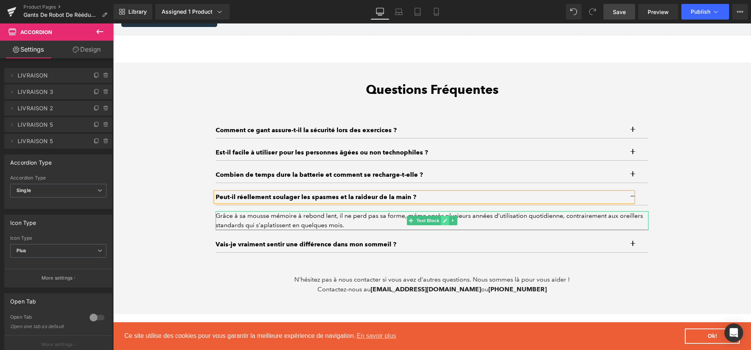
click at [447, 225] on link at bounding box center [445, 220] width 8 height 9
click at [447, 225] on div "Grâce à sa mousse mémoire à rebond lent, il ne perd pas sa forme, même après pl…" at bounding box center [432, 220] width 433 height 19
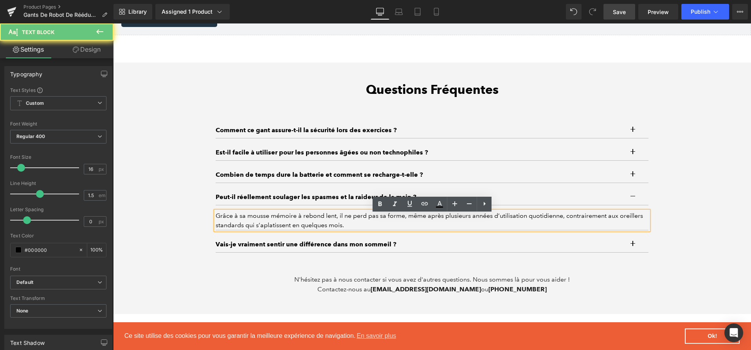
click at [447, 225] on div "Grâce à sa mousse mémoire à rebond lent, il ne perd pas sa forme, même après pl…" at bounding box center [432, 220] width 433 height 19
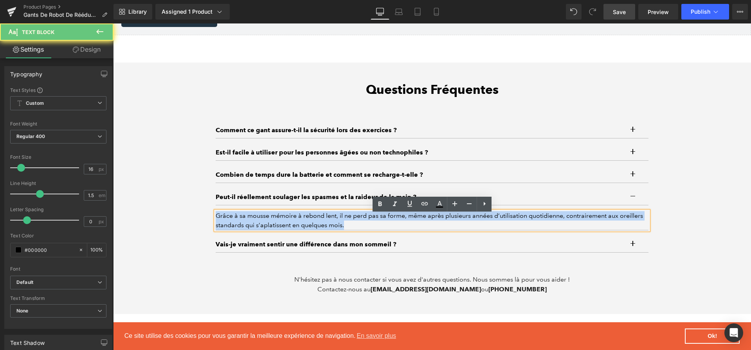
paste div
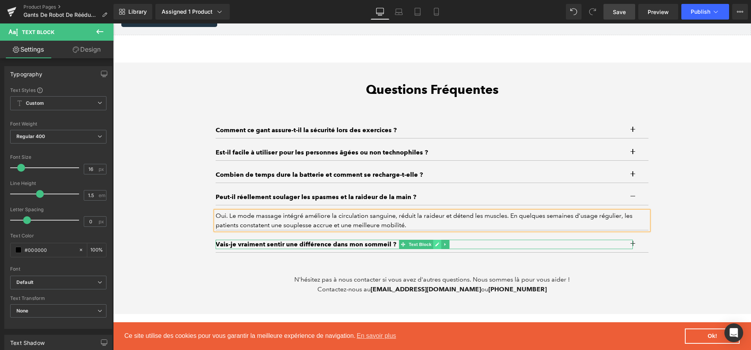
click at [436, 246] on icon at bounding box center [437, 244] width 4 height 5
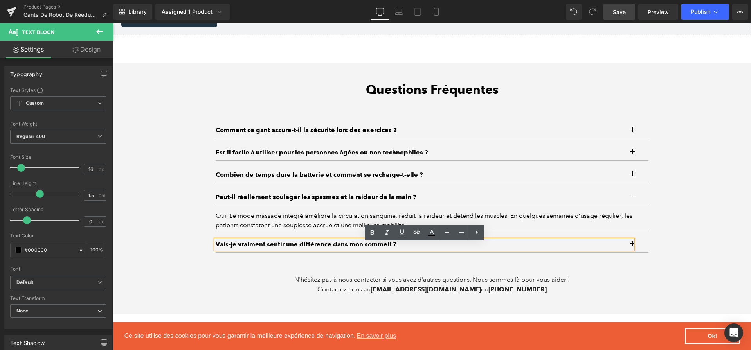
click at [436, 246] on p "Vais-je vraiment sentir une différence dans mon sommeil ?" at bounding box center [424, 244] width 417 height 9
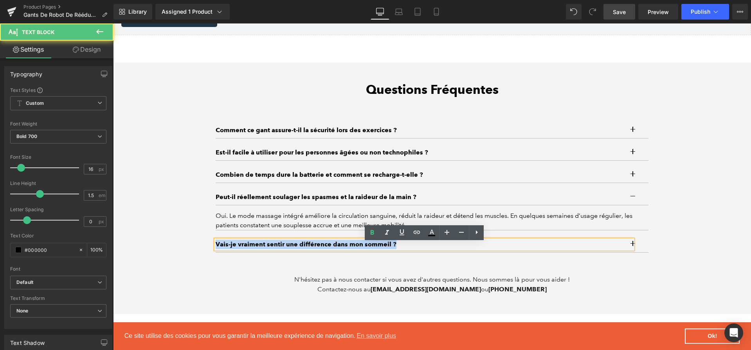
click at [436, 246] on p "Vais-je vraiment sentir une différence dans mon sommeil ?" at bounding box center [424, 244] width 417 height 9
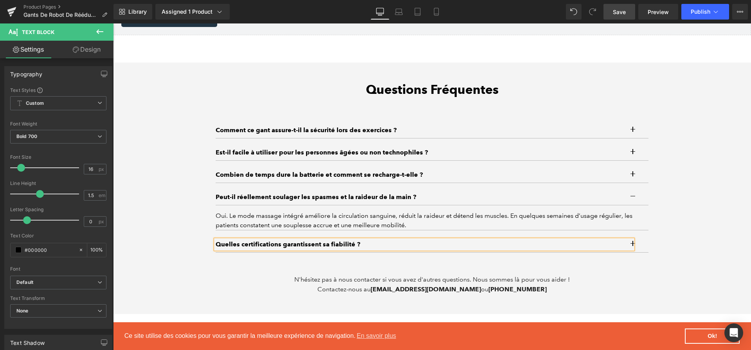
click at [637, 248] on button "button" at bounding box center [641, 245] width 16 height 16
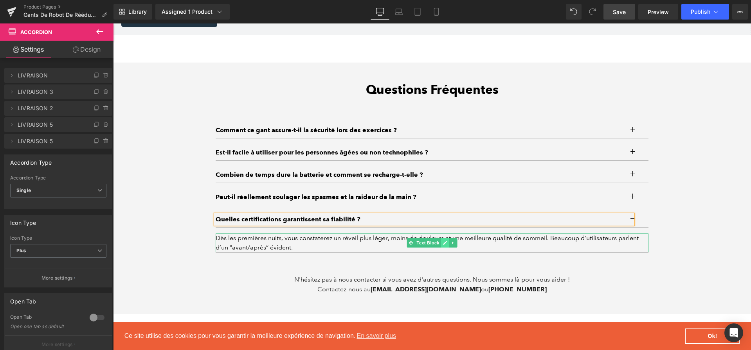
click at [448, 247] on link at bounding box center [445, 242] width 8 height 9
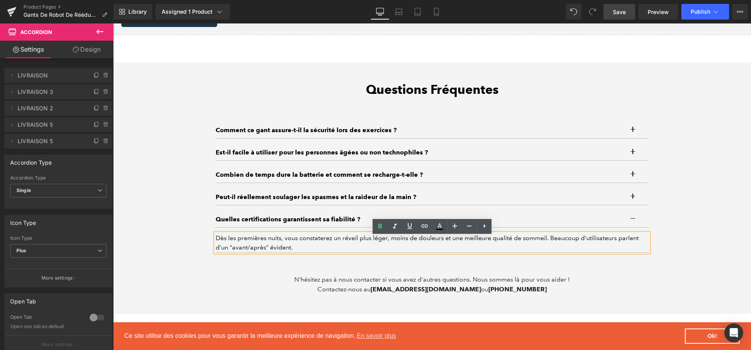
click at [448, 247] on div "Dès les premières nuits, vous constaterez un réveil plus léger, moins de douleu…" at bounding box center [432, 243] width 433 height 19
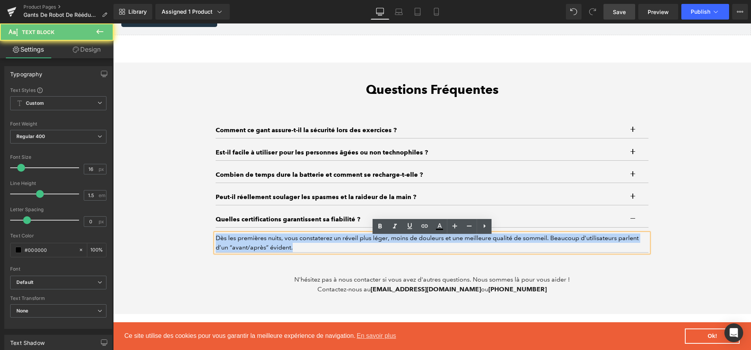
click at [448, 247] on div "Dès les premières nuits, vous constaterez un réveil plus léger, moins de douleu…" at bounding box center [432, 243] width 433 height 19
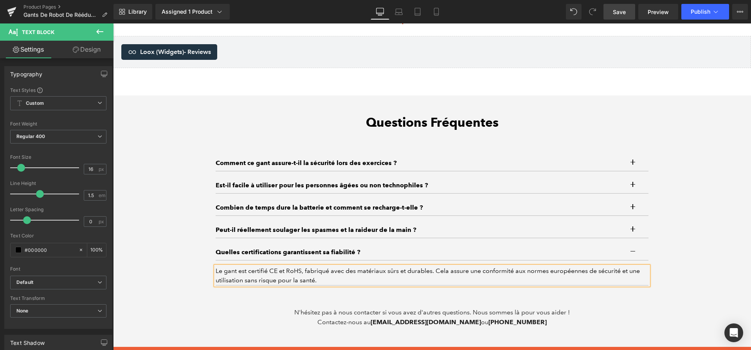
scroll to position [2793, 0]
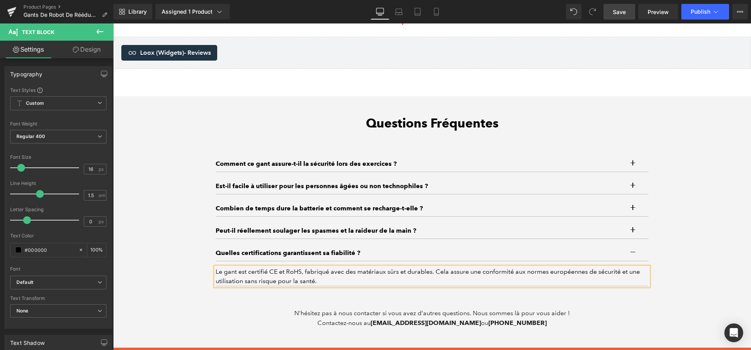
drag, startPoint x: 630, startPoint y: 9, endPoint x: 519, endPoint y: 52, distance: 118.9
click at [630, 9] on link "Save" at bounding box center [620, 12] width 32 height 16
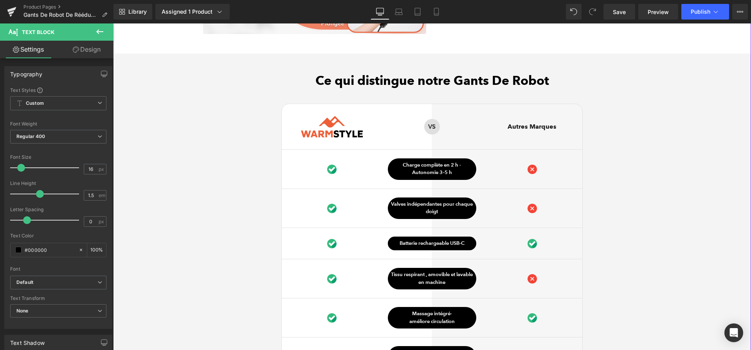
scroll to position [2296, 0]
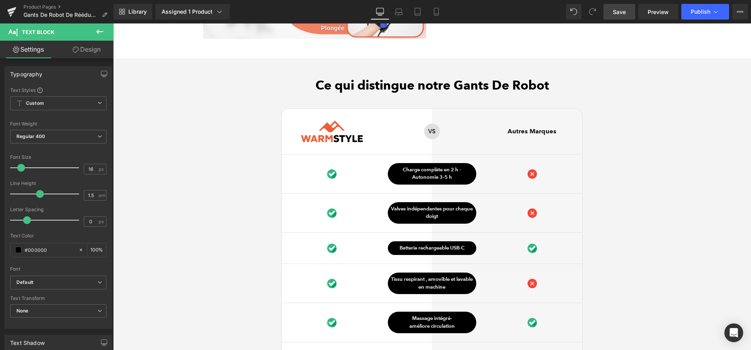
drag, startPoint x: 606, startPoint y: 7, endPoint x: 492, endPoint y: 41, distance: 119.4
click at [606, 7] on link "Save" at bounding box center [620, 12] width 32 height 16
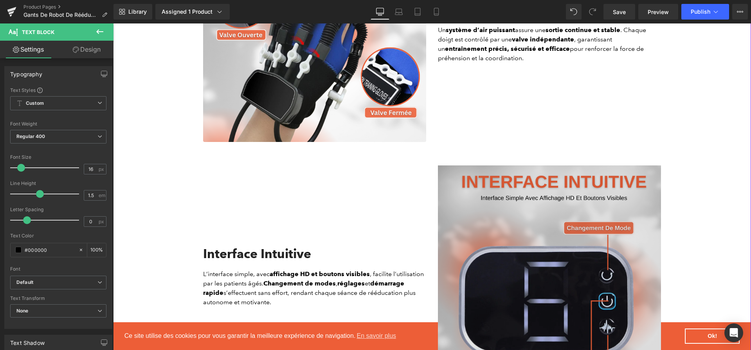
scroll to position [1341, 0]
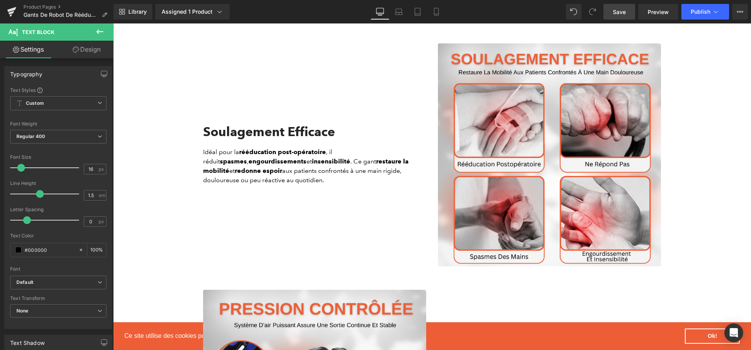
click at [629, 5] on link "Save" at bounding box center [620, 12] width 32 height 16
